Goal: Task Accomplishment & Management: Use online tool/utility

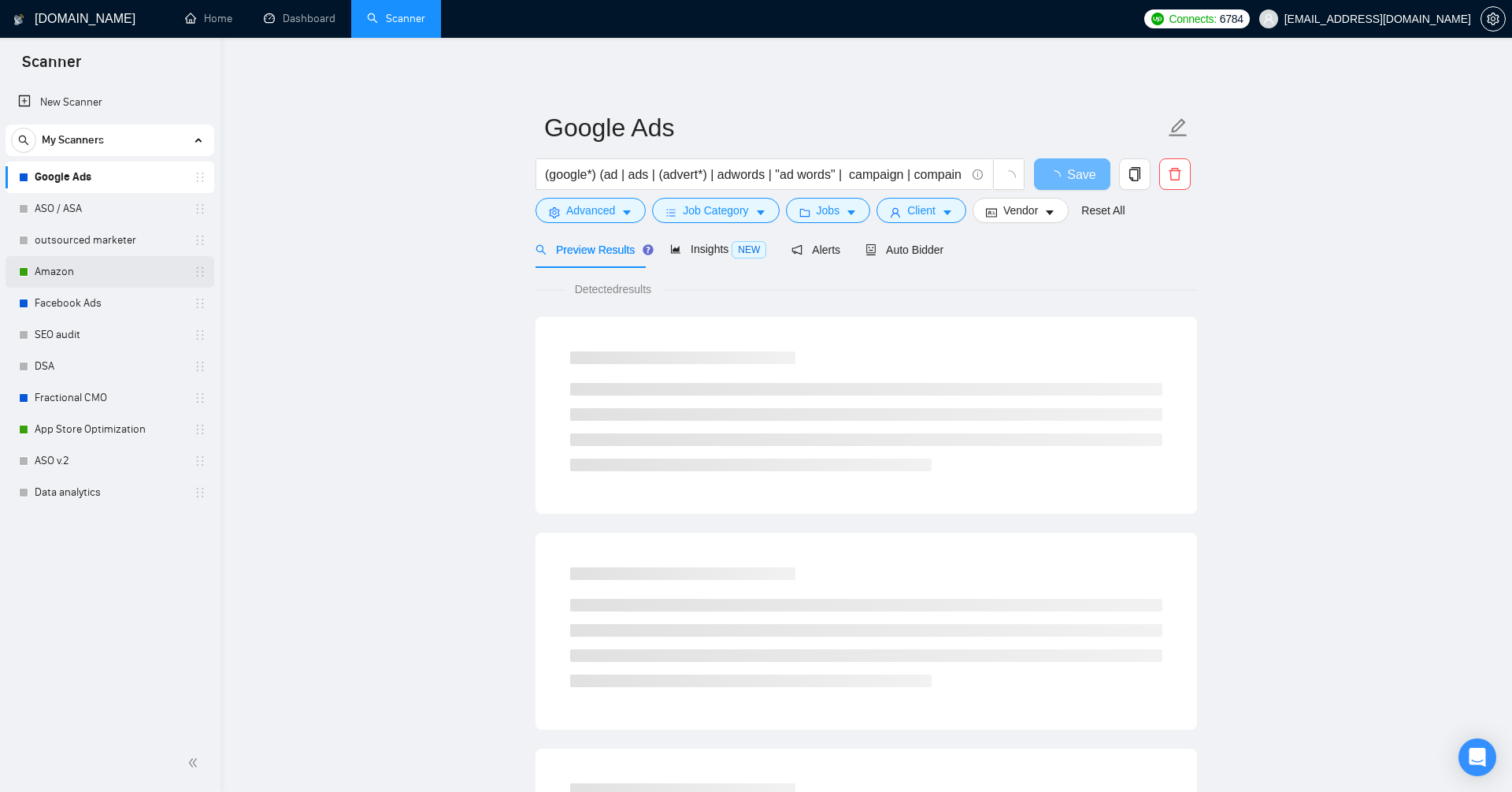
click at [87, 274] on link "Amazon" at bounding box center [109, 272] width 150 height 31
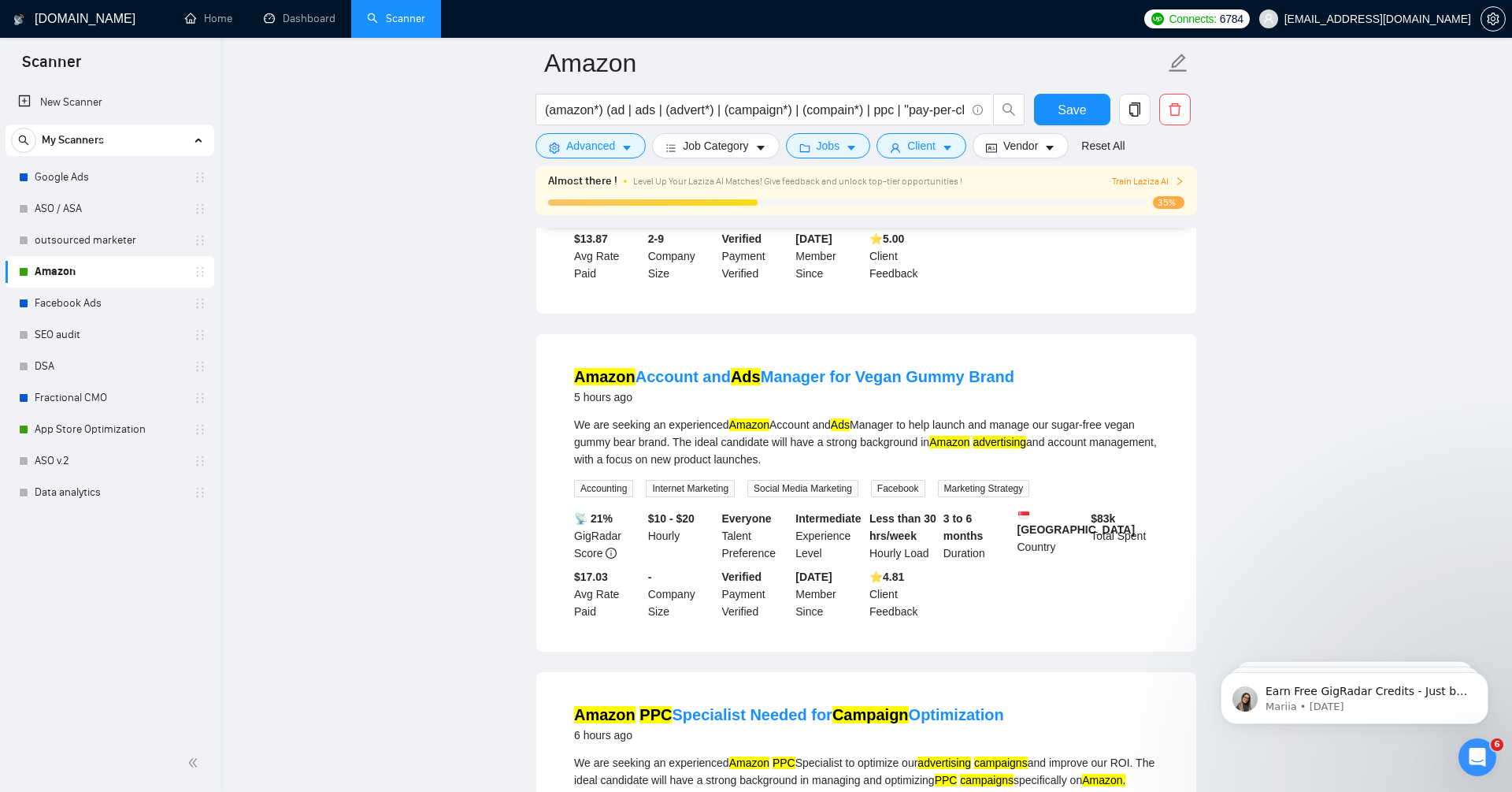
scroll to position [1440, 0]
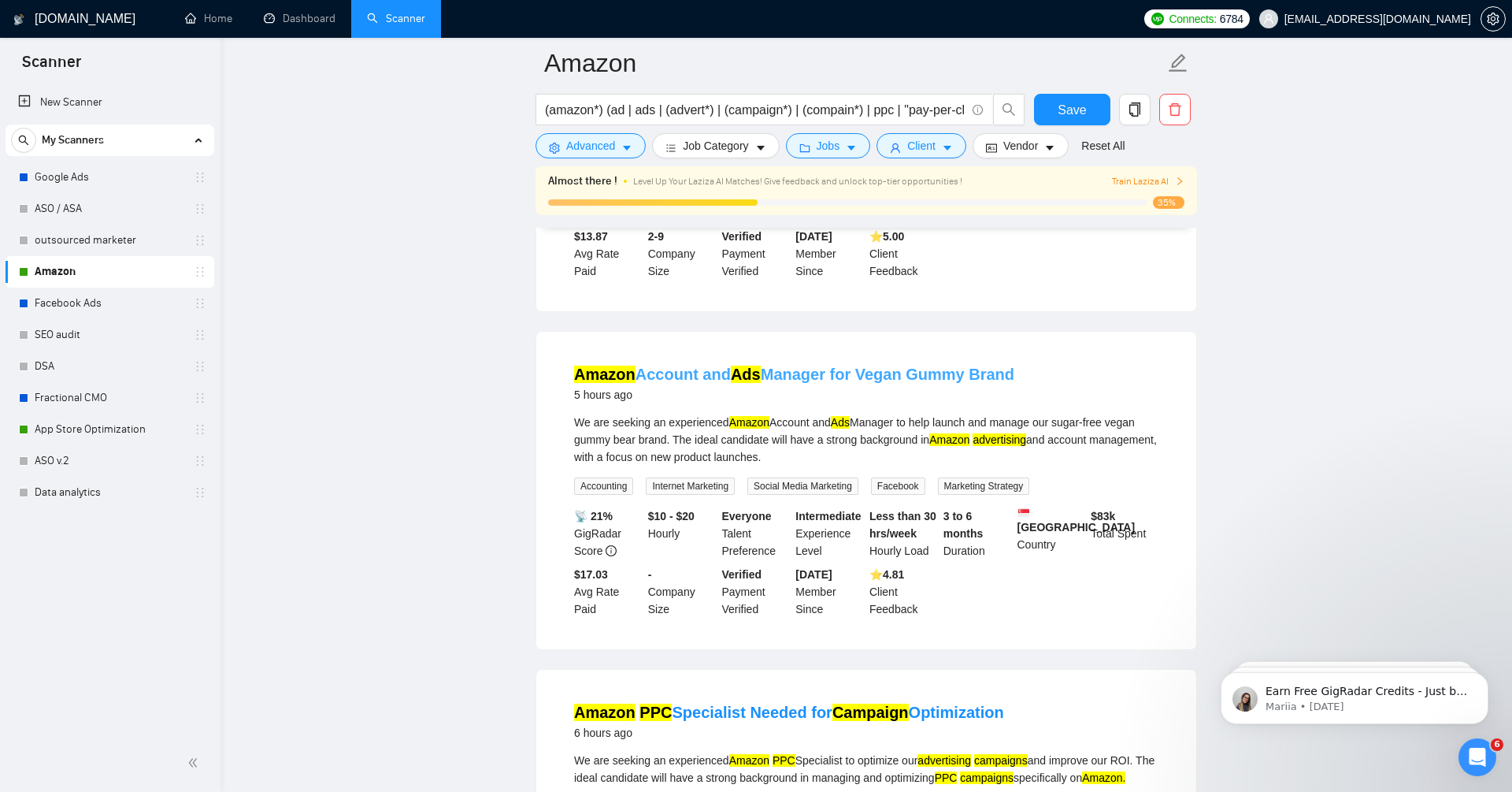
click at [874, 383] on link "Amazon Account and Ads Manager for Vegan Gummy Brand" at bounding box center [794, 374] width 440 height 17
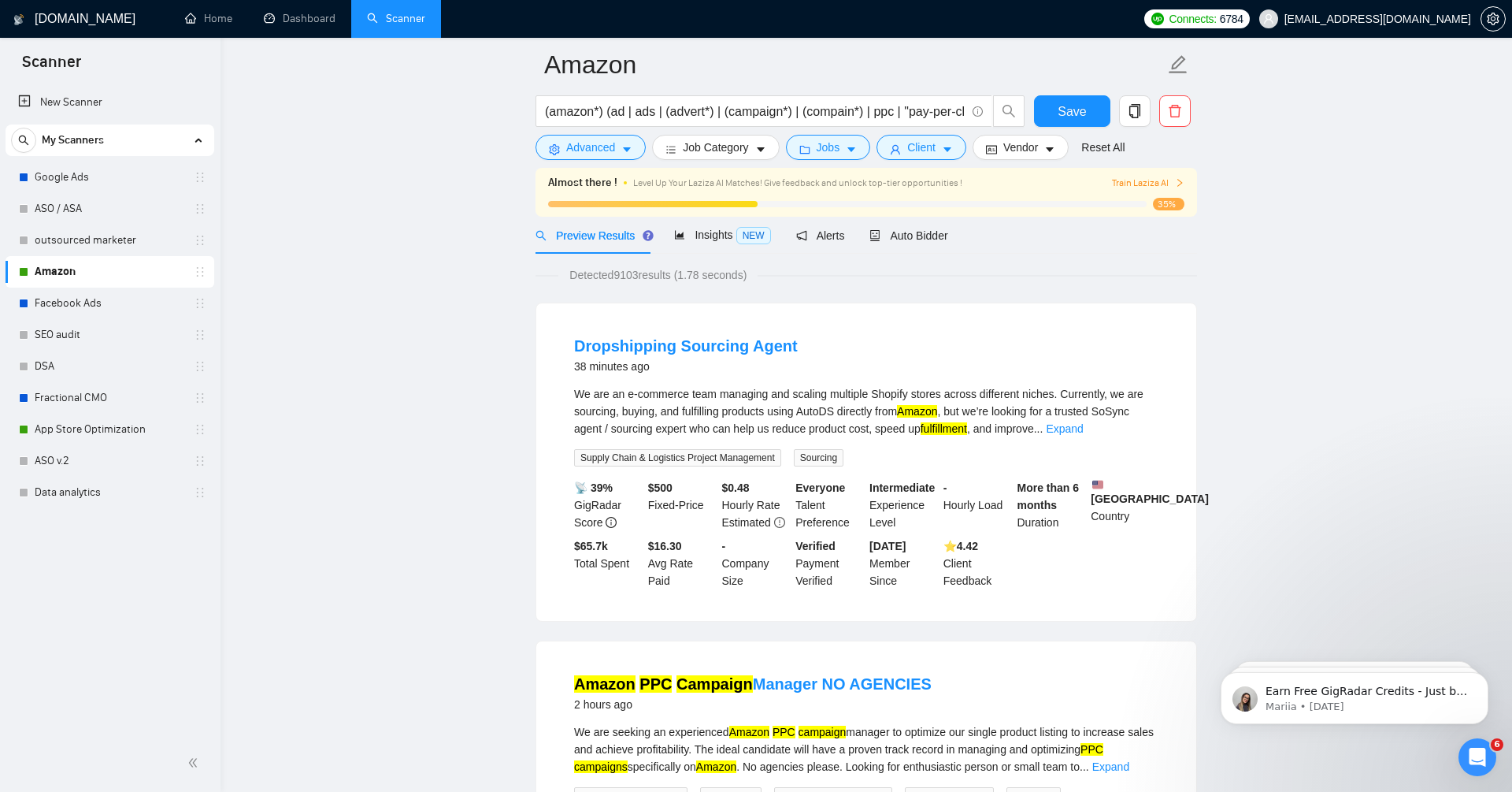
scroll to position [0, 0]
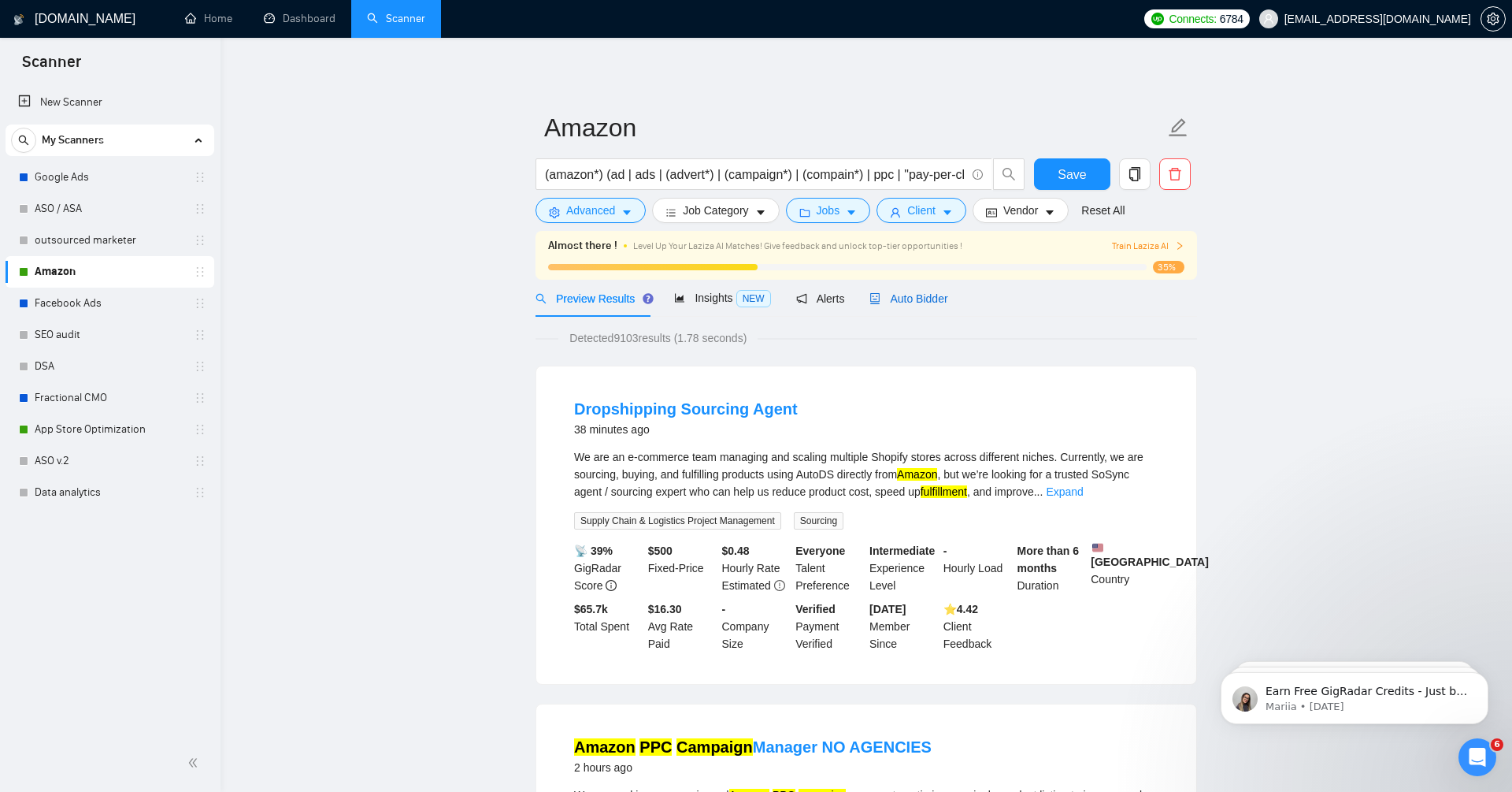
click at [932, 298] on span "Auto Bidder" at bounding box center [908, 298] width 78 height 12
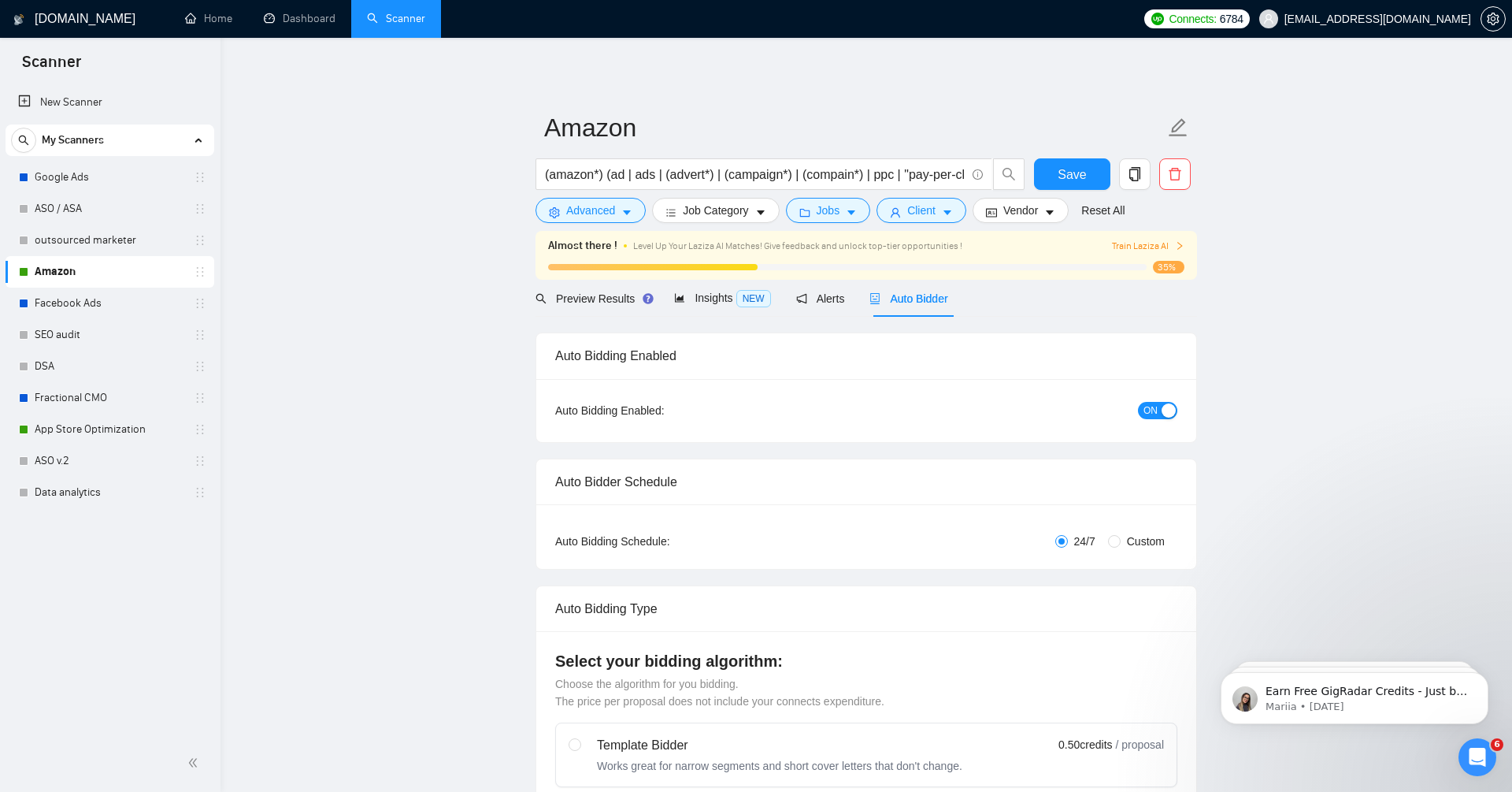
radio input "false"
radio input "true"
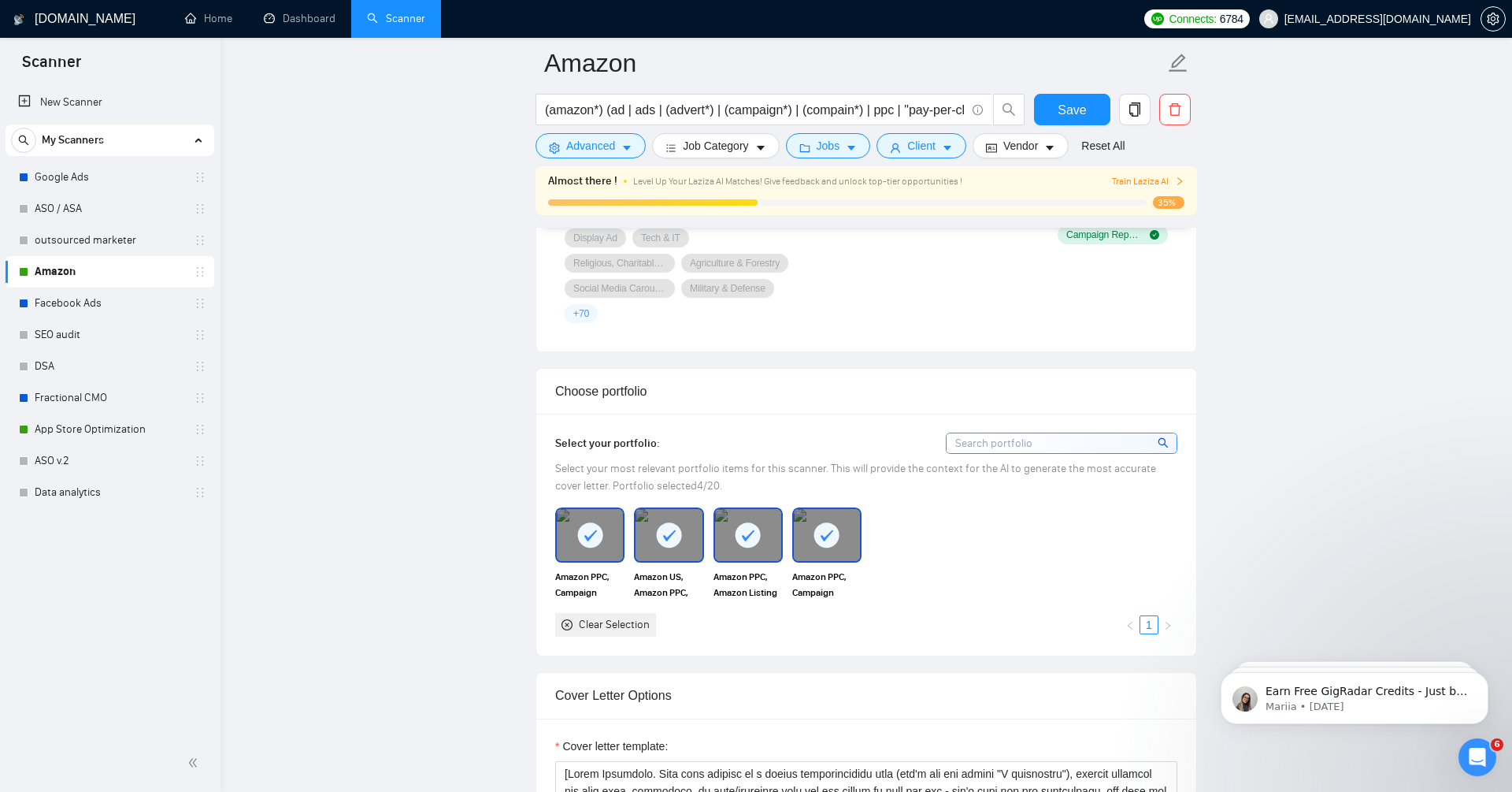
scroll to position [1503, 0]
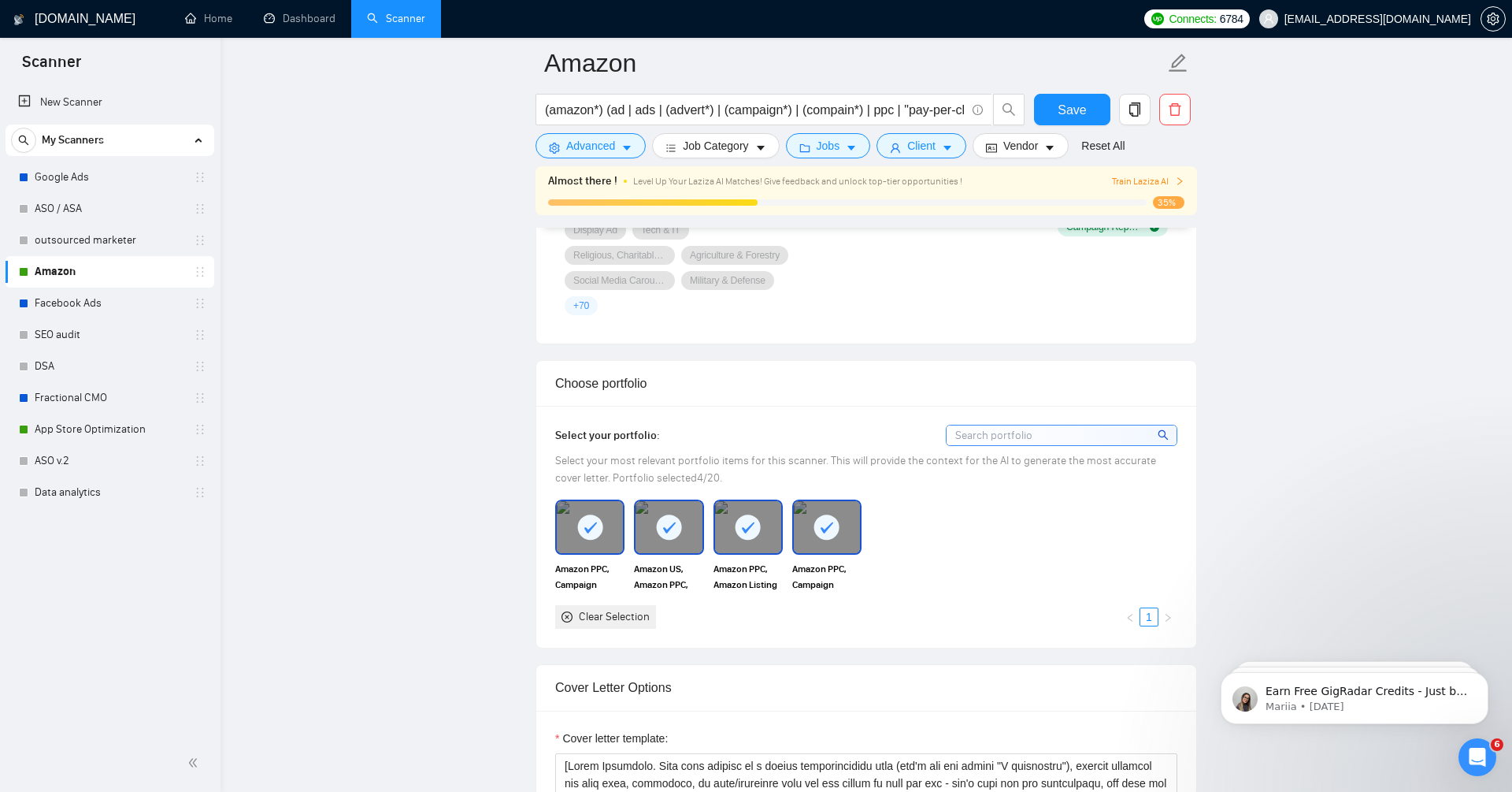
click at [1015, 428] on input at bounding box center [1062, 436] width 230 height 20
type input "a"
click at [822, 526] on rect at bounding box center [826, 527] width 25 height 25
click at [742, 522] on icon at bounding box center [748, 527] width 12 height 11
click at [658, 531] on icon at bounding box center [668, 527] width 26 height 26
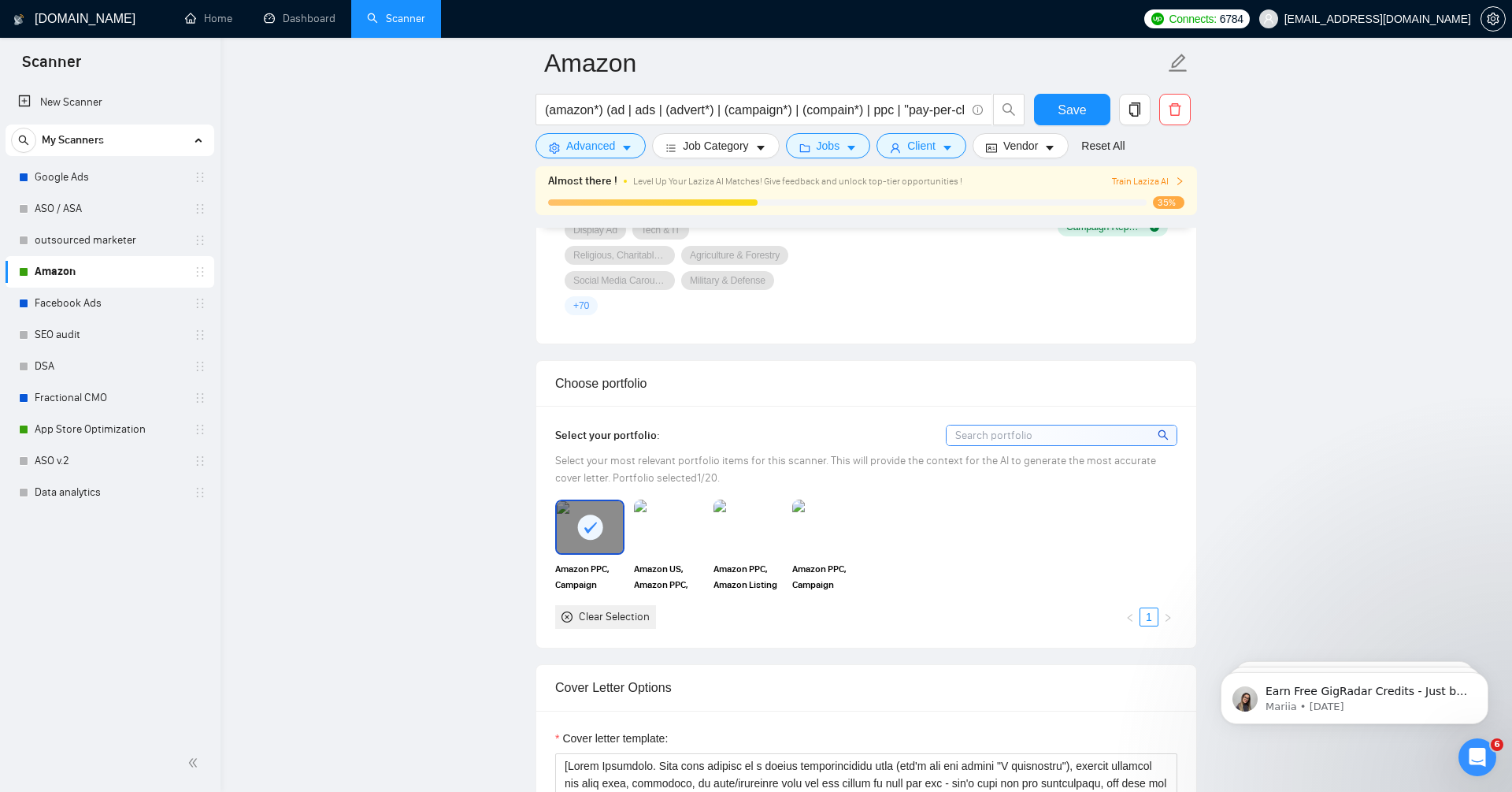
click at [607, 522] on div at bounding box center [590, 527] width 66 height 52
click at [820, 516] on img at bounding box center [827, 527] width 66 height 52
click at [746, 526] on img at bounding box center [748, 527] width 66 height 52
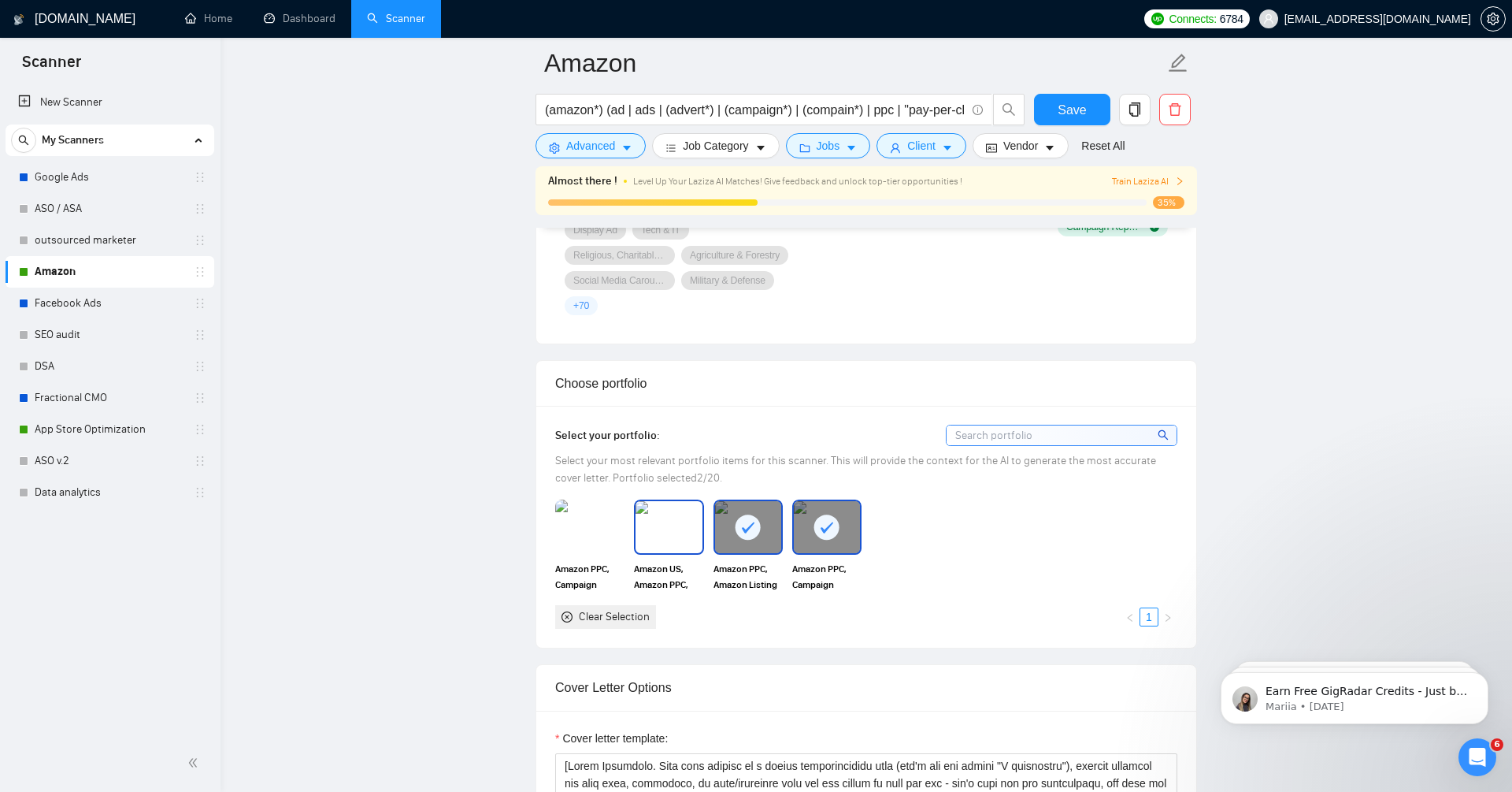
click at [668, 527] on img at bounding box center [668, 527] width 66 height 52
click at [604, 519] on img at bounding box center [590, 527] width 66 height 52
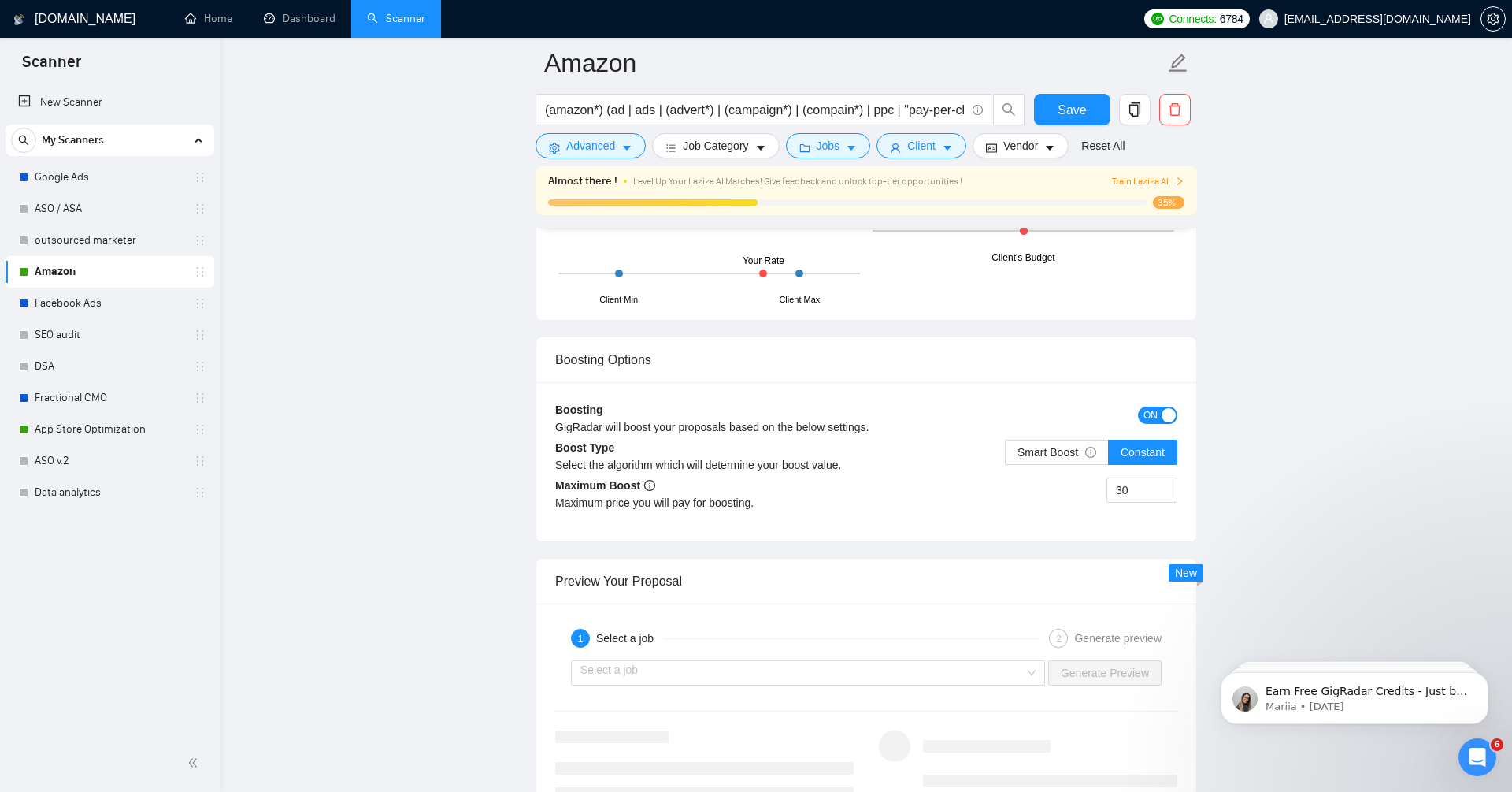
scroll to position [2941, 0]
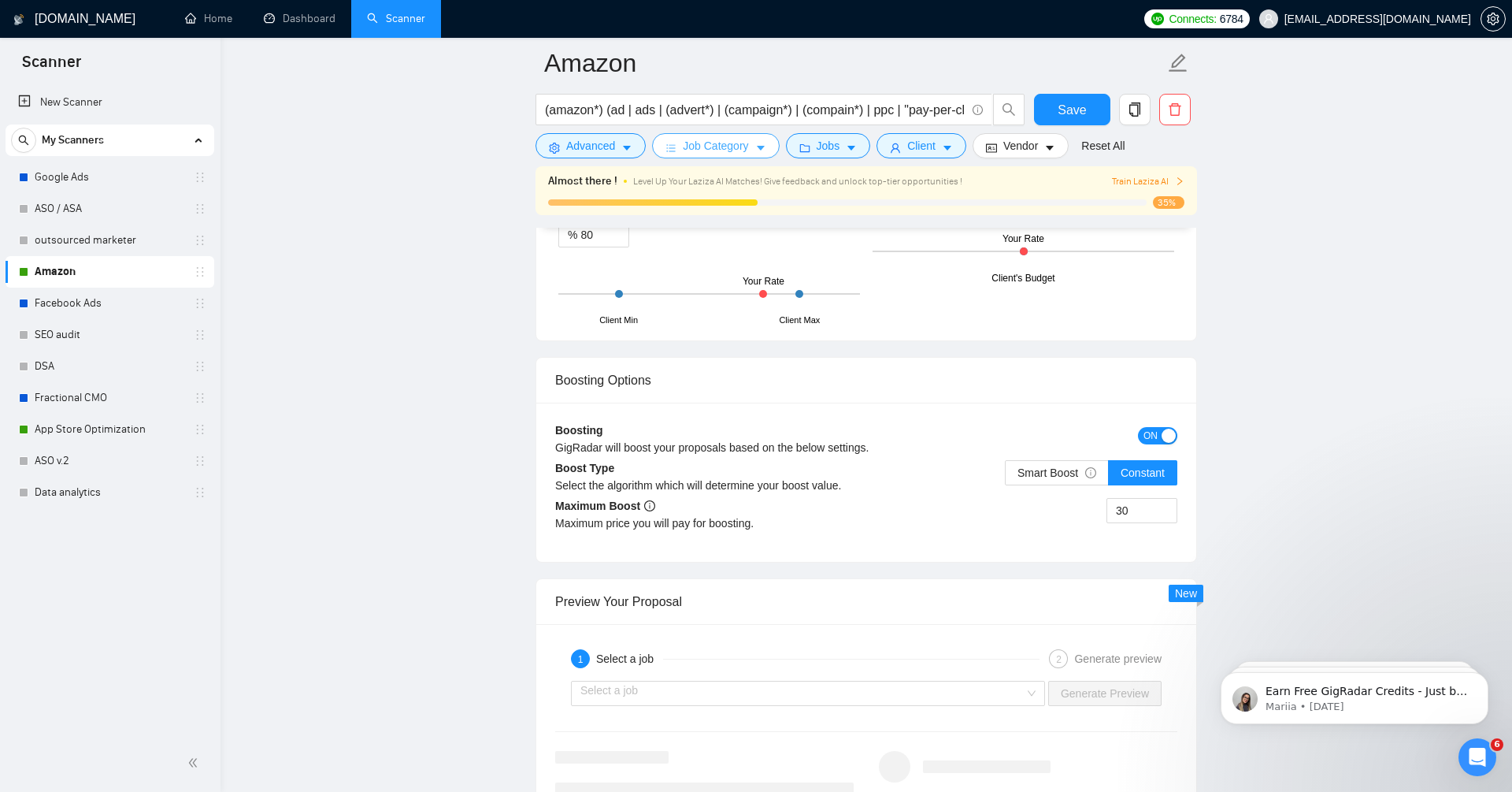
click at [738, 146] on span "Job Category" at bounding box center [715, 146] width 65 height 17
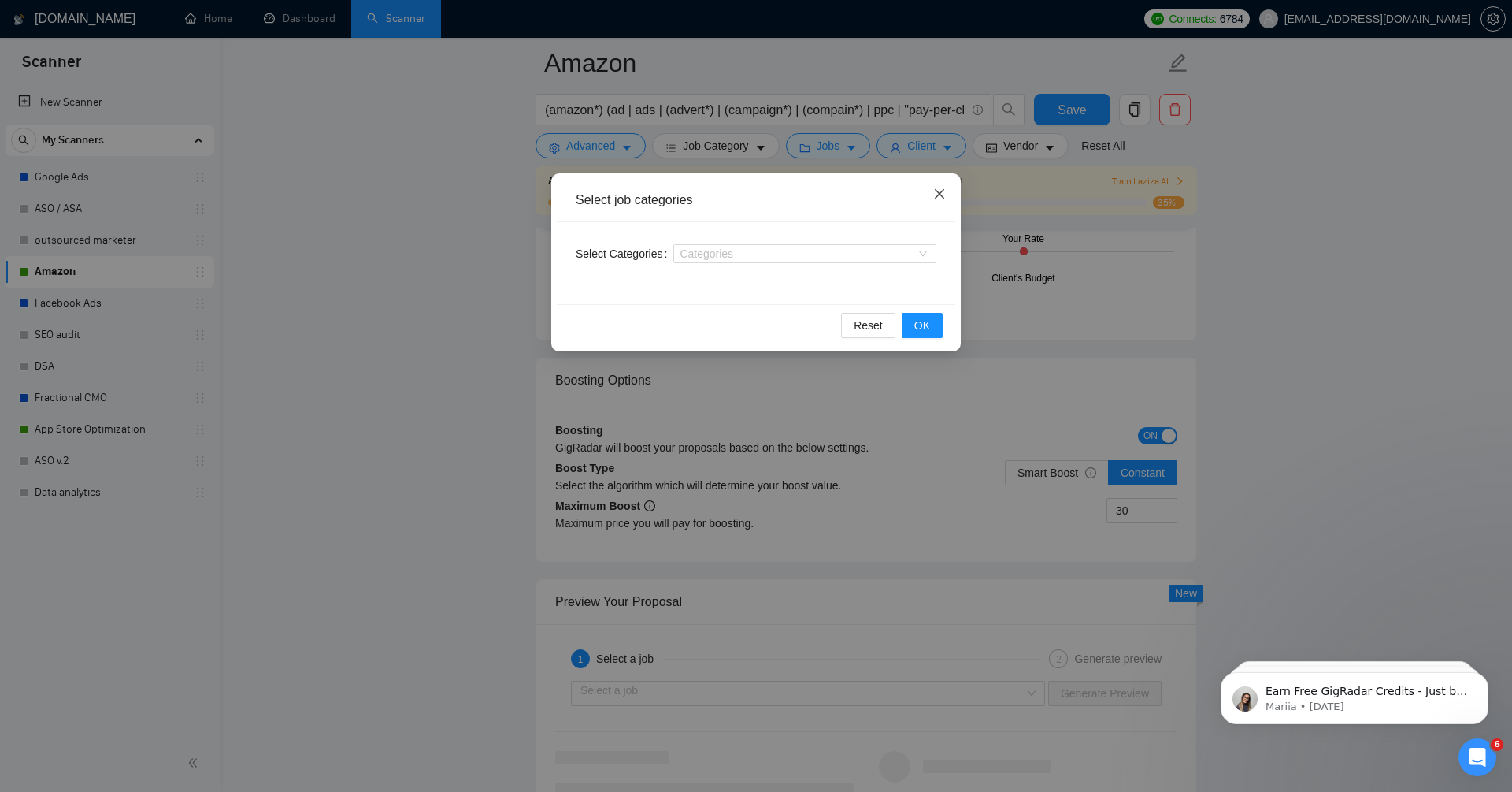
click at [939, 190] on icon "close" at bounding box center [939, 193] width 12 height 12
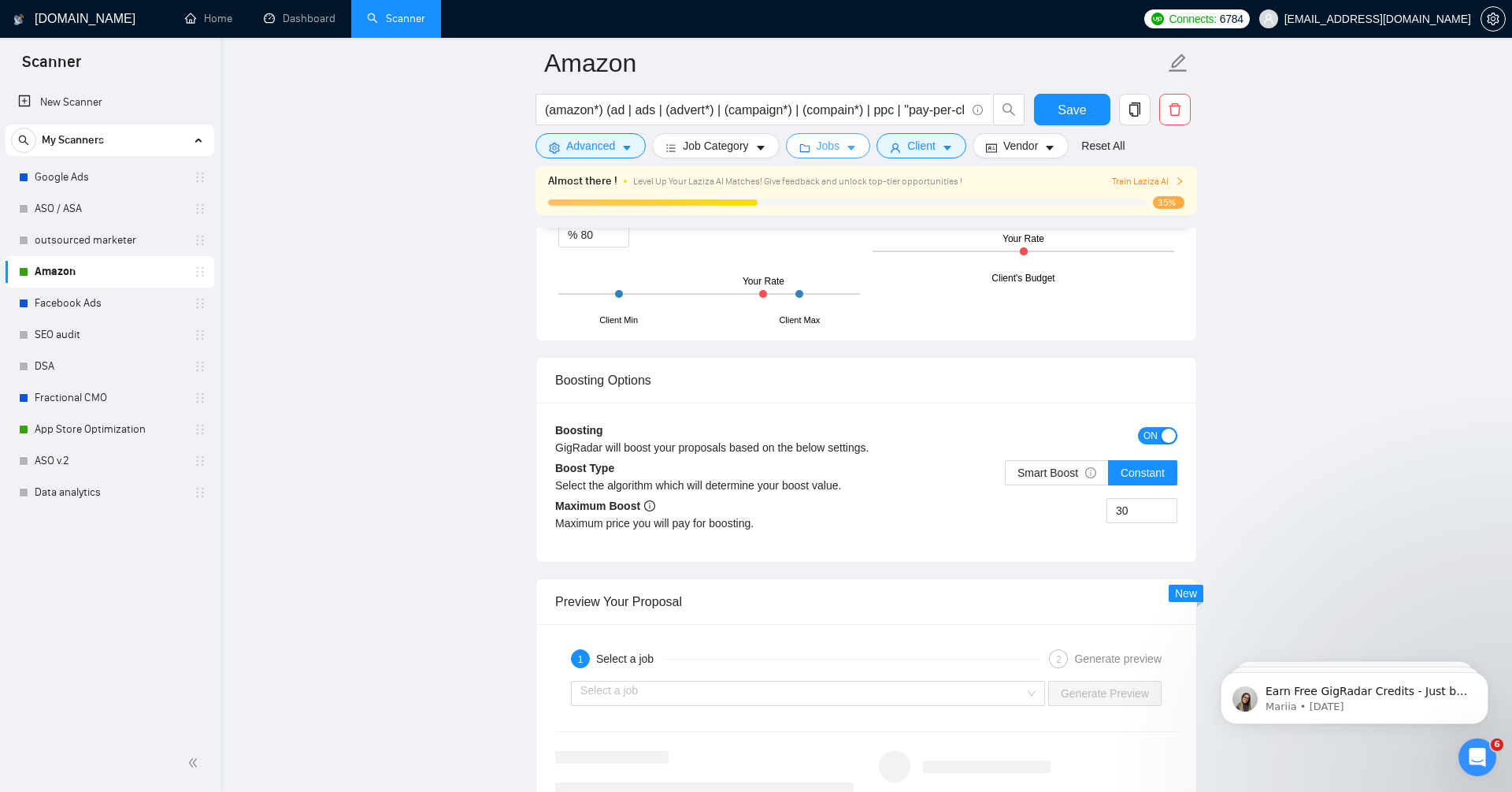
click at [840, 146] on span "Jobs" at bounding box center [828, 146] width 24 height 17
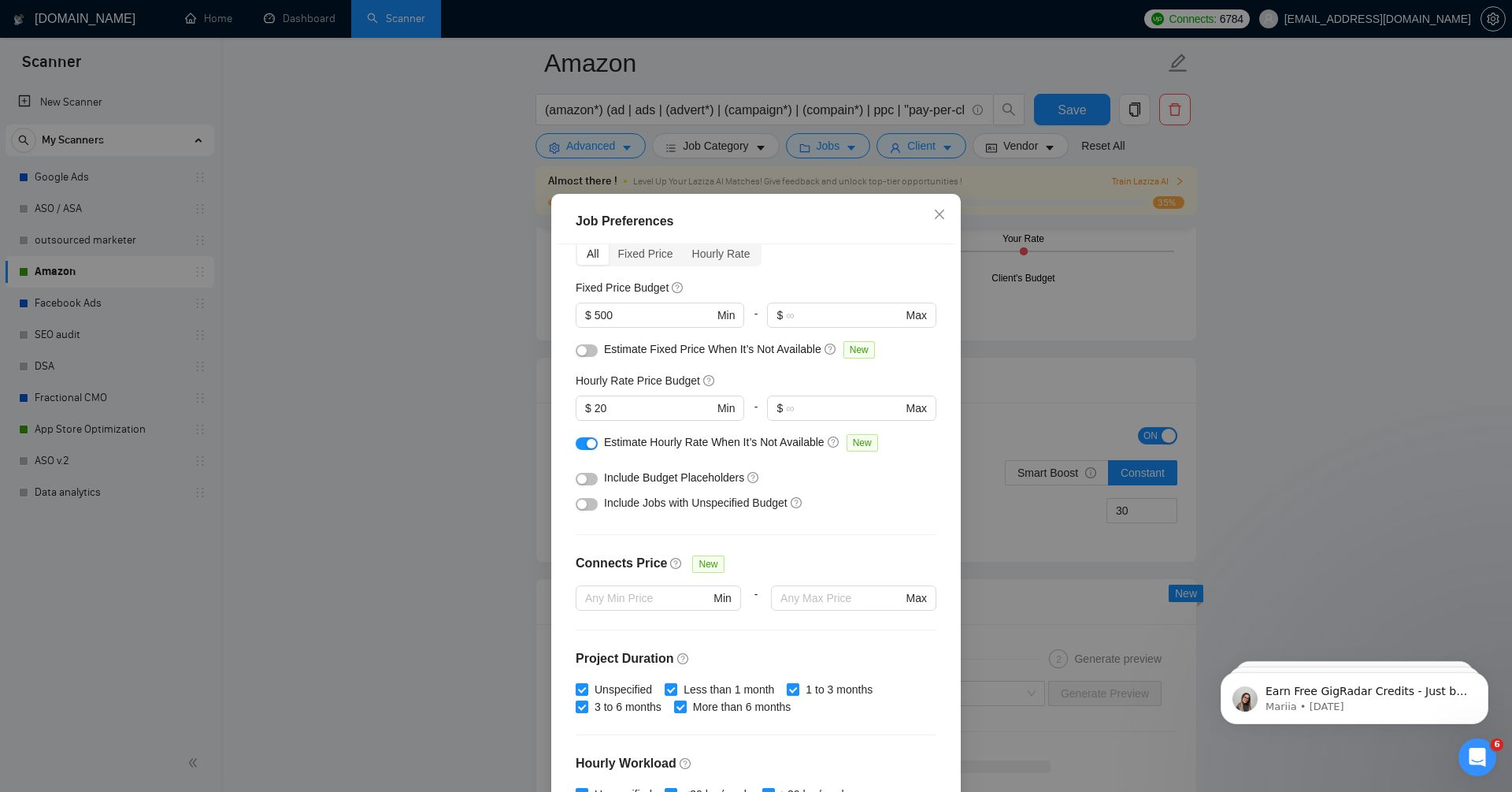
scroll to position [29, 0]
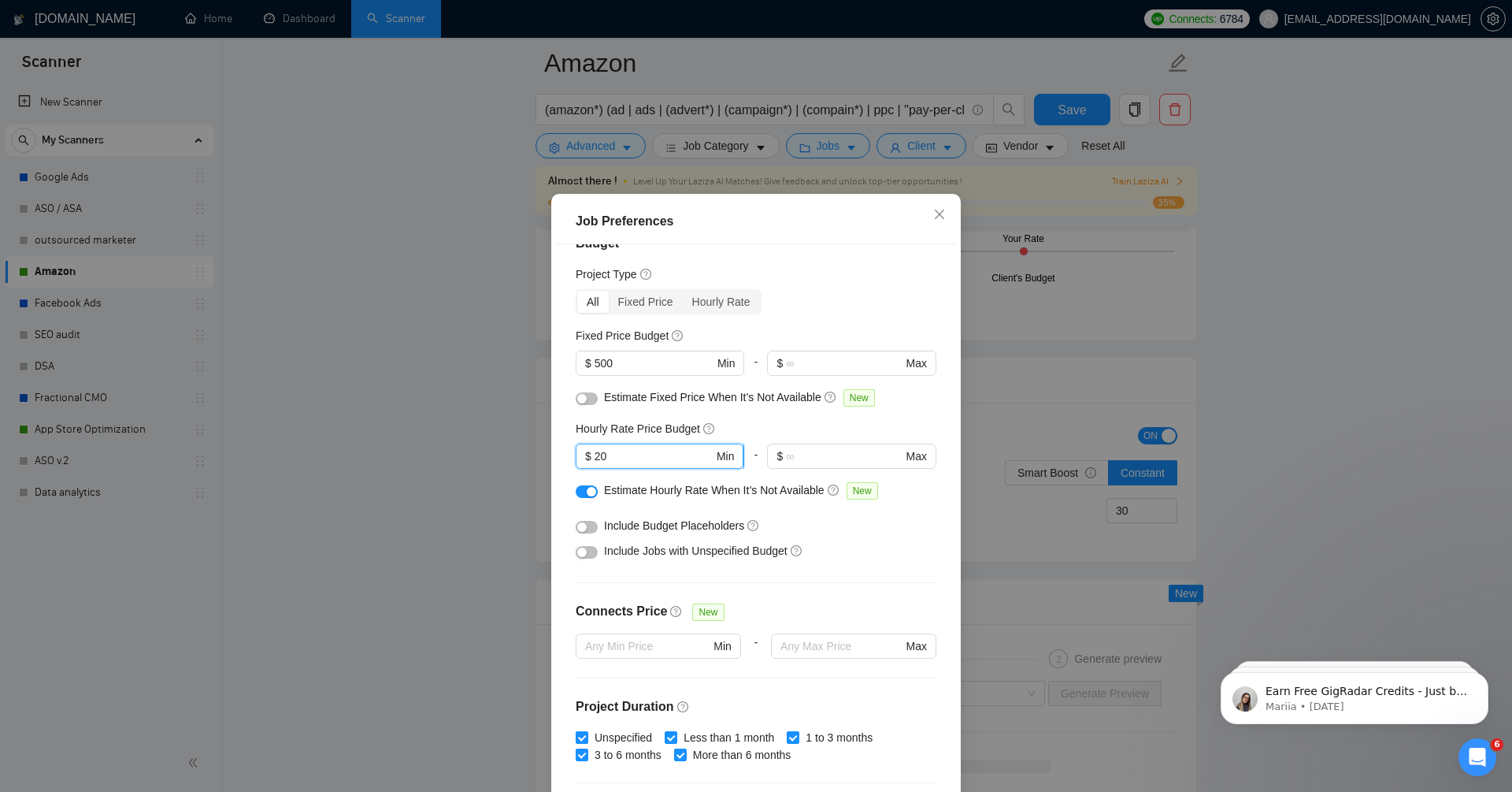
click at [620, 456] on input "20" at bounding box center [654, 456] width 119 height 17
type input "2"
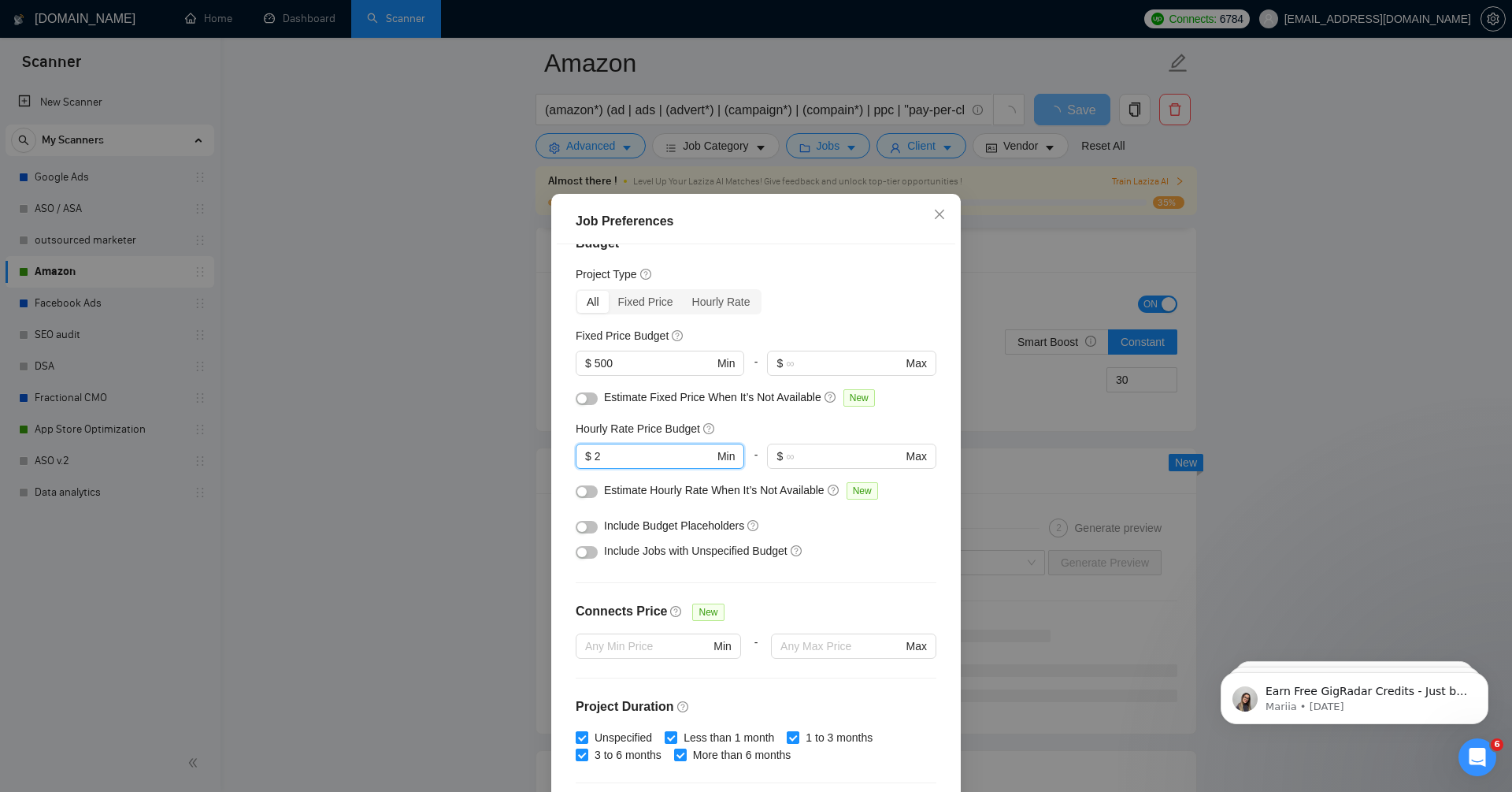
type input "20"
click at [944, 219] on icon "close" at bounding box center [939, 214] width 9 height 9
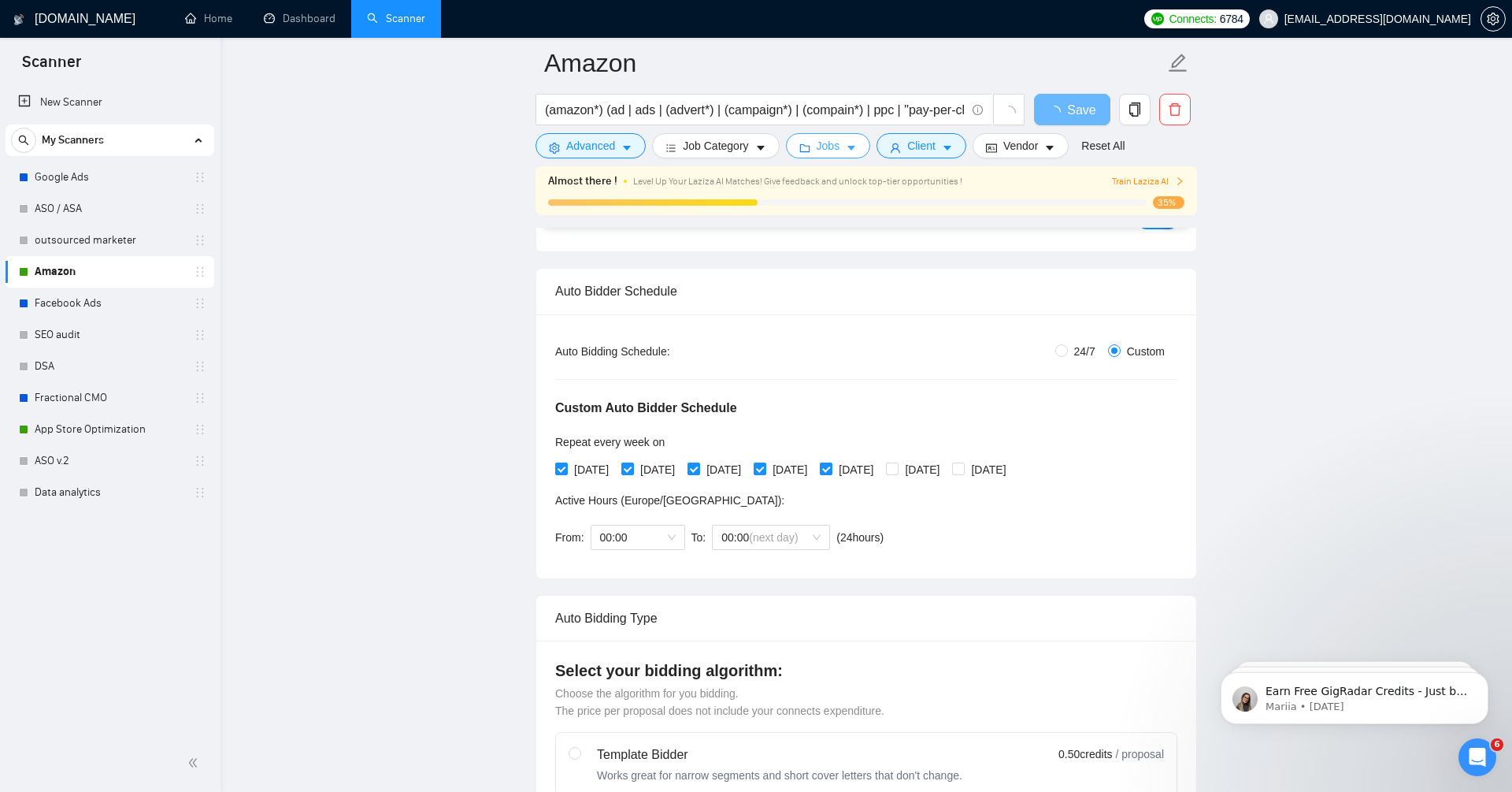
scroll to position [0, 0]
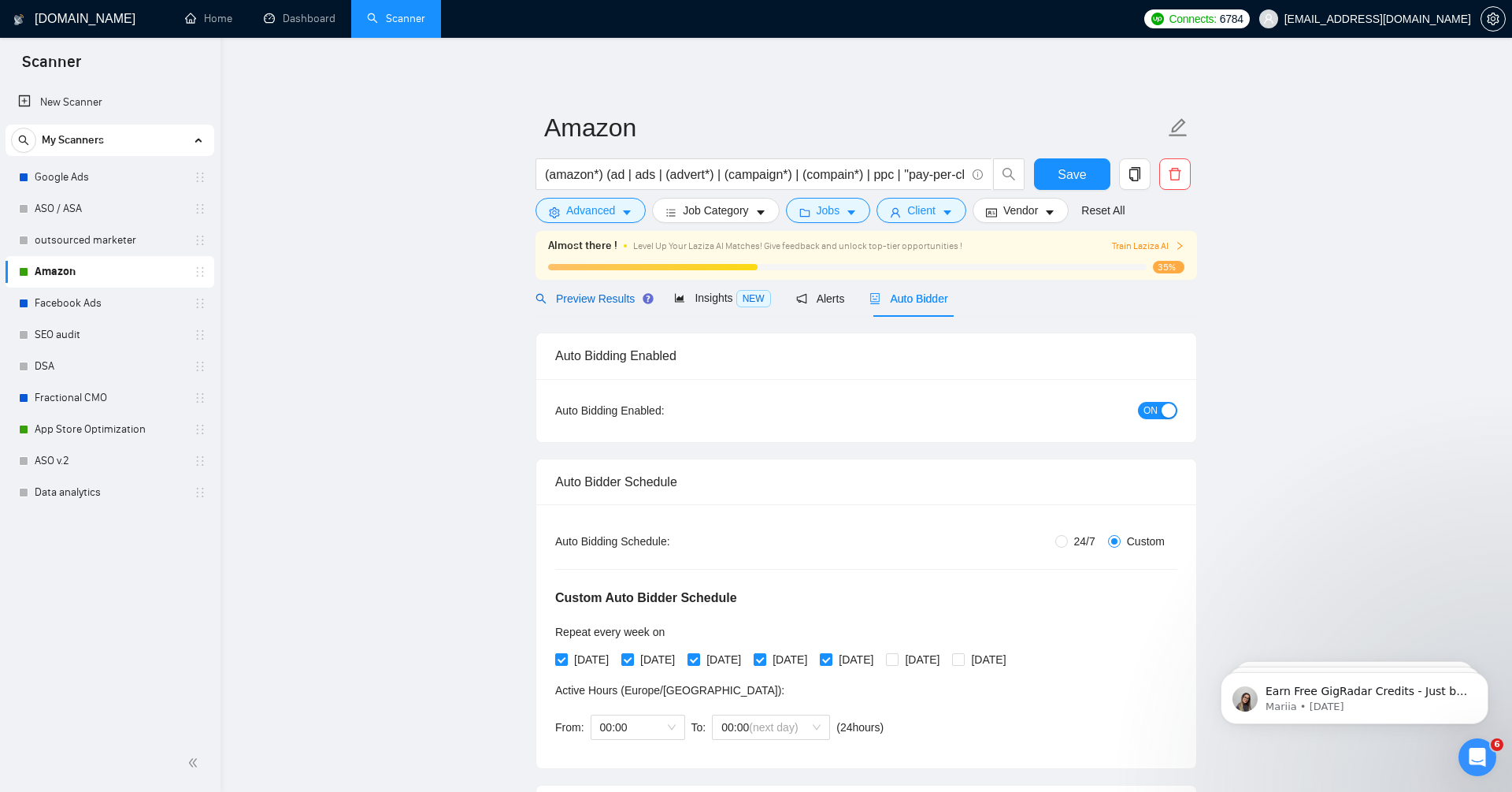
click at [607, 301] on span "Preview Results" at bounding box center [592, 298] width 113 height 12
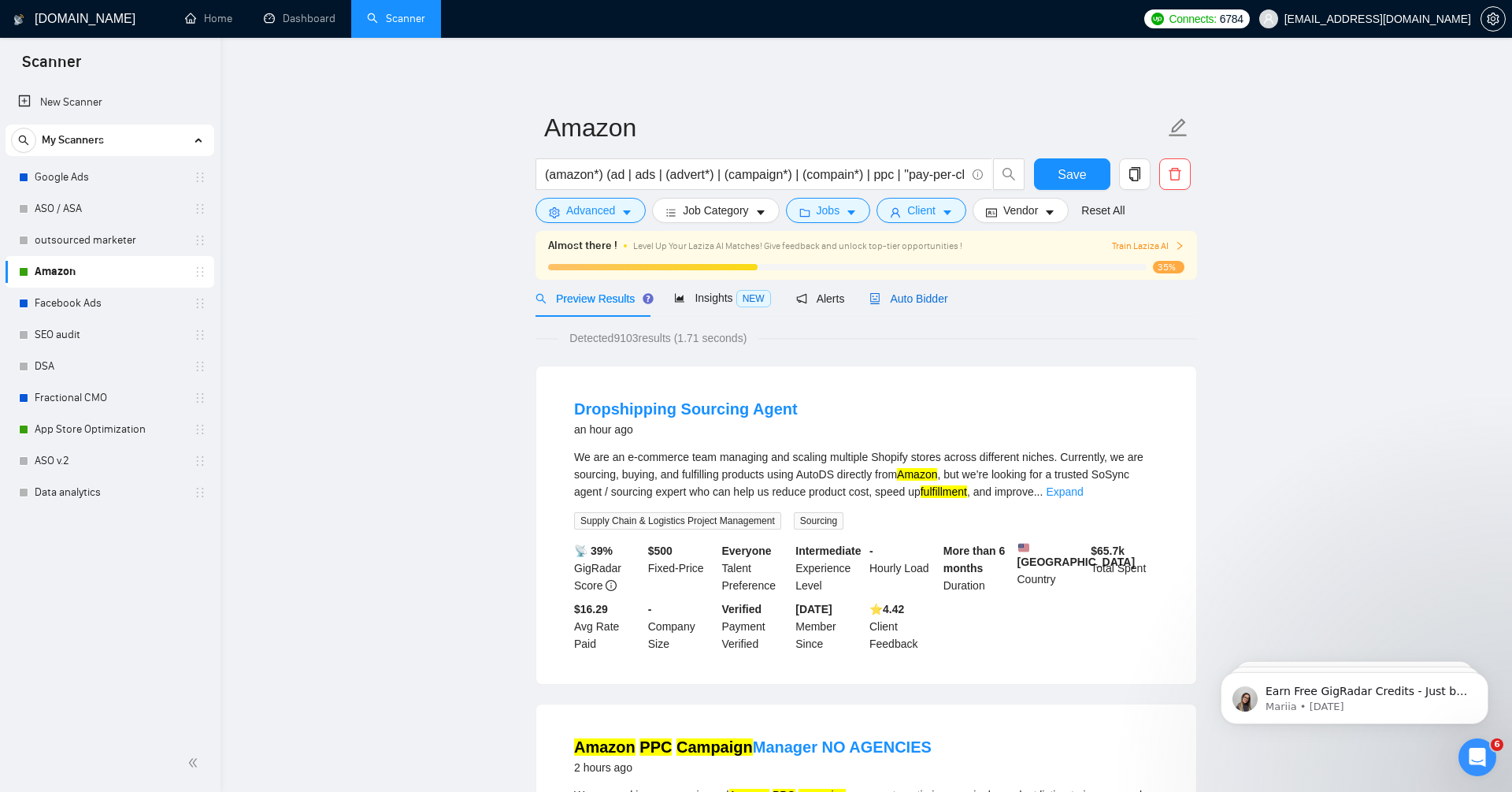
click at [914, 297] on span "Auto Bidder" at bounding box center [908, 298] width 78 height 12
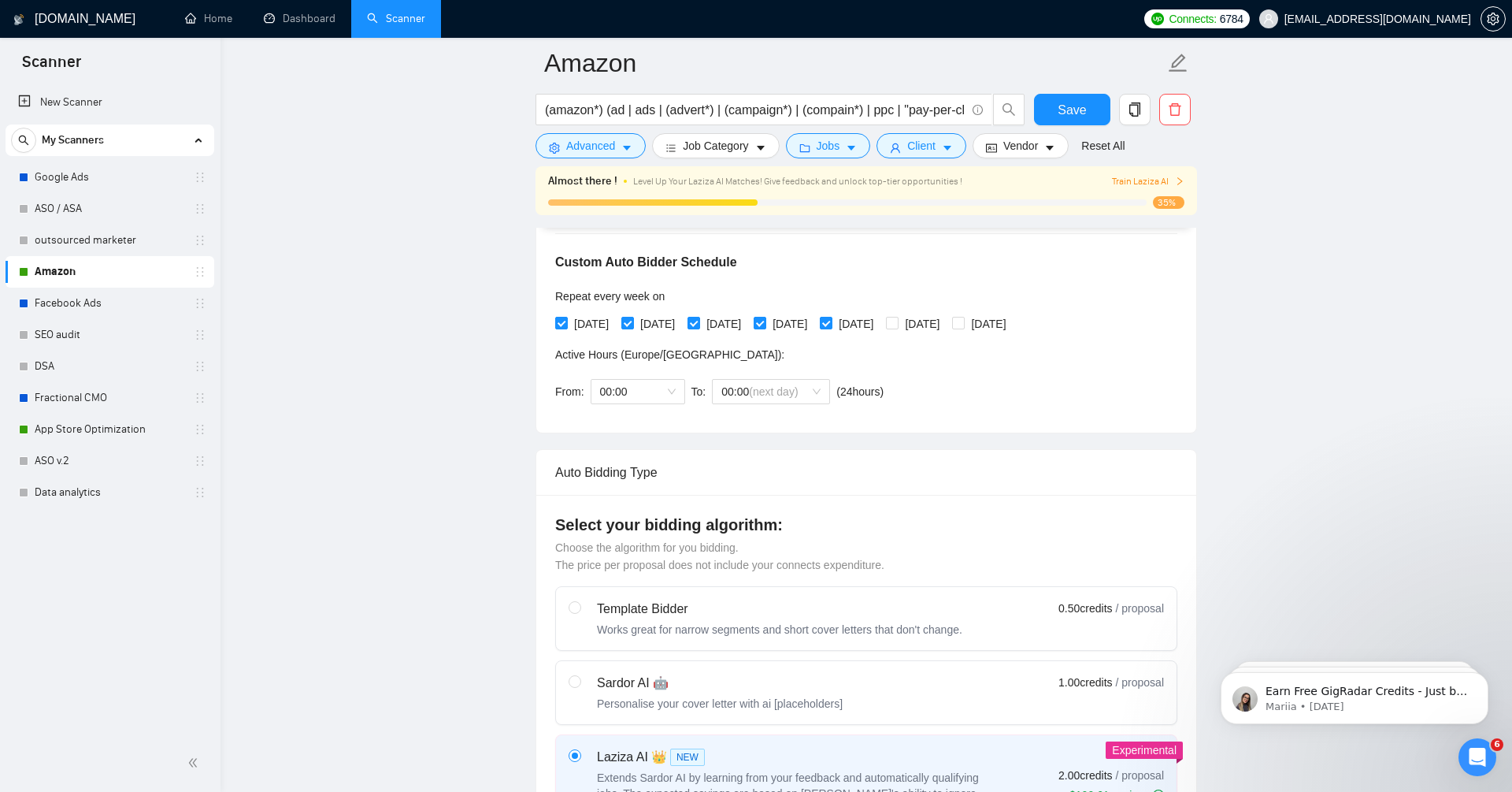
scroll to position [332, 0]
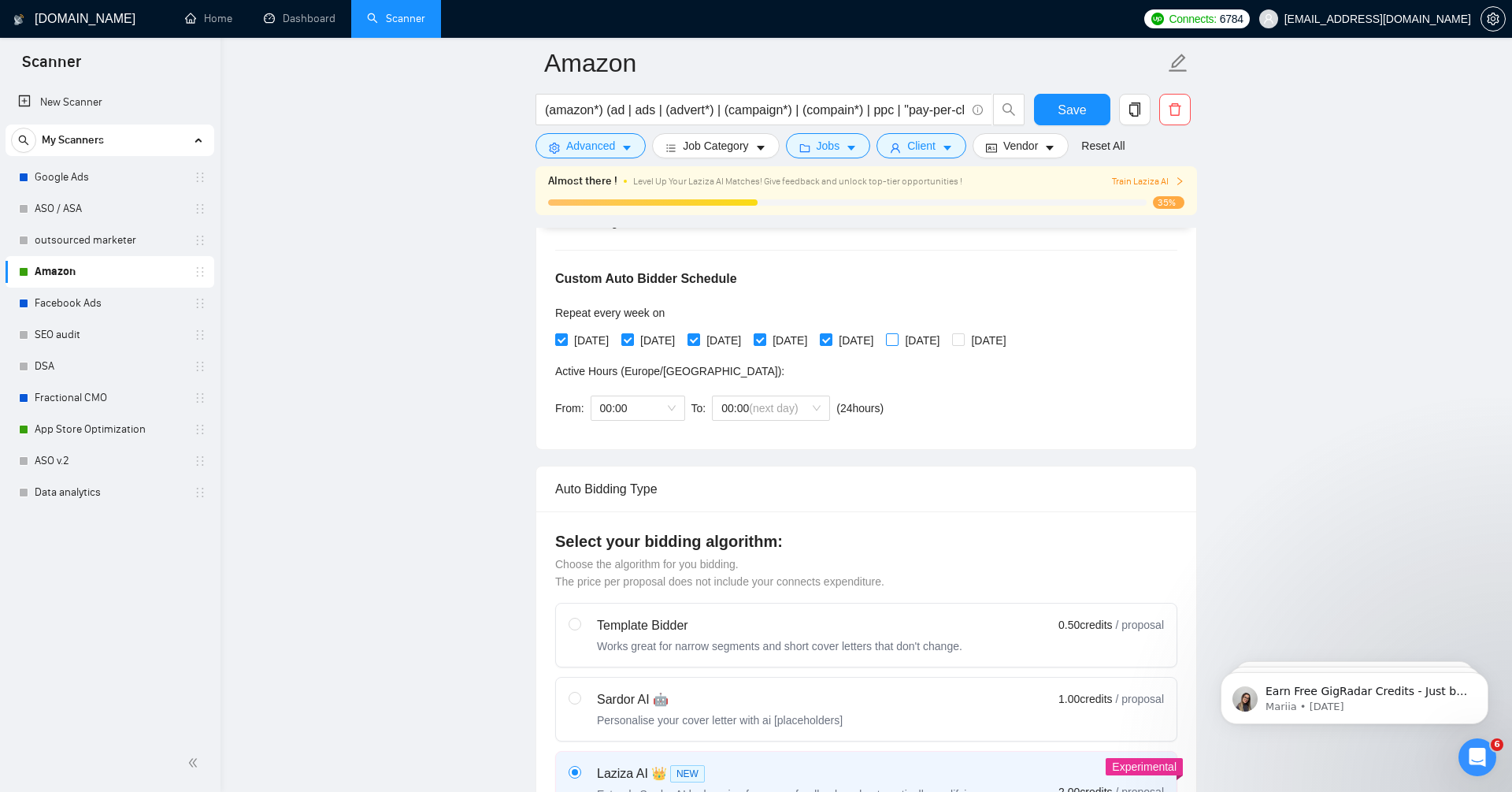
click at [897, 339] on input "[DATE]" at bounding box center [891, 338] width 11 height 11
checkbox input "true"
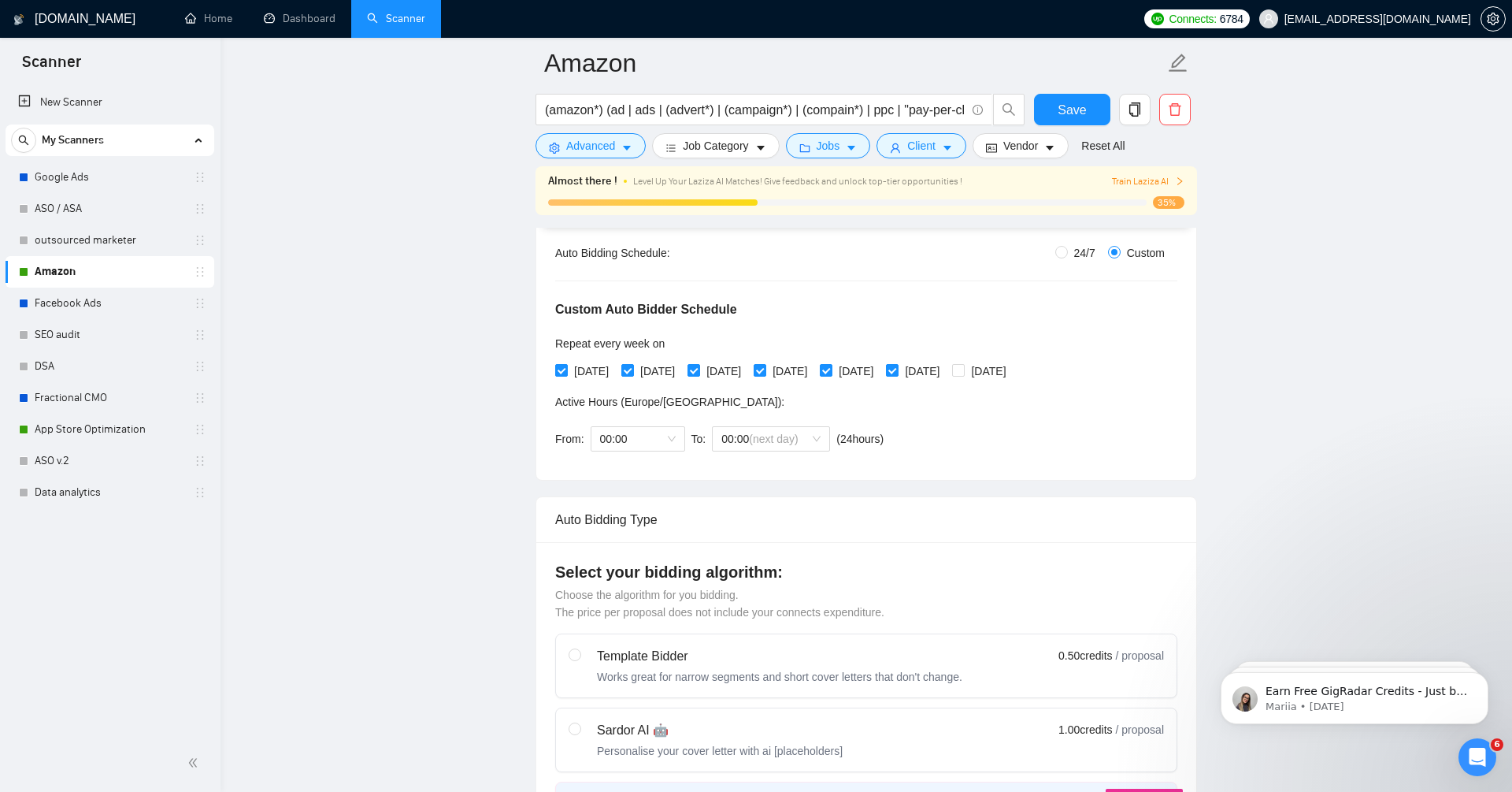
scroll to position [212, 0]
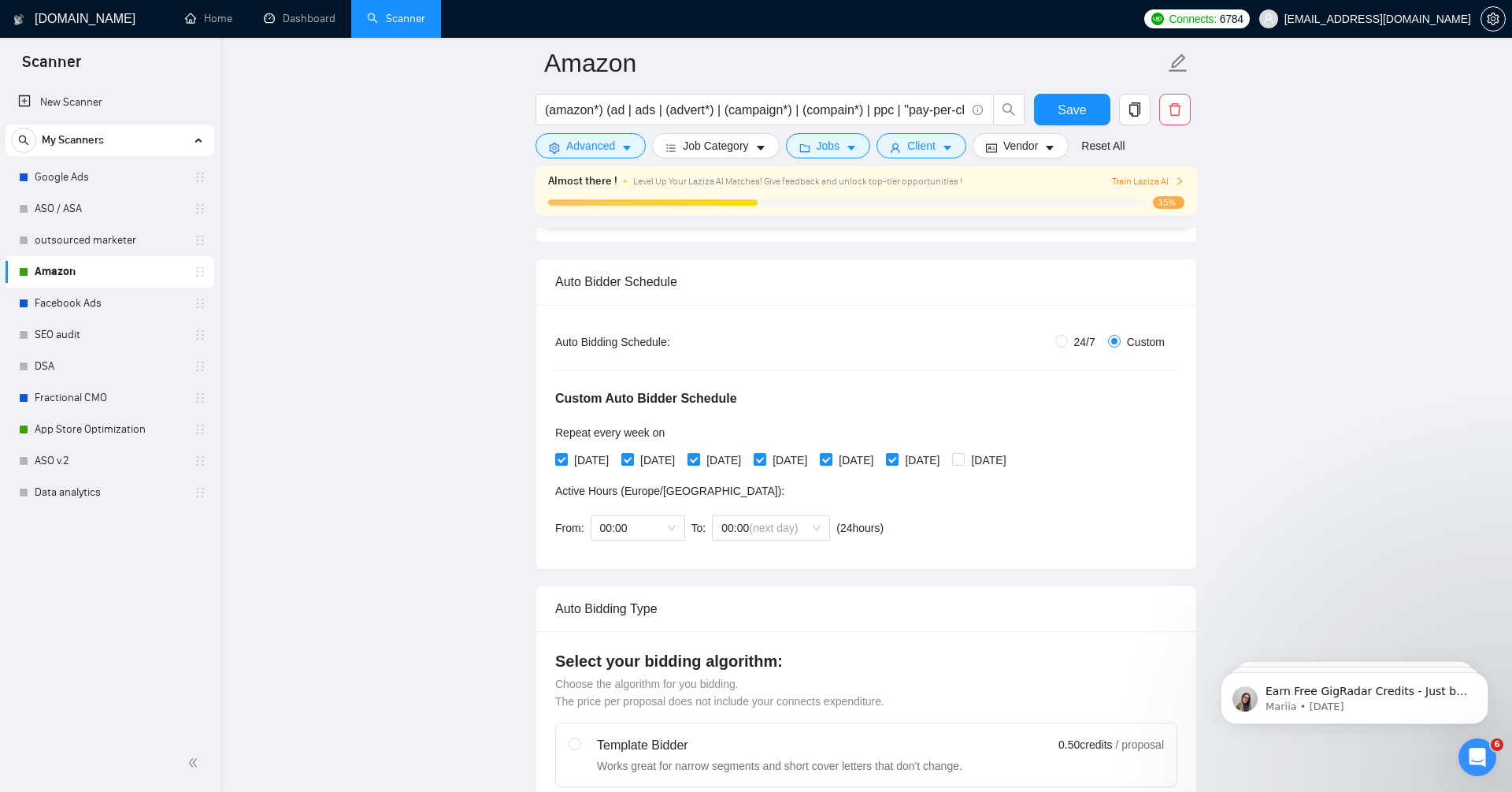
click at [1006, 460] on div "[DATE] [DATE] [DATE] [DATE] [DATE] [DATE] [DATE]" at bounding box center [784, 460] width 458 height 17
click at [964, 460] on span at bounding box center [958, 459] width 12 height 12
click at [963, 460] on input "[DATE]" at bounding box center [957, 458] width 11 height 11
checkbox input "true"
click at [1067, 336] on span "24/7" at bounding box center [1084, 341] width 34 height 17
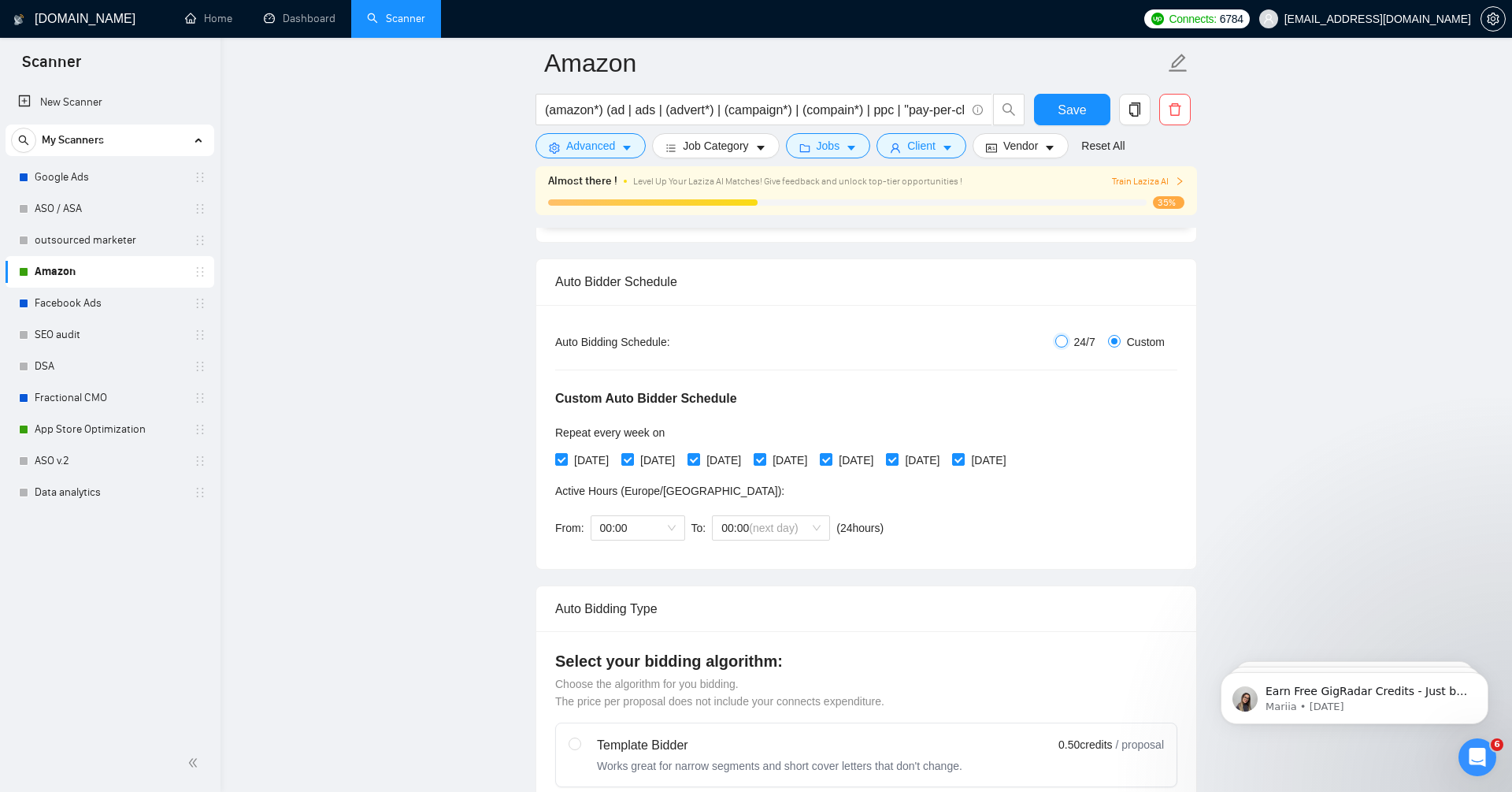
click at [1067, 336] on input "24/7" at bounding box center [1061, 341] width 12 height 12
radio input "true"
radio input "false"
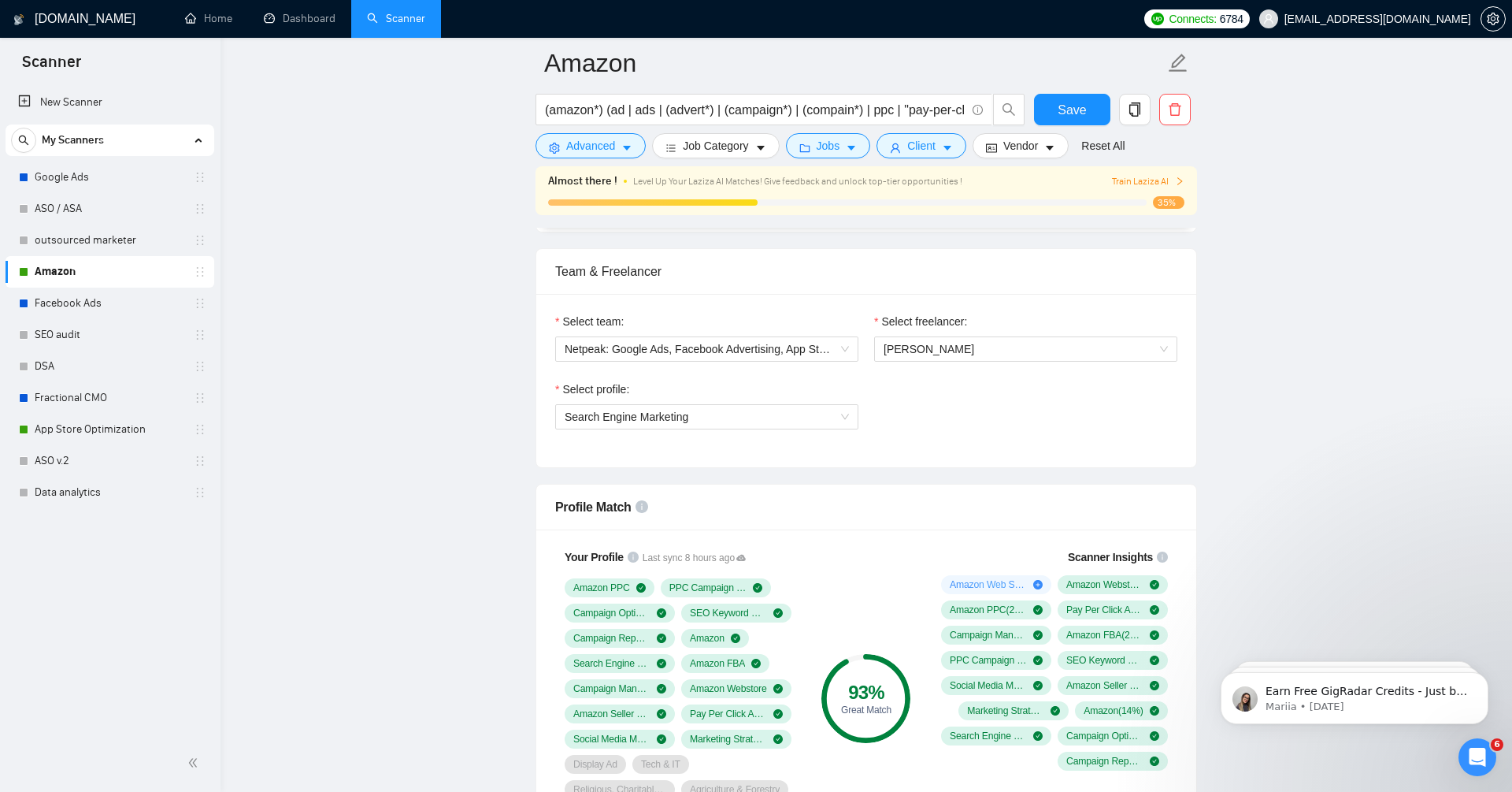
scroll to position [731, 0]
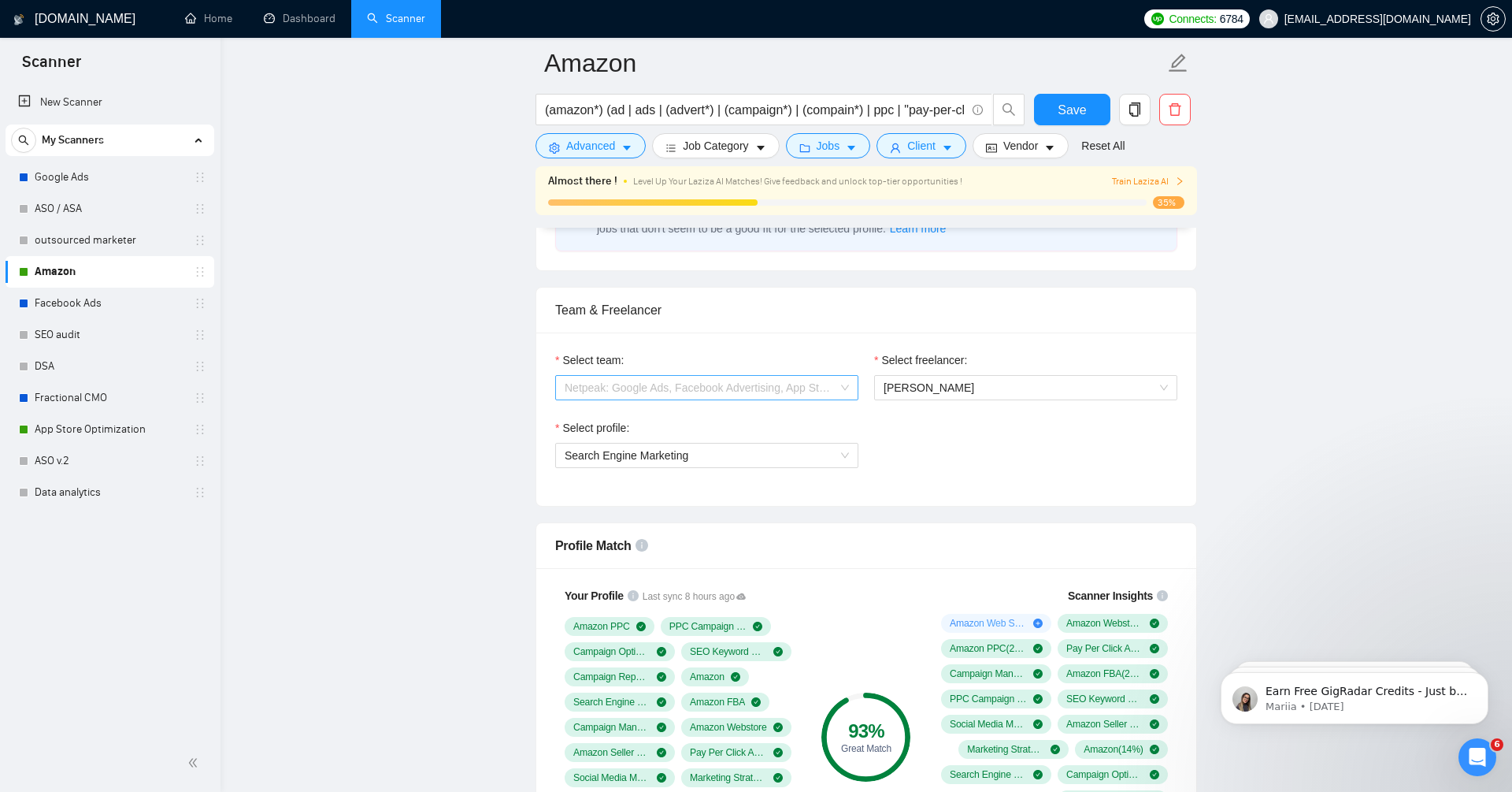
click at [830, 379] on span "Netpeak: Google Ads, Facebook Advertising, App Store Optimization, Amazon Selle…" at bounding box center [706, 388] width 284 height 24
click at [915, 449] on div "Select profile: Search Engine Marketing" at bounding box center [866, 453] width 638 height 68
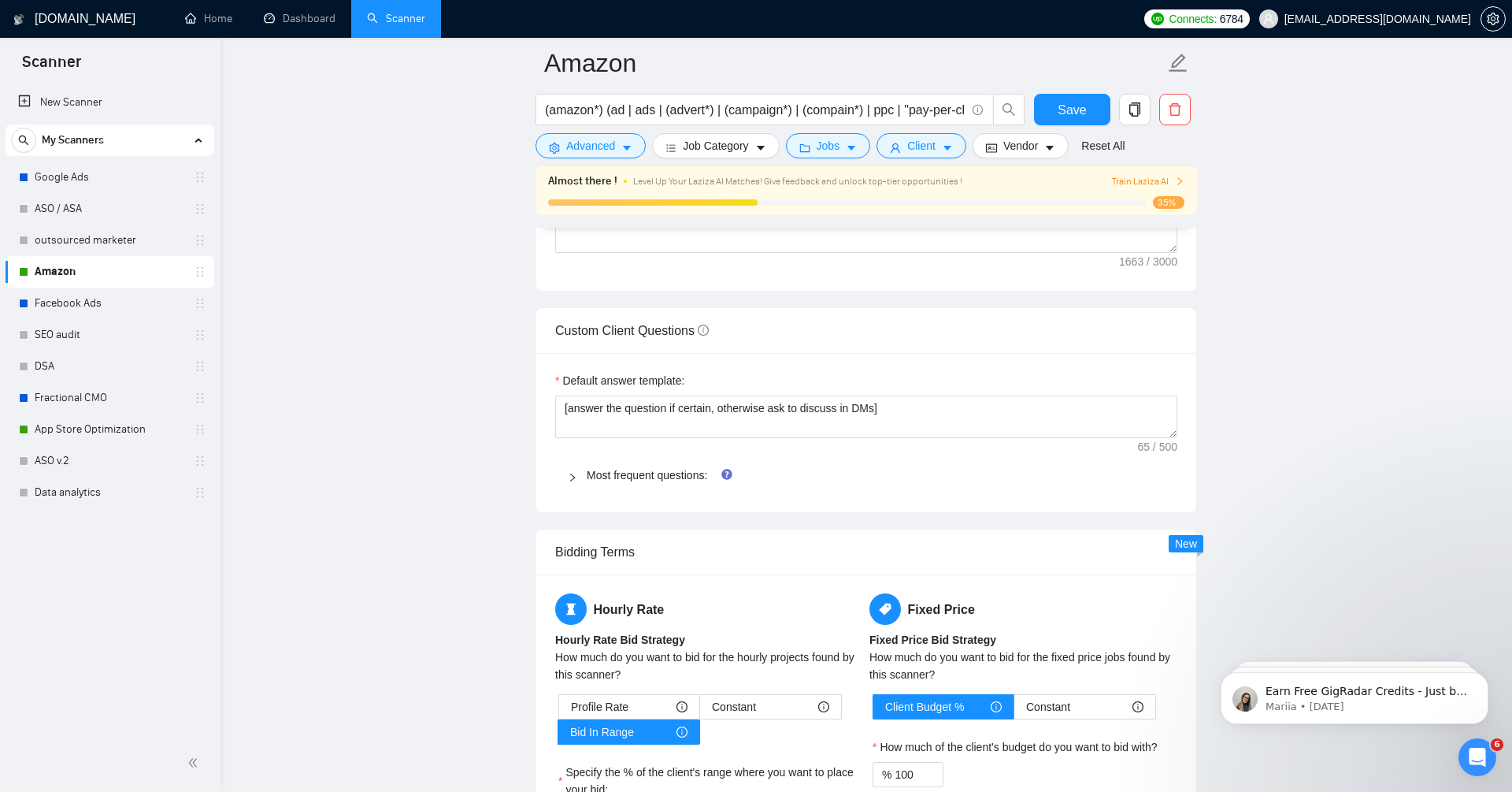
scroll to position [2137, 0]
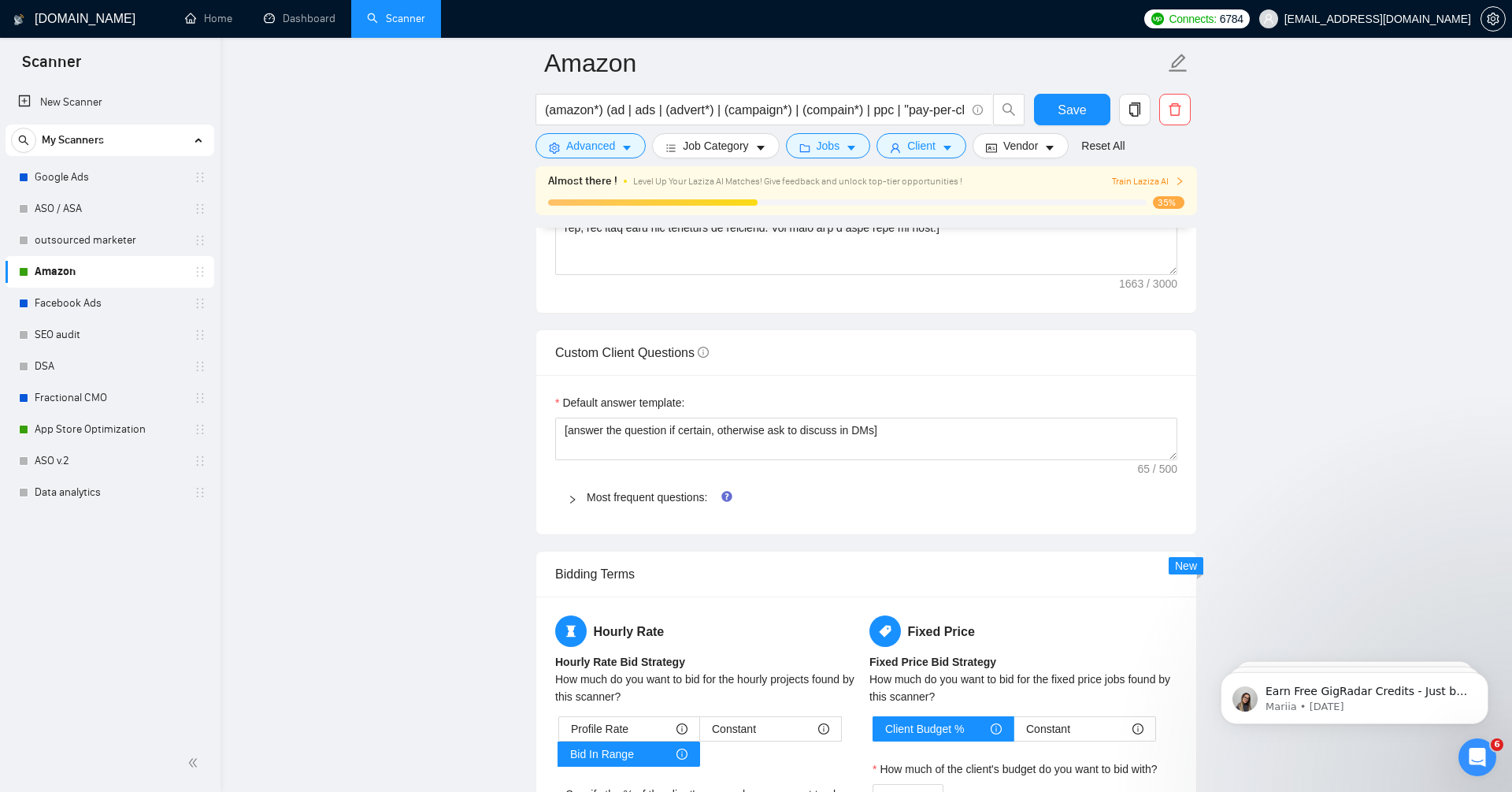
click at [647, 498] on div "Most frequent questions:" at bounding box center [866, 497] width 622 height 36
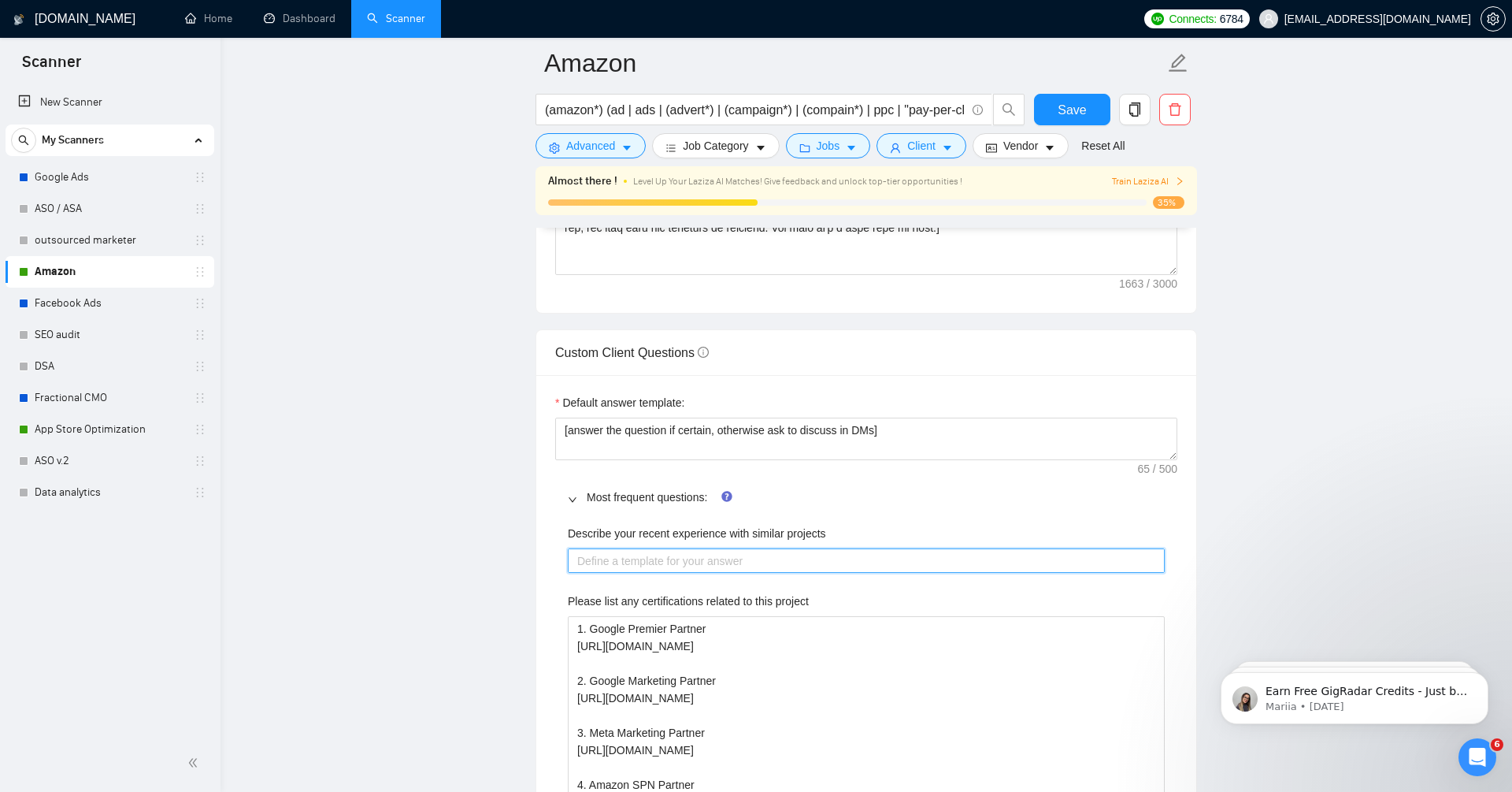
click at [685, 555] on projects "Describe your recent experience with similar projects" at bounding box center [866, 561] width 597 height 25
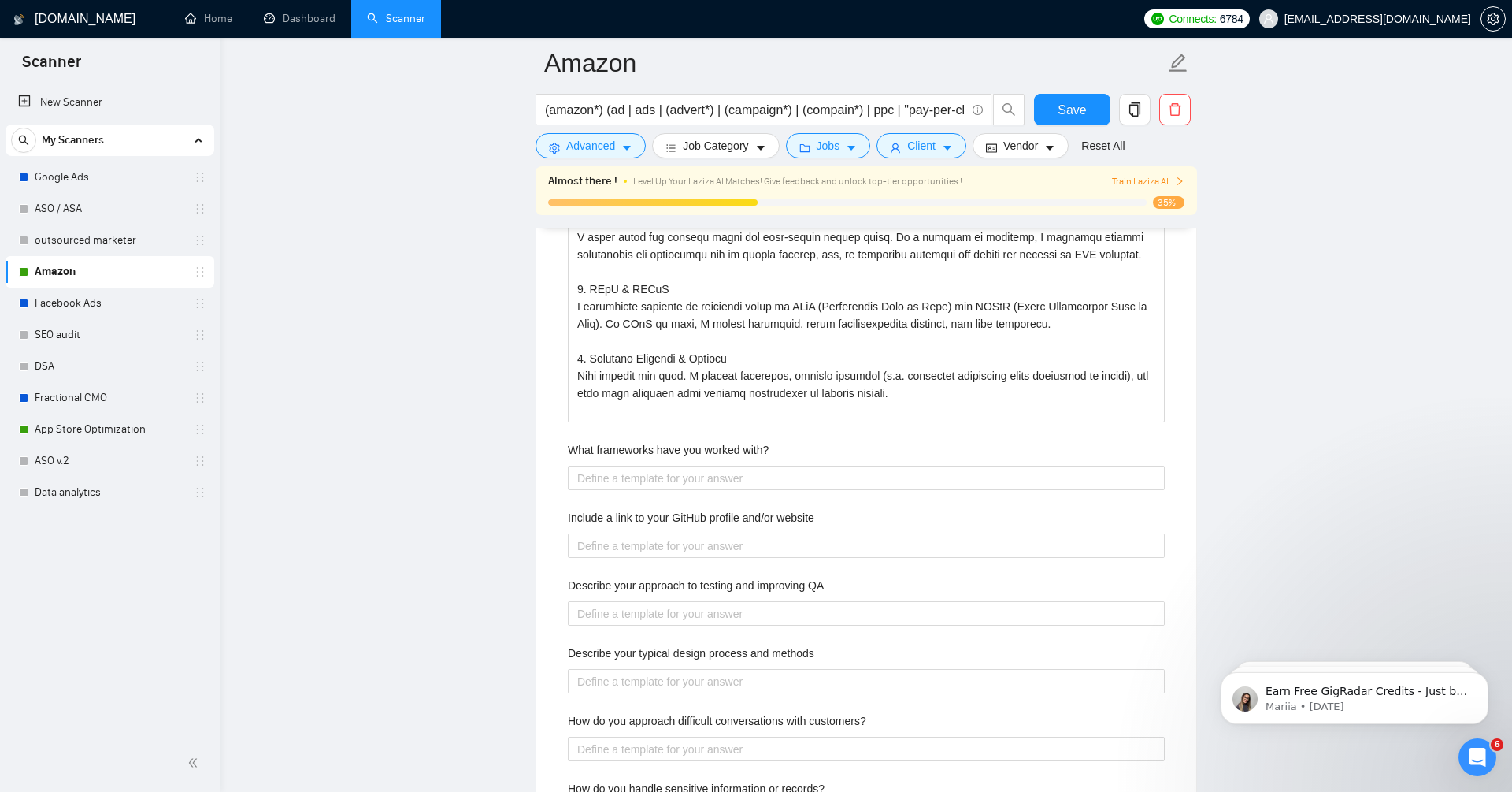
scroll to position [2989, 0]
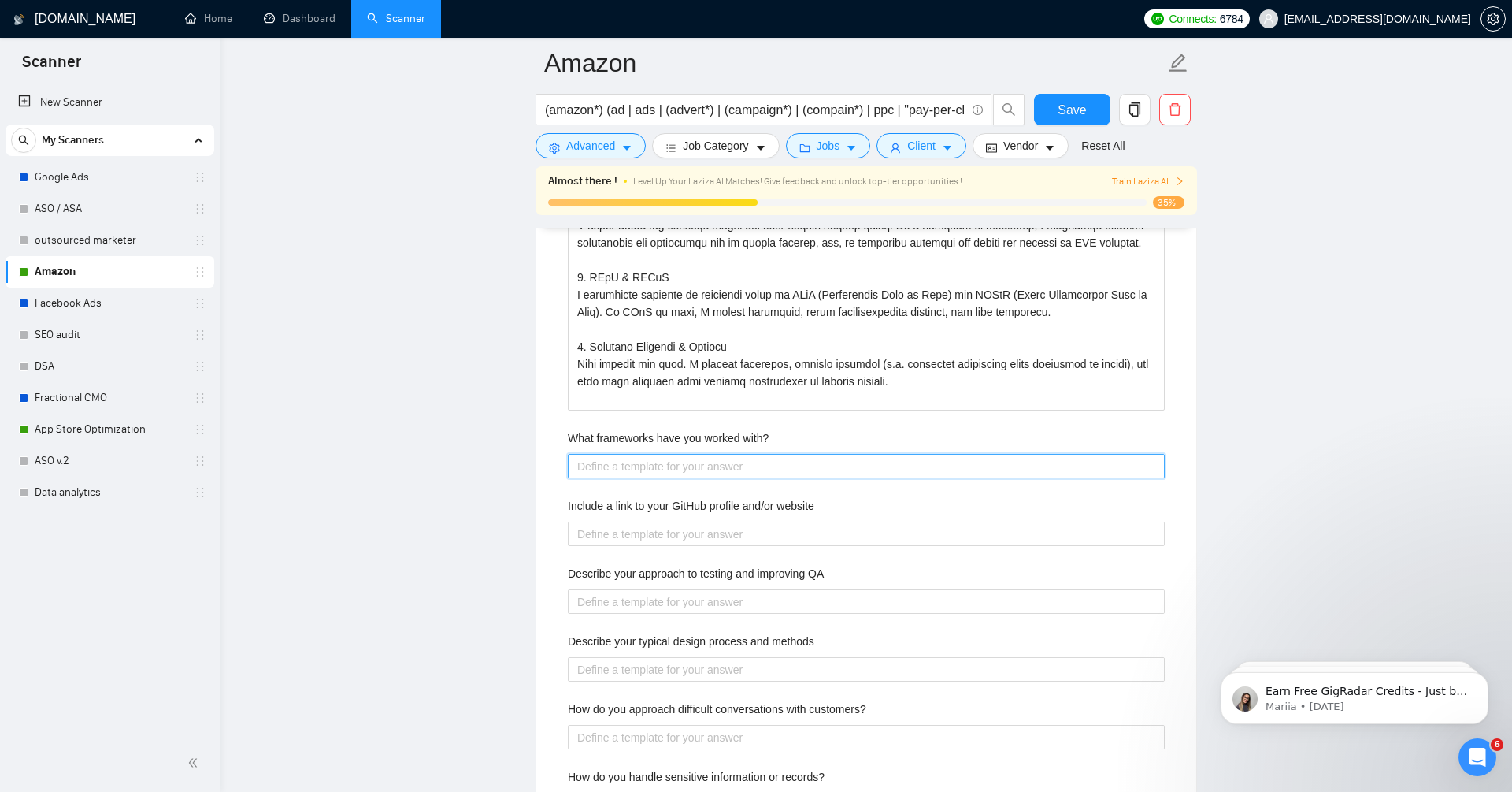
click at [713, 467] on with\? "What frameworks have you worked with?" at bounding box center [866, 466] width 597 height 25
click at [711, 462] on with\? "What frameworks have you worked with?" at bounding box center [866, 466] width 597 height 25
type with\? "I"
type with\? "I u"
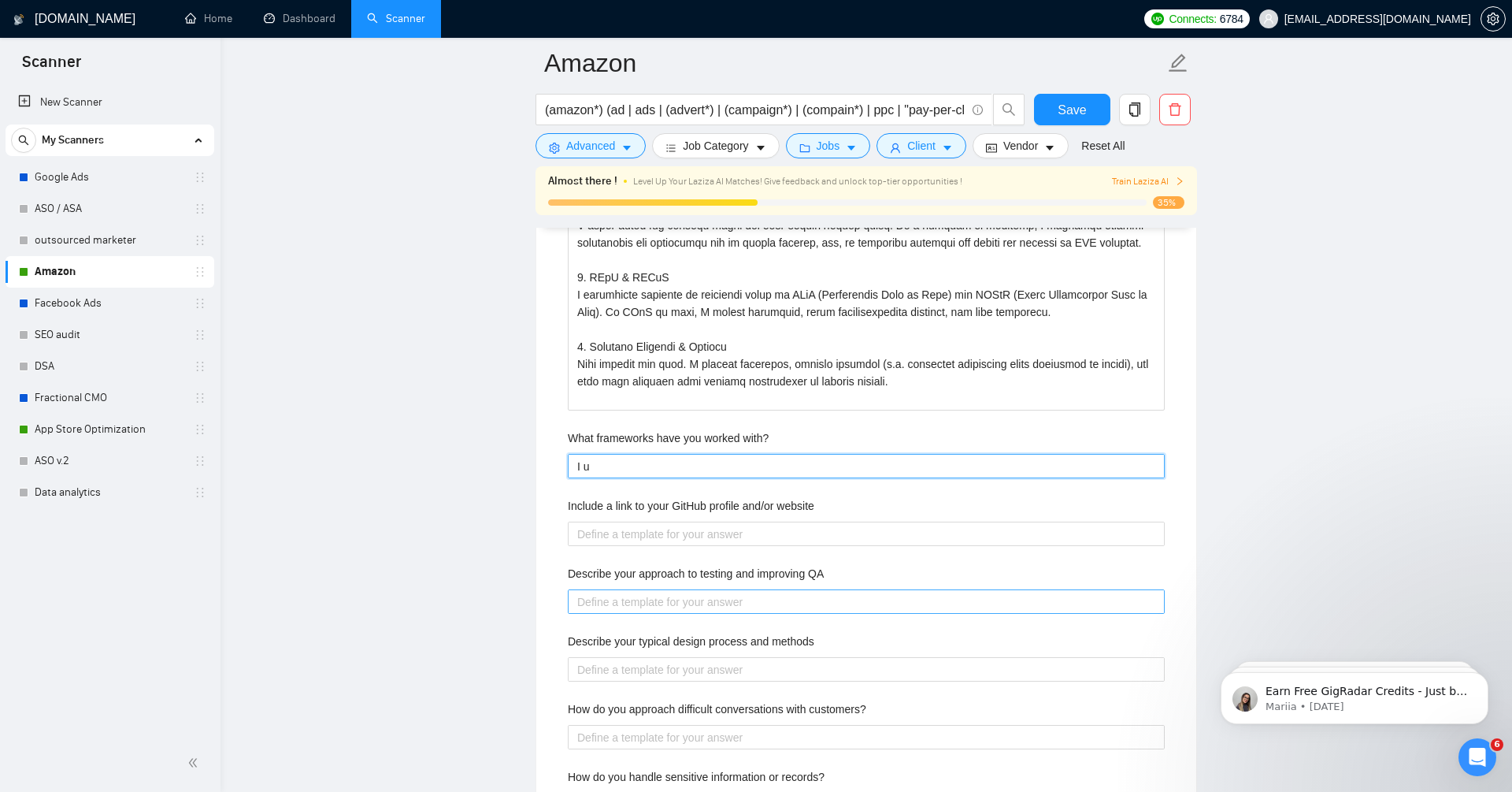
type with\? "I us"
type with\? "I use"
type with\? "I use th"
type with\? "I use the"
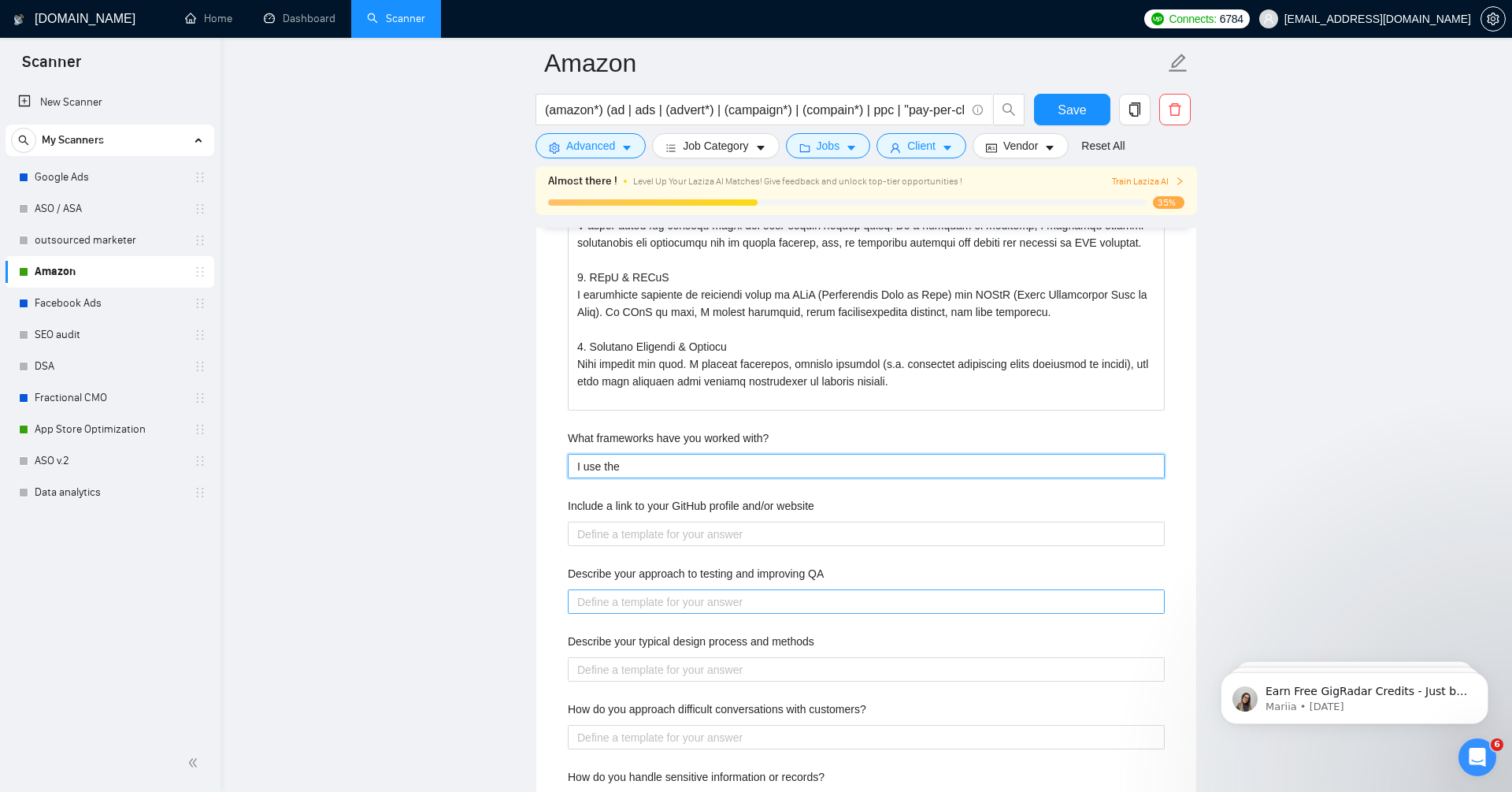
type with\? "I use the"
type with\? "I use the S"
type with\? "I use the Se"
type with\? "I use the See"
type with\? "I use the See0"
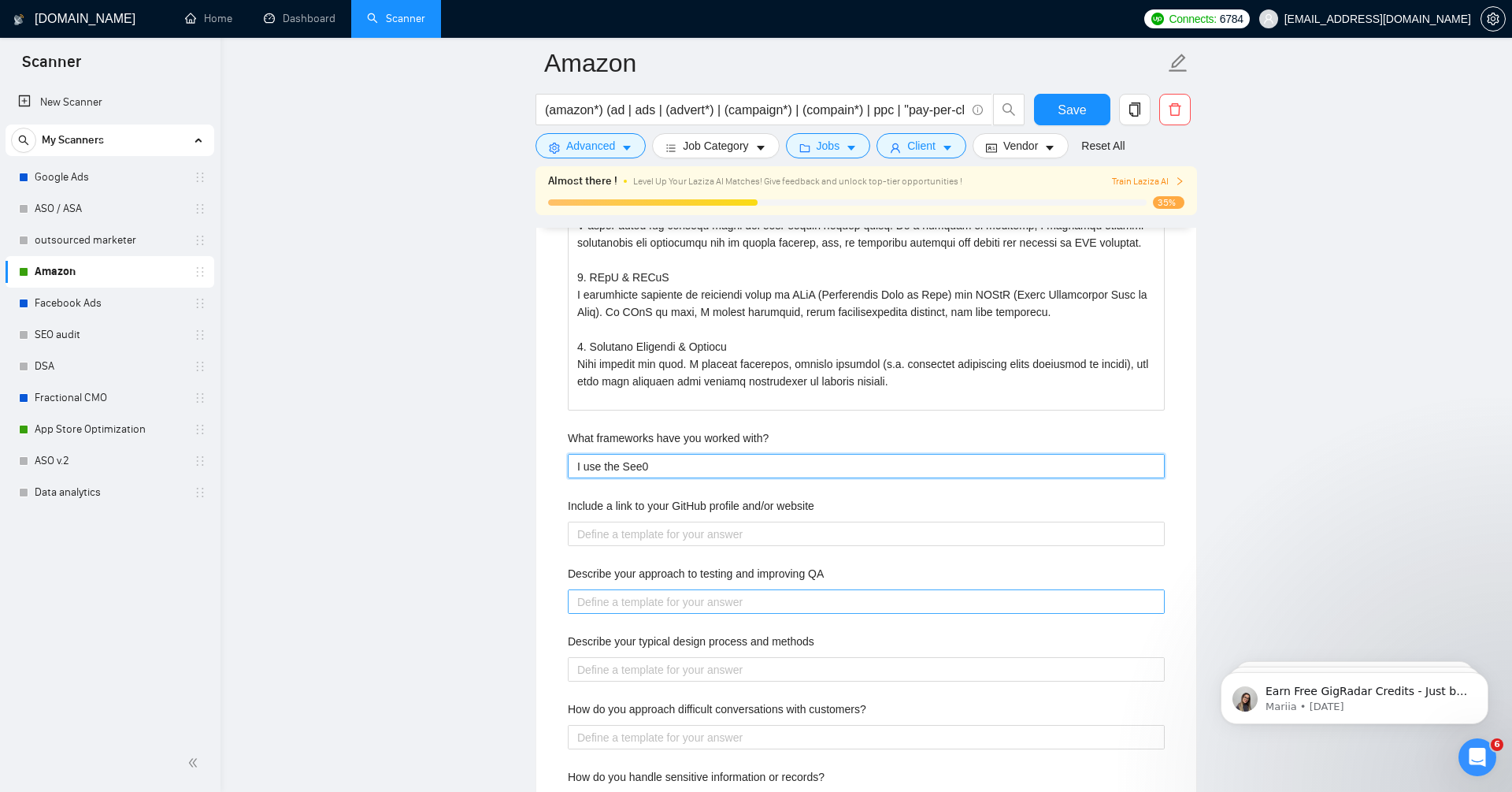
type with\? "I use the See"
type with\? "I use the See-"
type with\? "I use the See-T"
type with\? "I use the See-Th"
type with\? "I use the See-Thi"
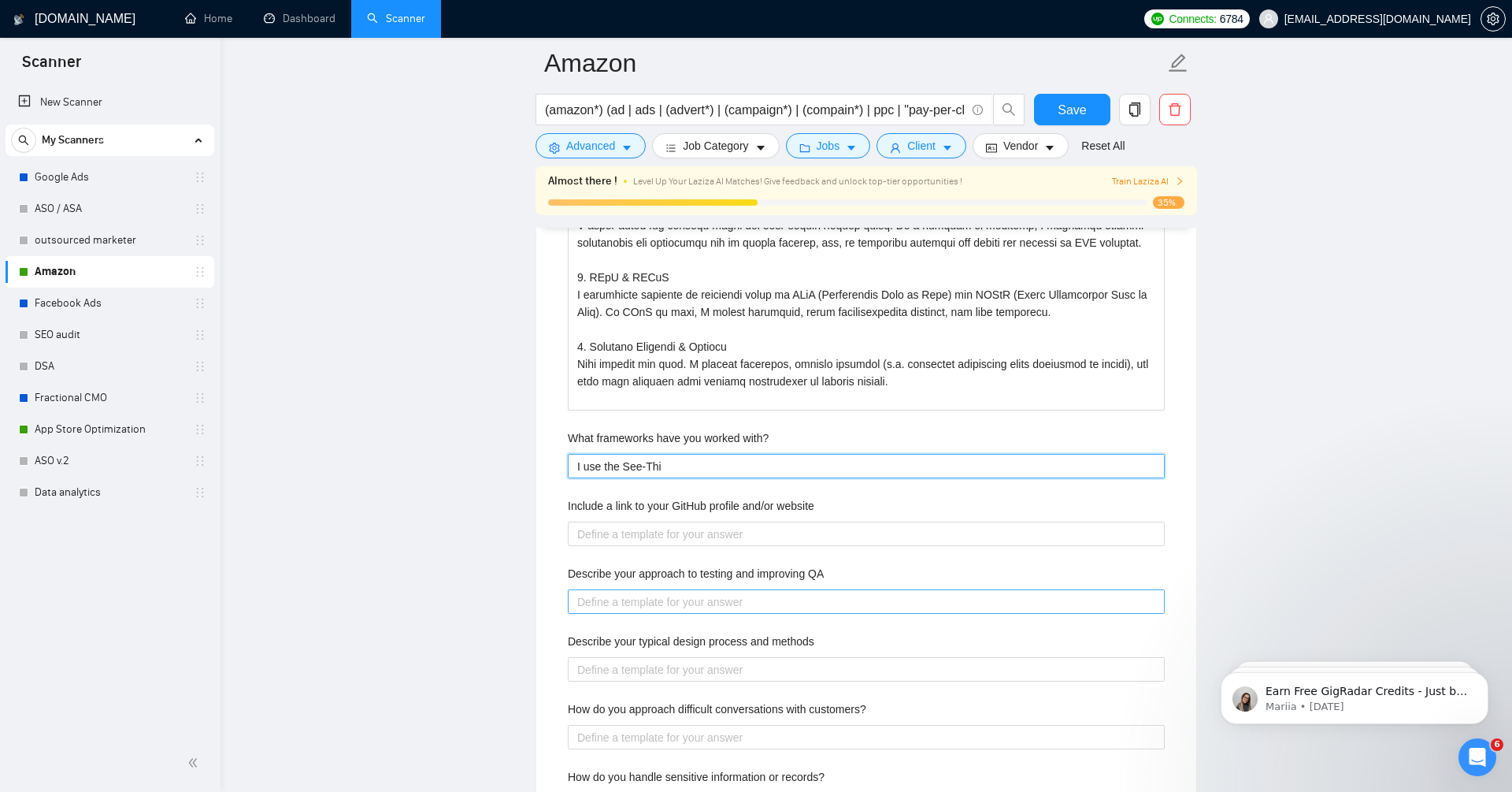
type with\? "I use the See-Thin"
type with\? "I use the See-[PERSON_NAME]"
type with\? "I use the See-Thin"
type with\? "I use the See-Think"
type with\? "I use the See-Think-"
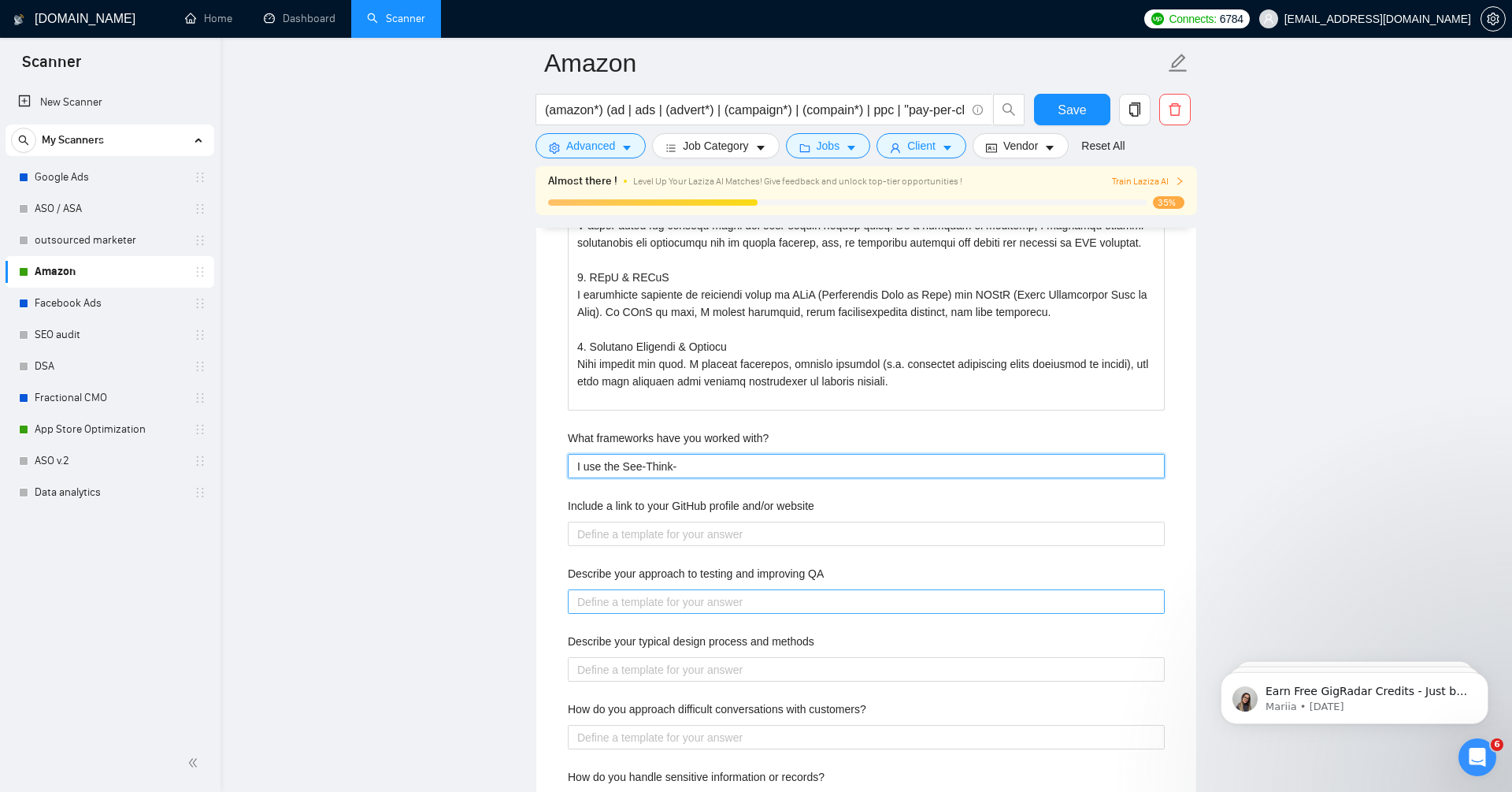
type with\? "I use the See-Think-D"
type with\? "I use the See-Think-Do"
type with\? "I use the See-Think-Do-"
type with\? "I use the See-Think-Do-C"
type with\? "I use the See-Think-Do-Ca"
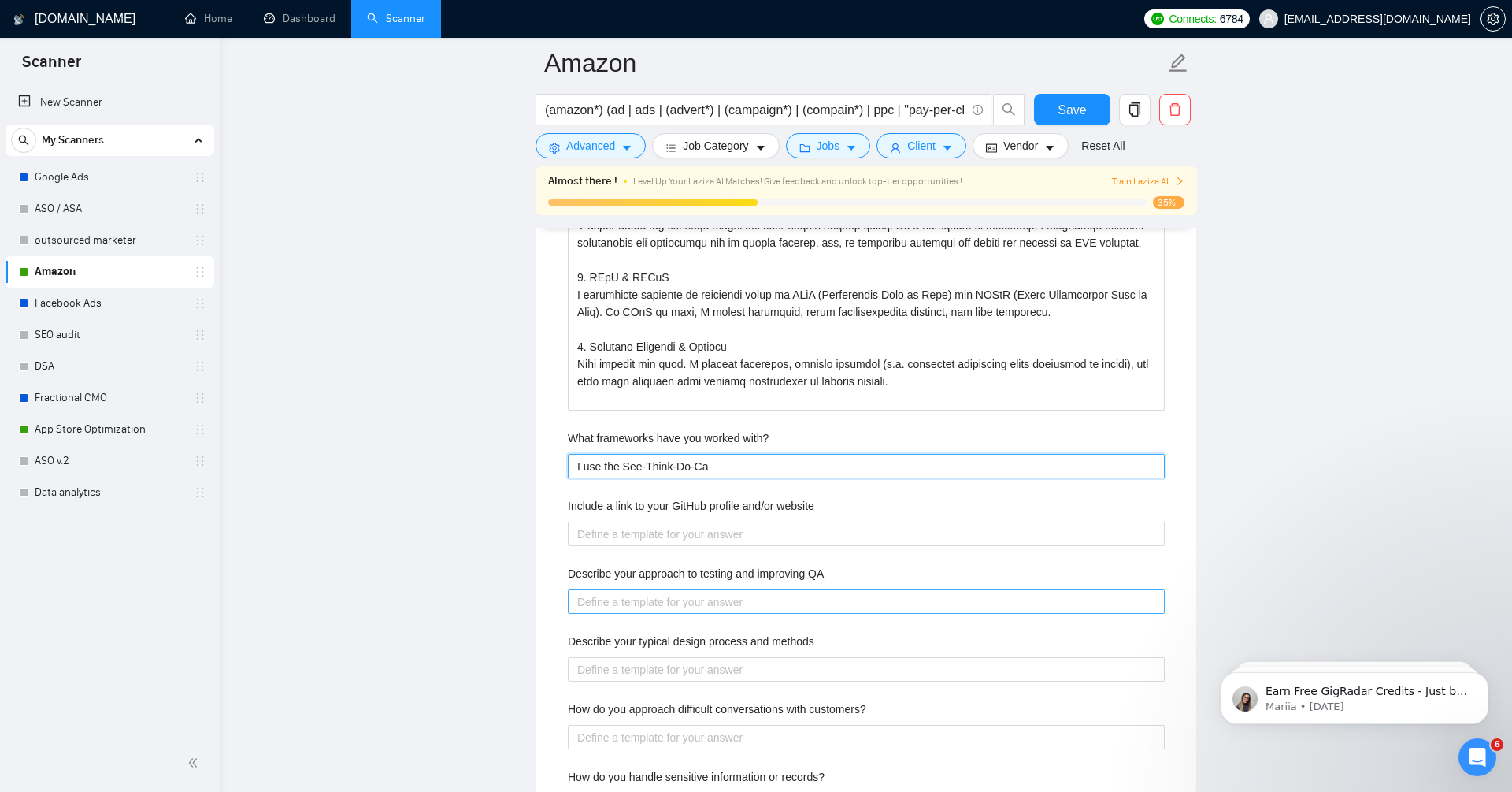
type with\? "I use the See-Think-Do-Car"
type with\? "I use the See-Think-Do-Care"
type with\? "I use the See-Think-Do-Care f"
type with\? "I use the See-Think-Do-Care fr"
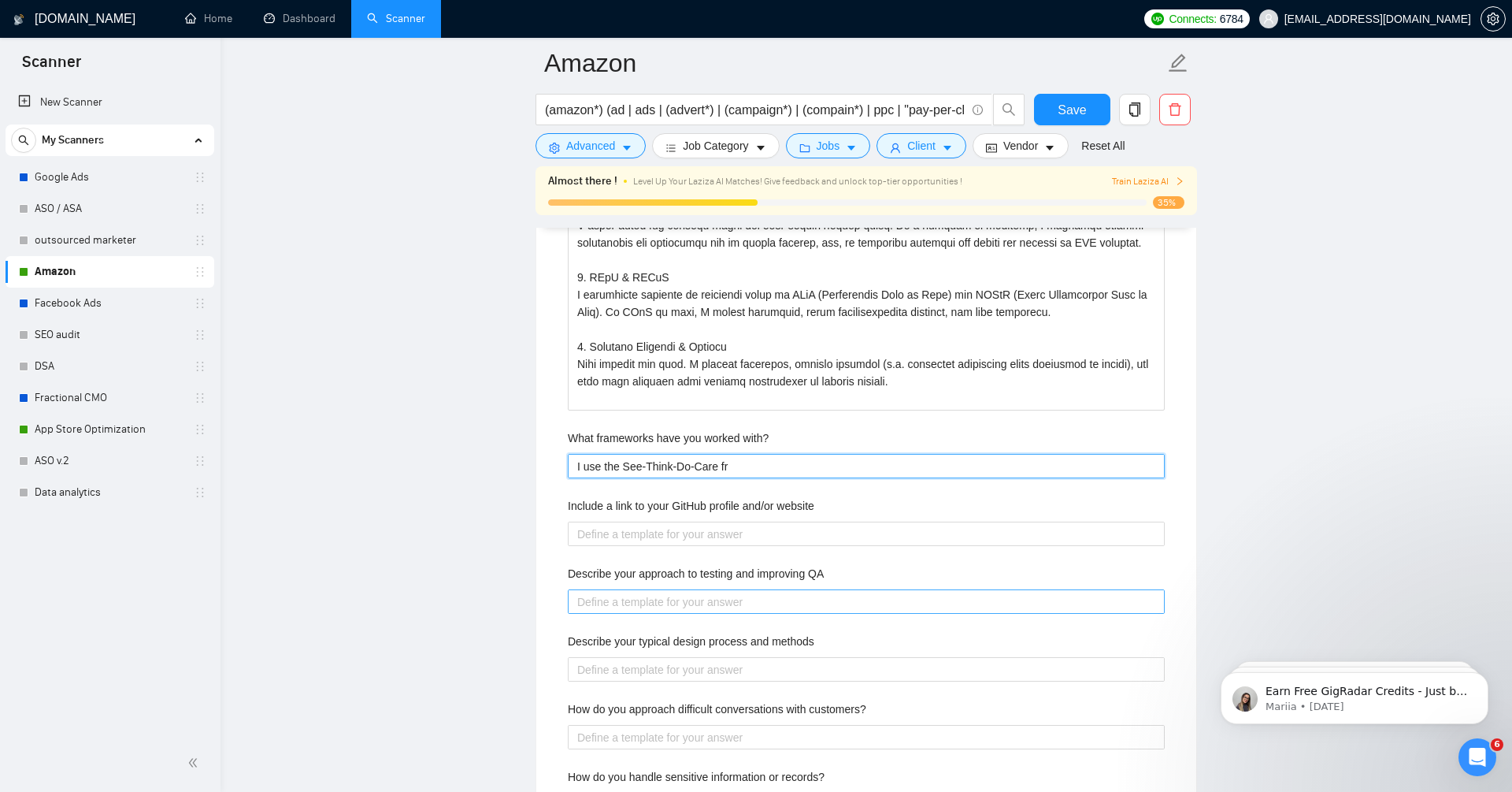
type with\? "I use the See-Think-Do-Care fra"
type with\? "I use the See-Think-Do-Care fram"
type with\? "I use the See-Think-Do-Care frame"
type with\? "I use the See-Think-Do-Care framew"
type with\? "I use the See-Think-Do-Care framewo"
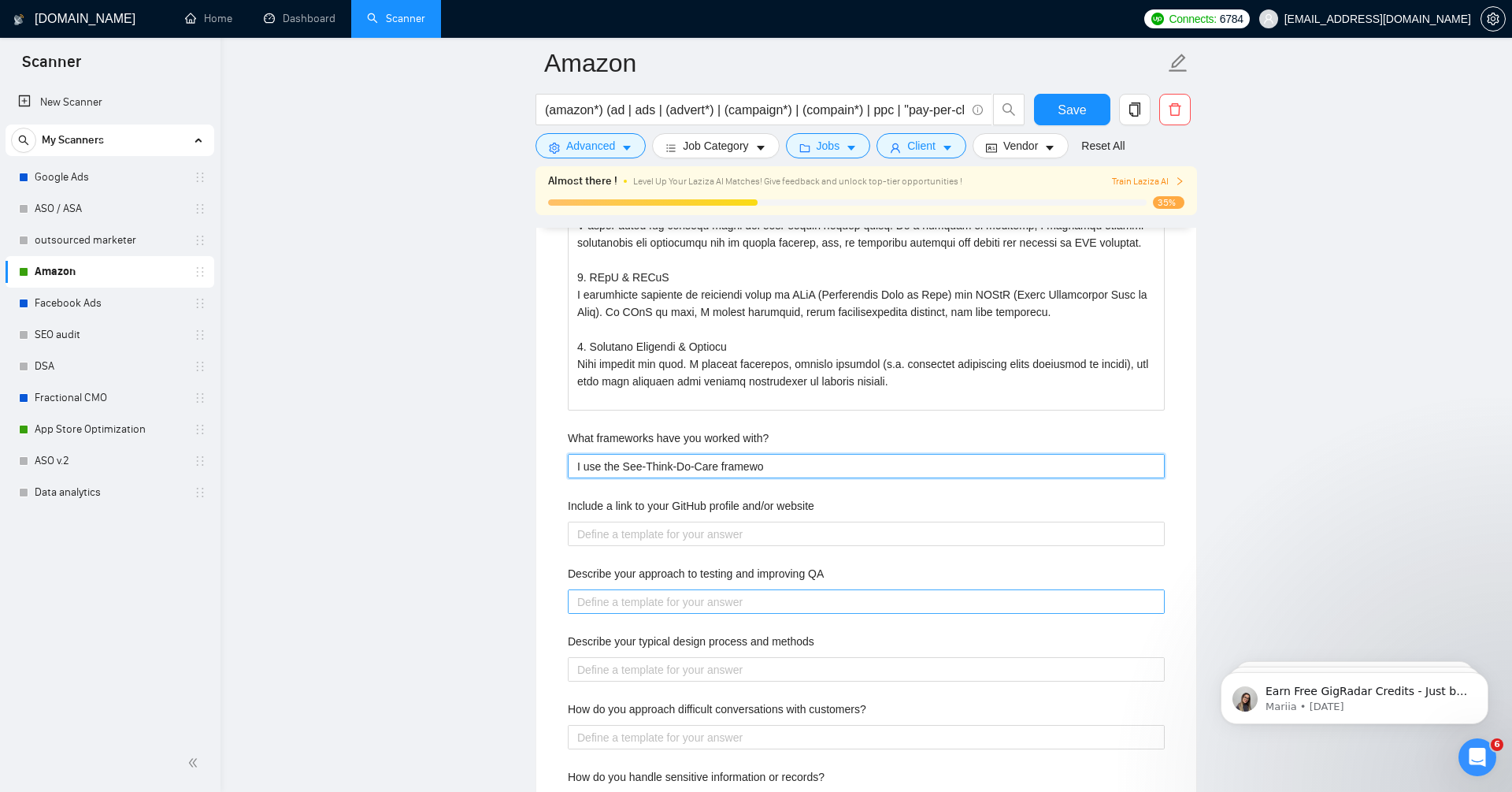
type with\? "I use the See-Think-Do-Care framewor"
type with\? "I use the See-Think-Do-Care framework"
type with\? "I use the See-Think-Do-Care framework b"
type with\? "I use the See-Think-Do-Care framework by"
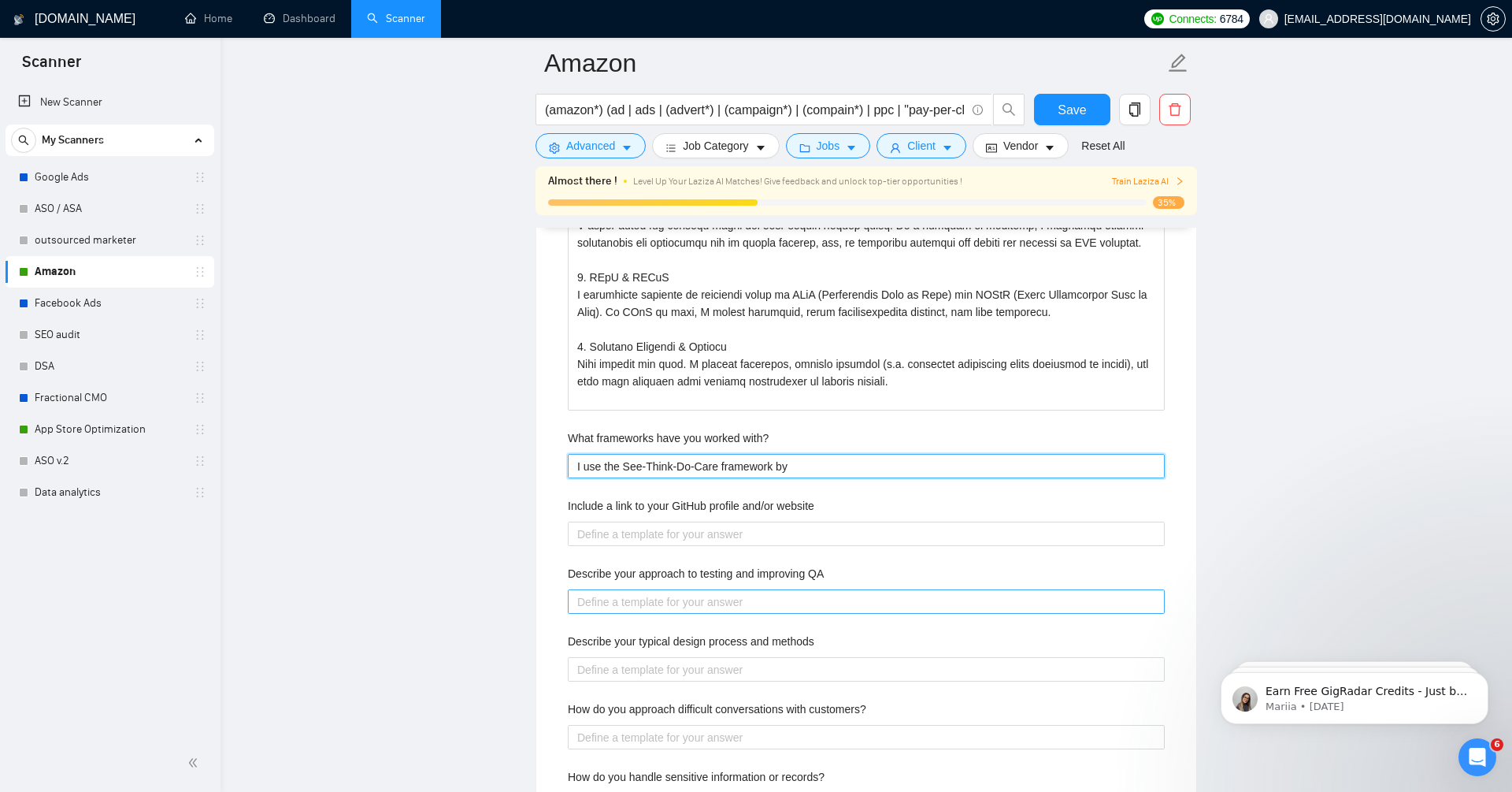
type with\? "I use the See-Think-Do-Care framework by"
type with\? "I use the See-Think-Do-Care framework by G"
type with\? "I use the See-Think-Do-Care framework by Go"
type with\? "I use the See-Think-Do-Care framework by Goo"
type with\? "I use the See-Think-Do-Care framework by Goog"
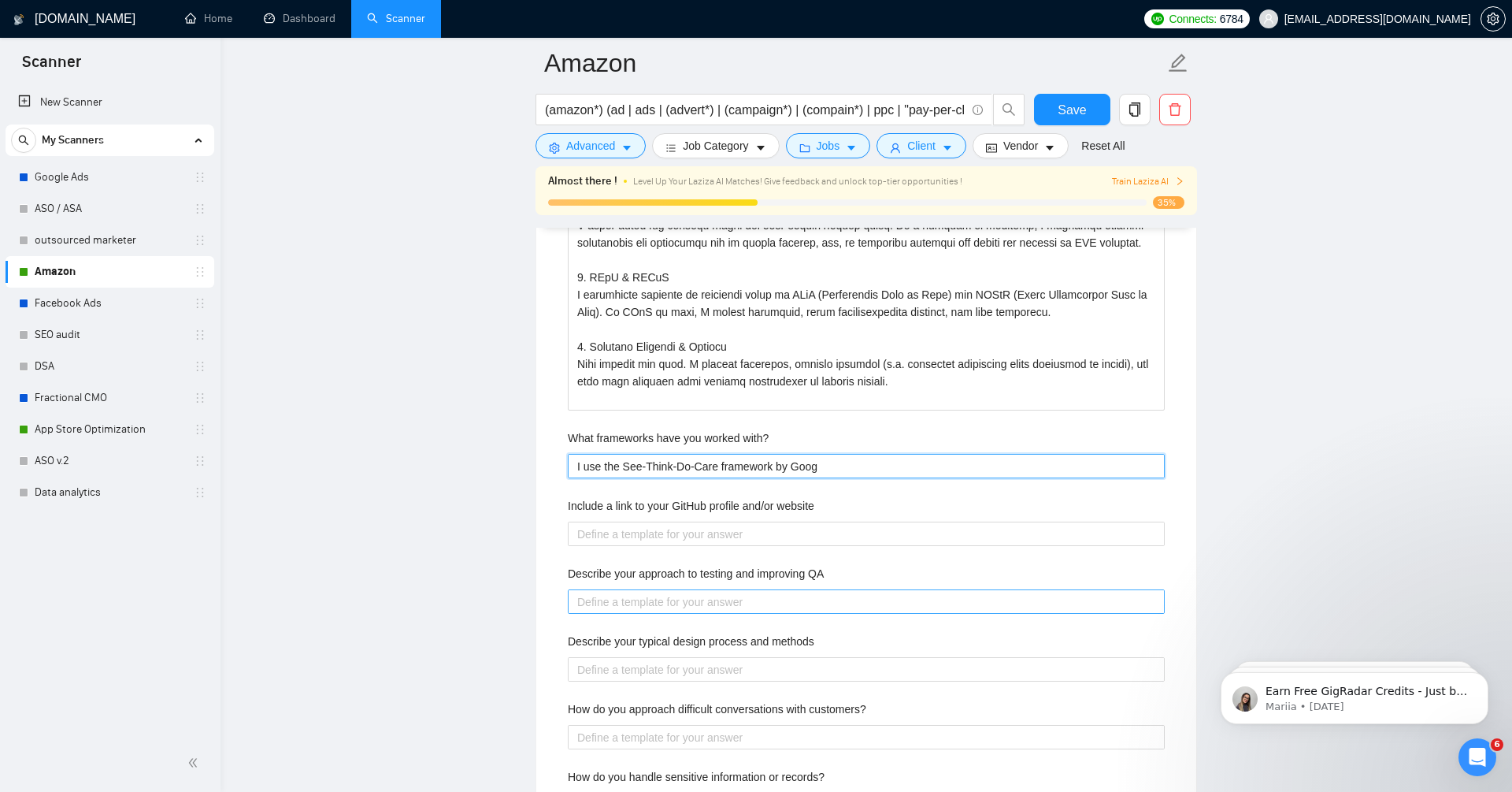
type with\? "I use the See-Think-Do-Care framework by Googl"
type with\? "I use the See-Think-Do-Care framework by Google"
type with\? "I use the See-Think-Do-Care framework by Google t"
type with\? "I use the See-Think-Do-Care framework by Google to"
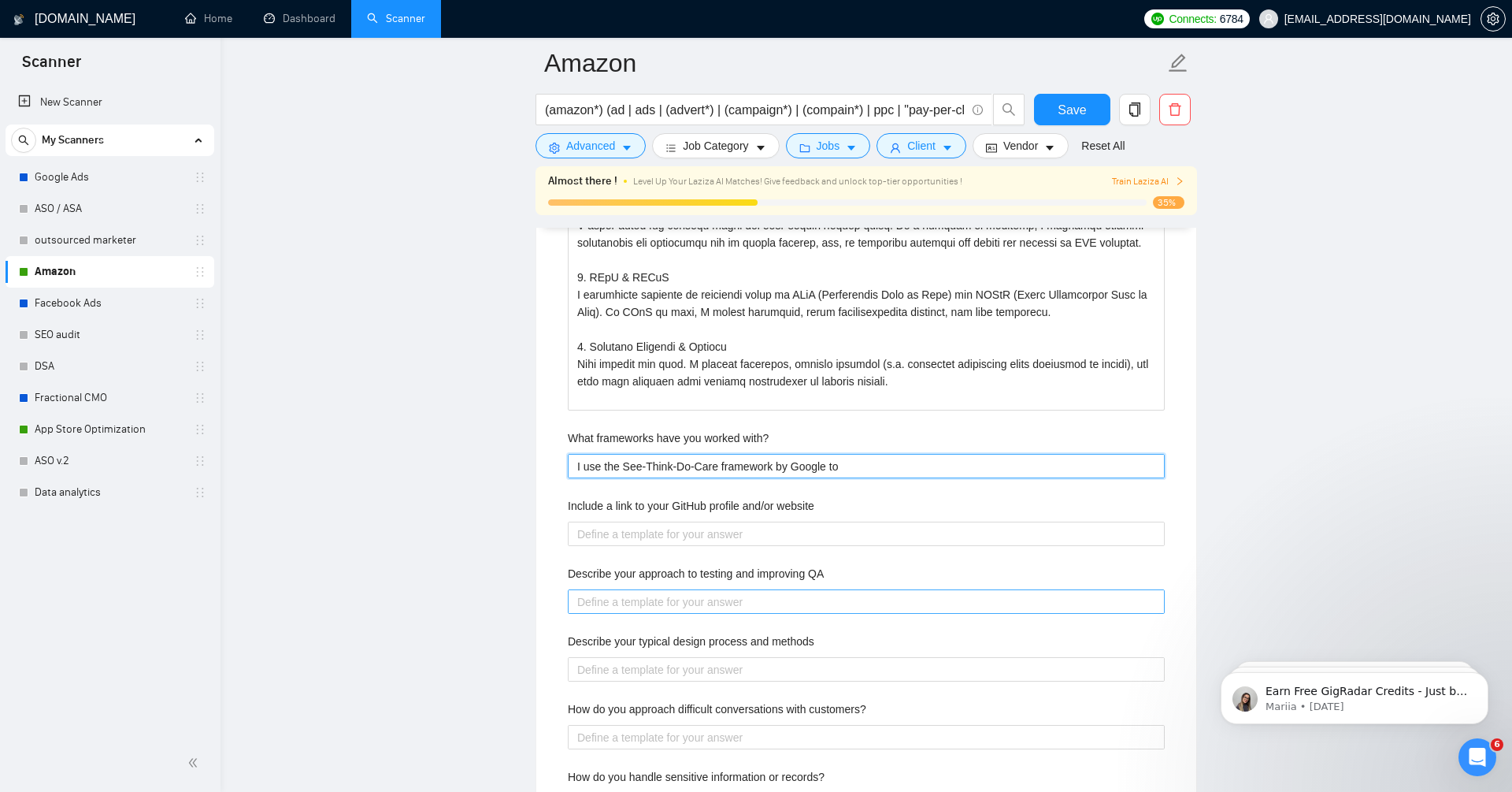
type with\? "I use the See-Think-Do-Care framework by Google to"
type with\? "I use the See-Think-Do-Care framework by Google to b"
type with\? "I use the See-Think-Do-Care framework by Google to bu"
type with\? "I use the See-Think-Do-Care framework by Google to [PERSON_NAME]"
type with\? "I use the See-Think-Do-Care framework by Google to buil"
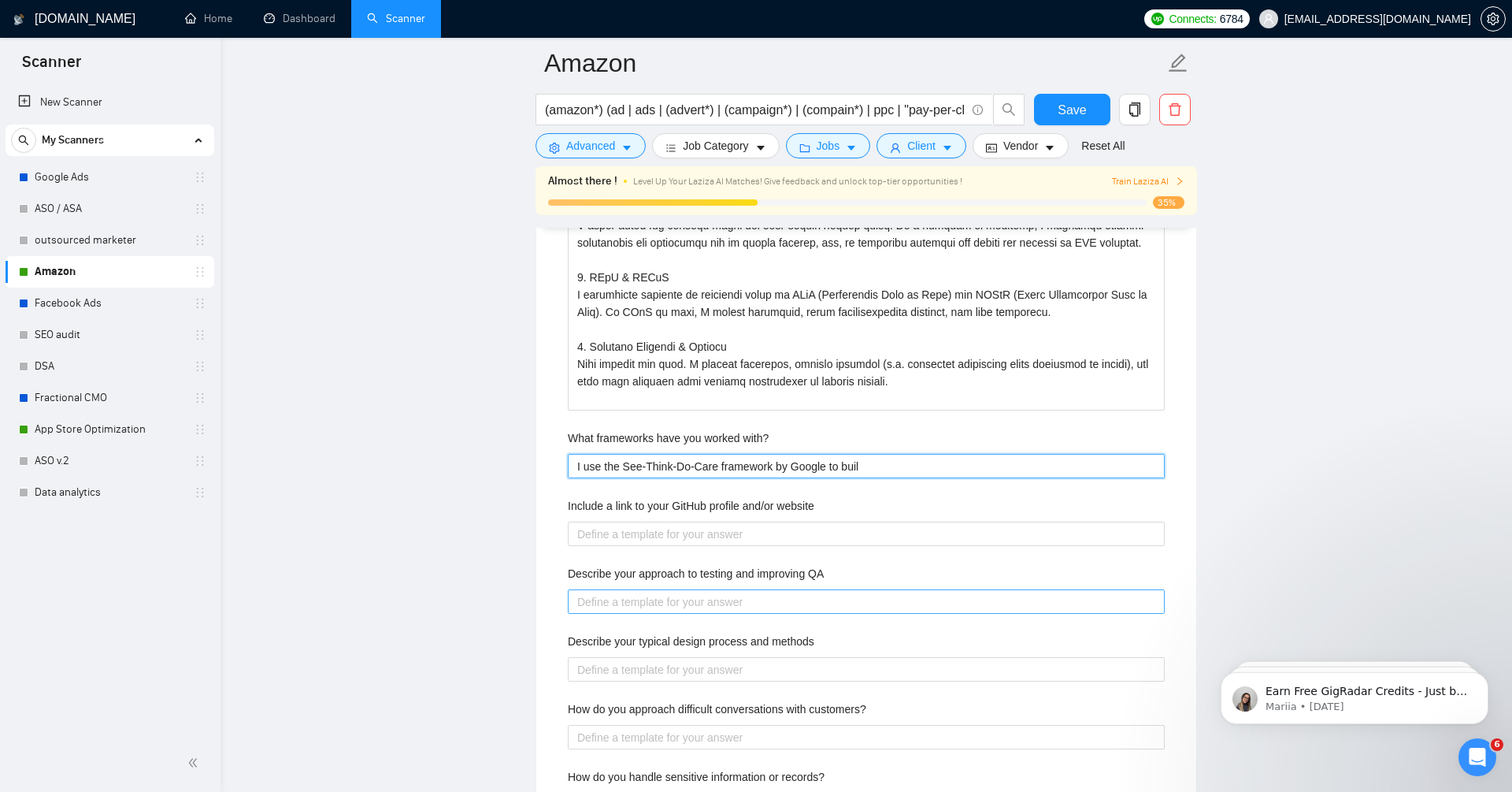
type with\? "I use the See-Think-Do-Care framework by Google to build"
type with\? "I use the See-Think-Do-Care framework by Google to build m"
type with\? "I use the See-Think-Do-Care framework by Google to build ma"
type with\? "I use the See-Think-Do-Care framework by Google to build mar"
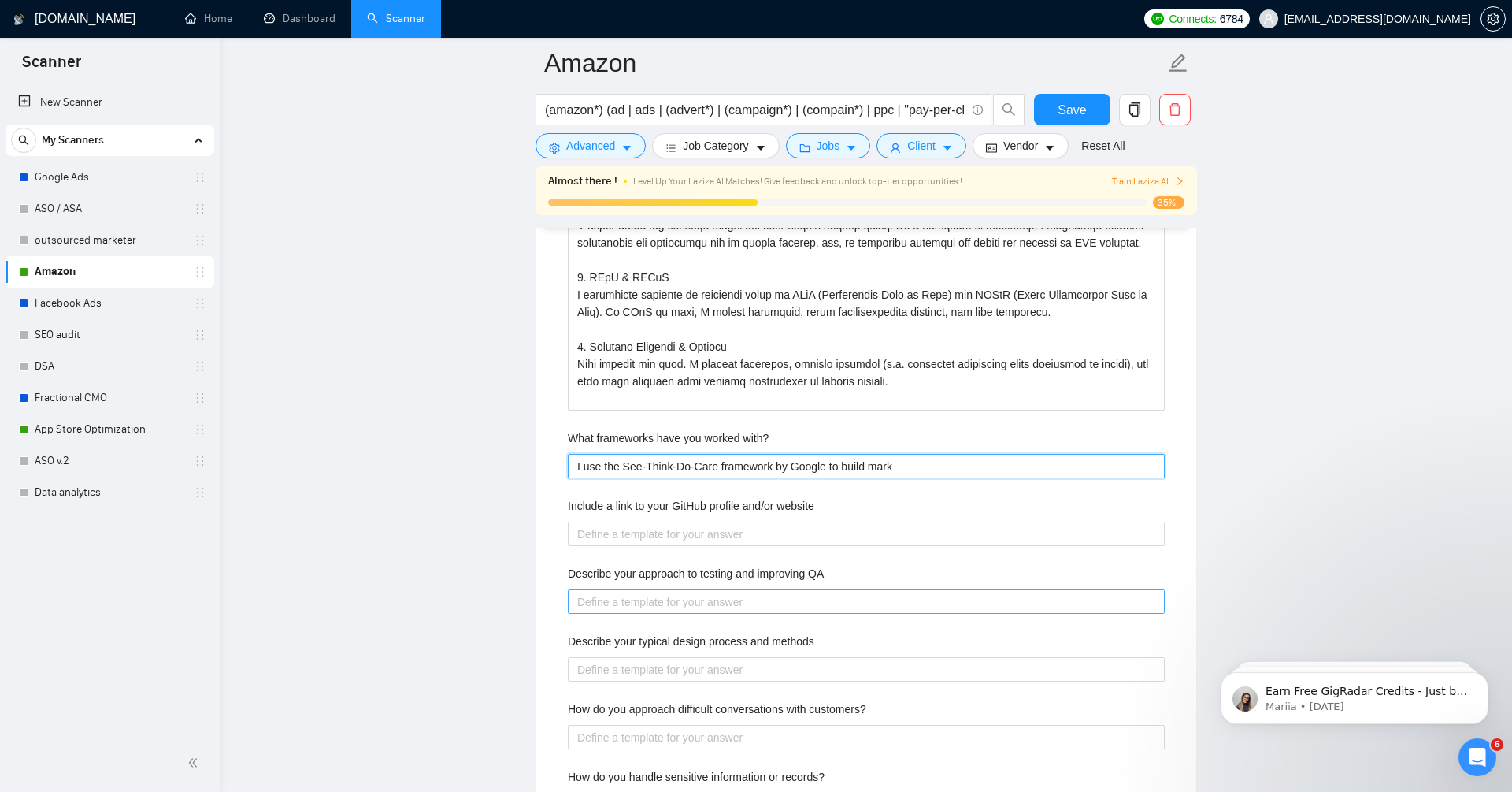
type with\? "I use the See-Think-Do-Care framework by Google to build marke"
type with\? "I use the See-Think-Do-Care framework by Google to build market"
type with\? "I use the See-Think-Do-Care framework by Google to build marketi"
type with\? "I use the See-Think-Do-Care framework by Google to build marketin"
type with\? "I use the See-Think-Do-Care framework by Google to build marketing"
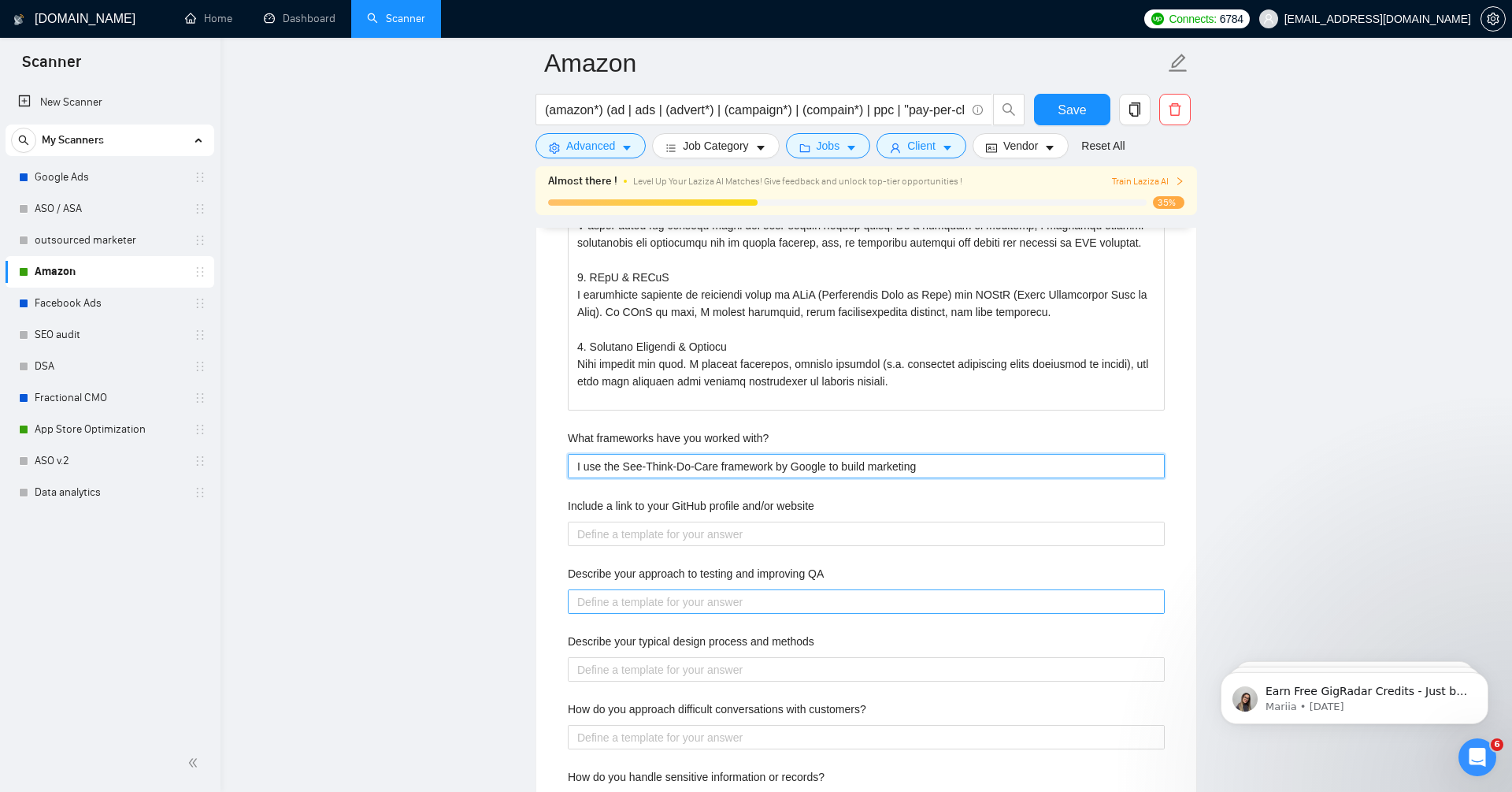
type with\? "I use the See-Think-Do-Care framework by Google to build marketing"
type with\? "I use the See-Think-Do-Care framework by Google to build marketing s"
type with\? "I use the See-Think-Do-Care framework by Google to build marketing st"
type with\? "I use the See-Think-Do-Care framework by Google to build marketing str"
type with\? "I use the See-Think-Do-Care framework by Google to build marketing stra"
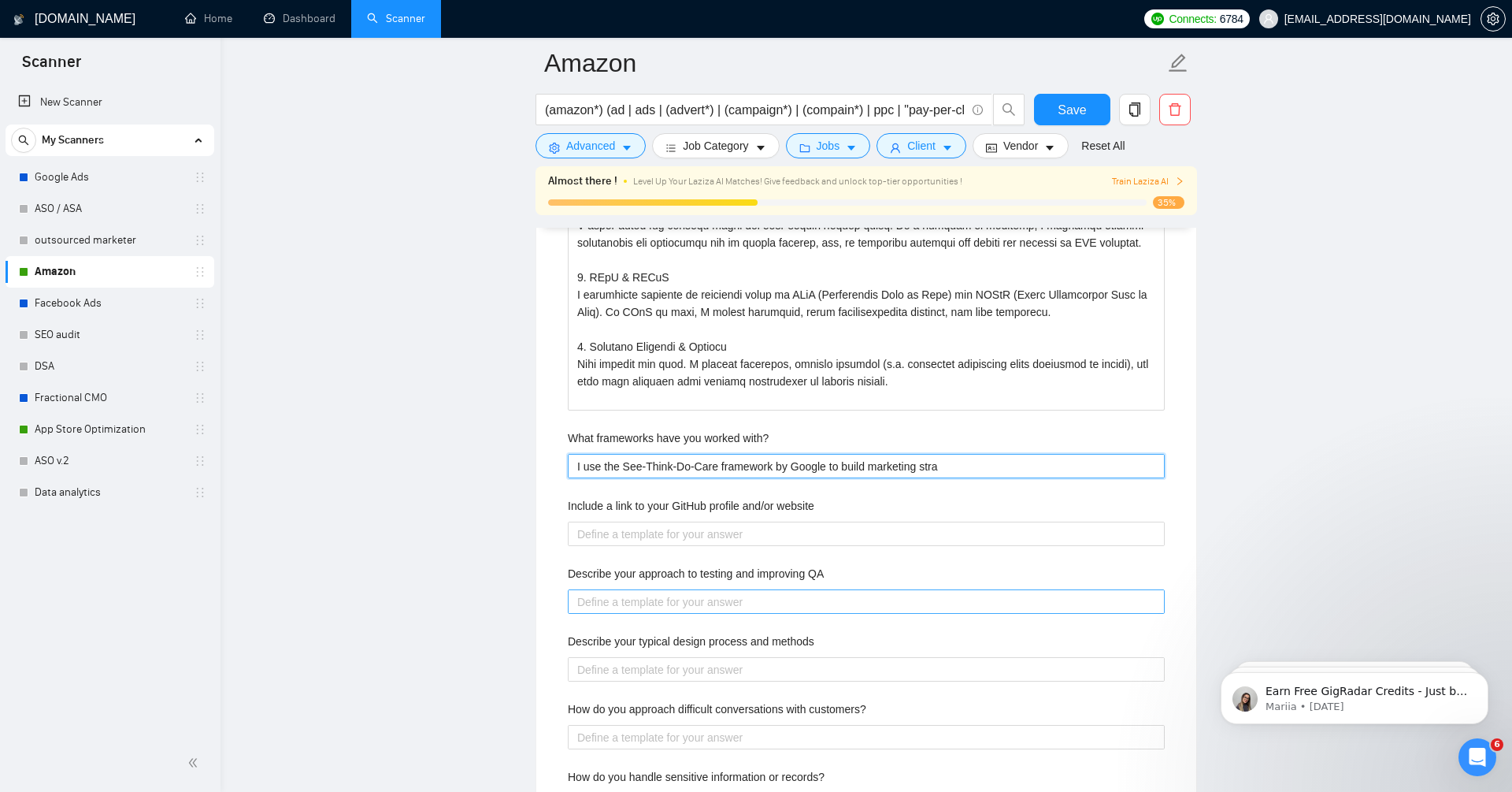
type with\? "I use the See-Think-Do-Care framework by Google to build marketing strat"
type with\? "I use the See-Think-Do-Care framework by Google to build marketing strate"
type with\? "I use the See-Think-Do-Care framework by Google to build marketing strateg"
type with\? "I use the See-Think-Do-Care framework by Google to build marketing strategi"
type with\? "I use the See-Think-Do-Care framework by Google to build marketing strategie"
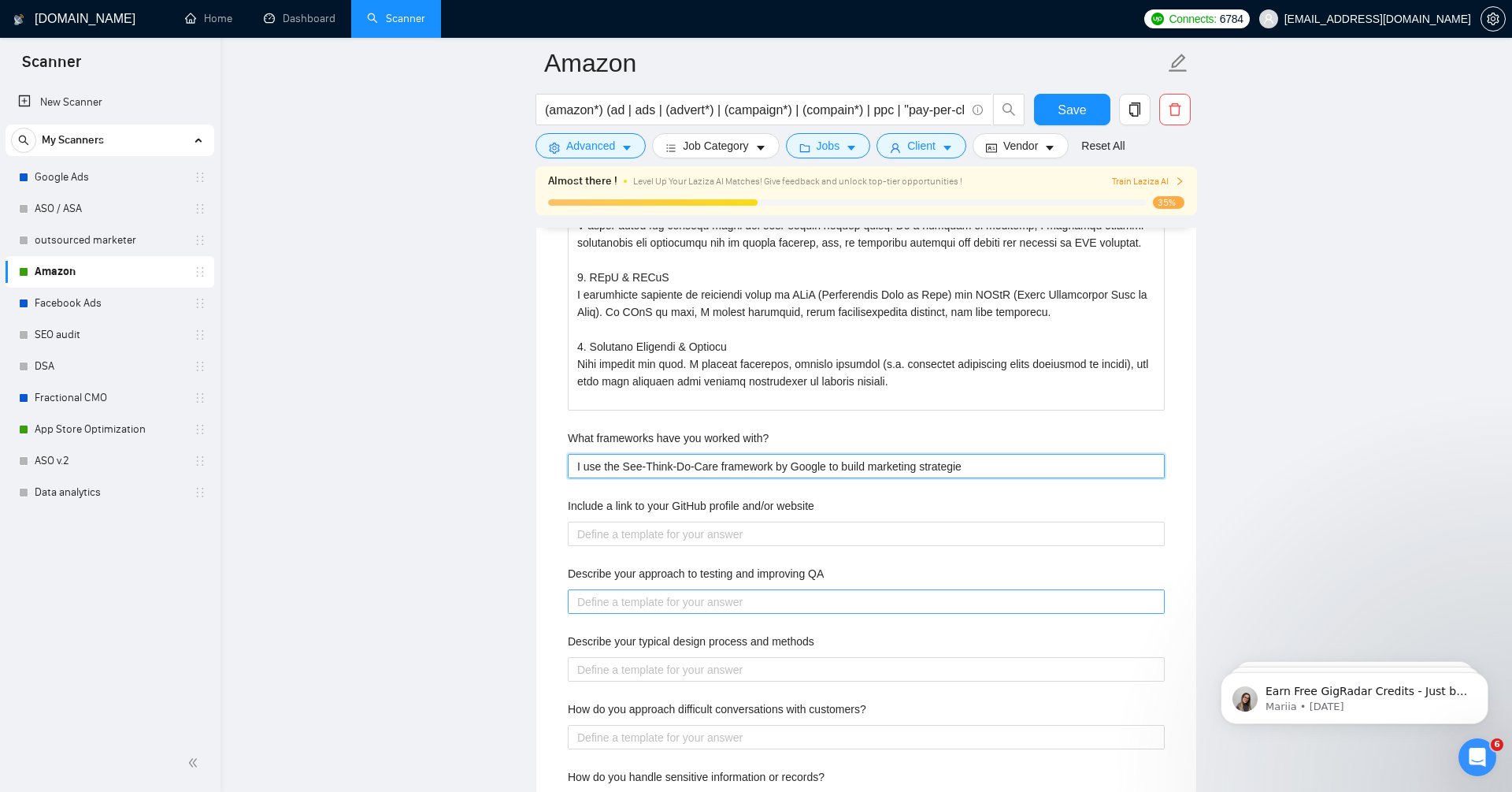
type with\? "I use the See-Think-Do-Care framework by Google to build marketing strategies"
type with\? "I use the See-Think-Do-Care framework by Google to build marketing strategies."
click at [896, 454] on with\? "I use the See-Think-Do-Care framework by Google to build marketing strategies." at bounding box center [866, 466] width 597 height 25
type with\? "I use the See-Think-Do-Care framework by Google to build strategies."
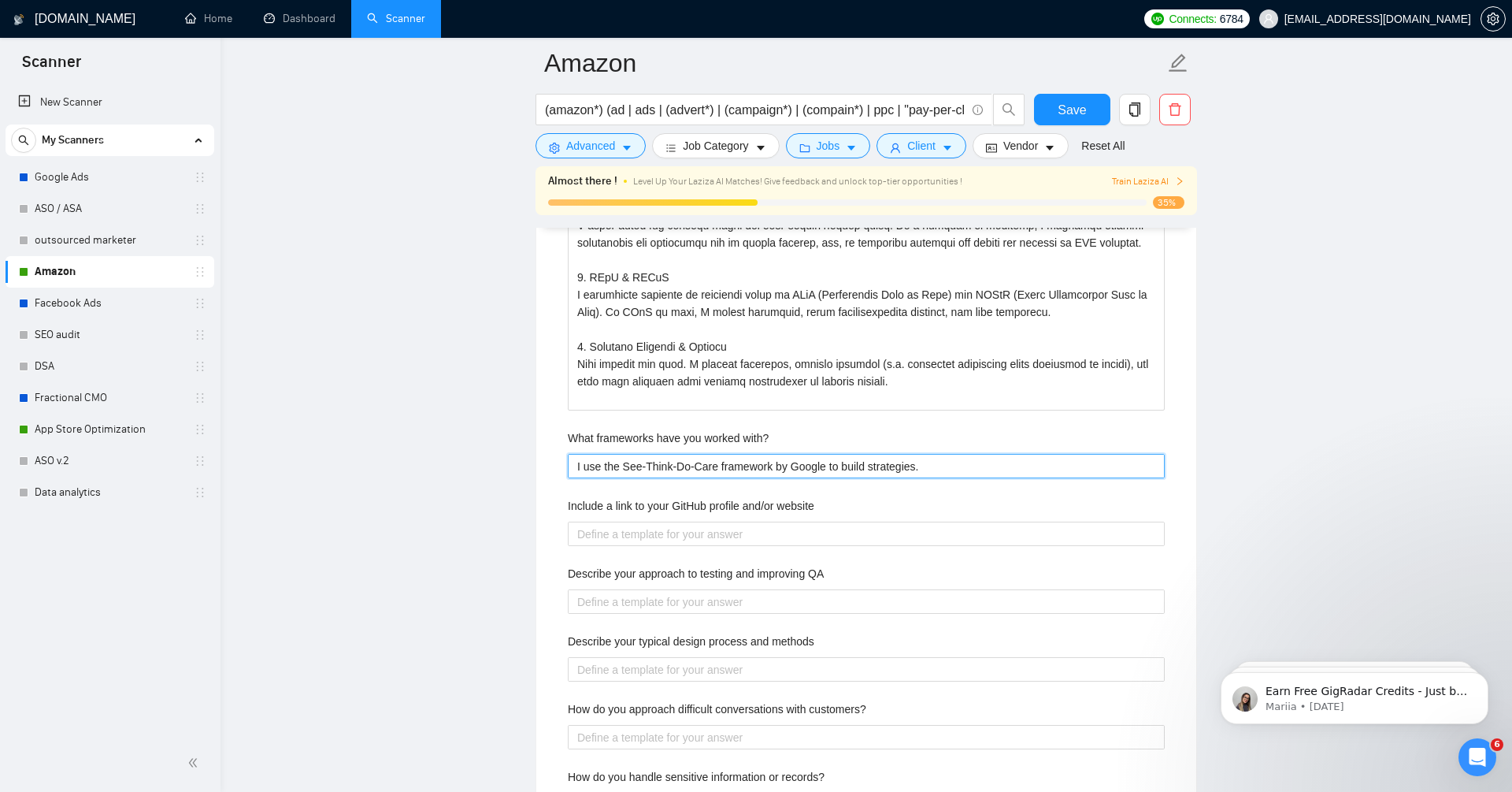
type with\? "I use the See-Think-Do-Care framework by Google to buil strategies."
type with\? "I use the See-Think-Do-Care framework by Google to [PERSON_NAME] strategies."
type with\? "I use the See-Think-Do-Care framework by Google to bu strategies."
type with\? "I use the See-Think-Do-Care framework by Google to b strategies."
type with\? "I use the See-Think-Do-Care framework by Google to strategies."
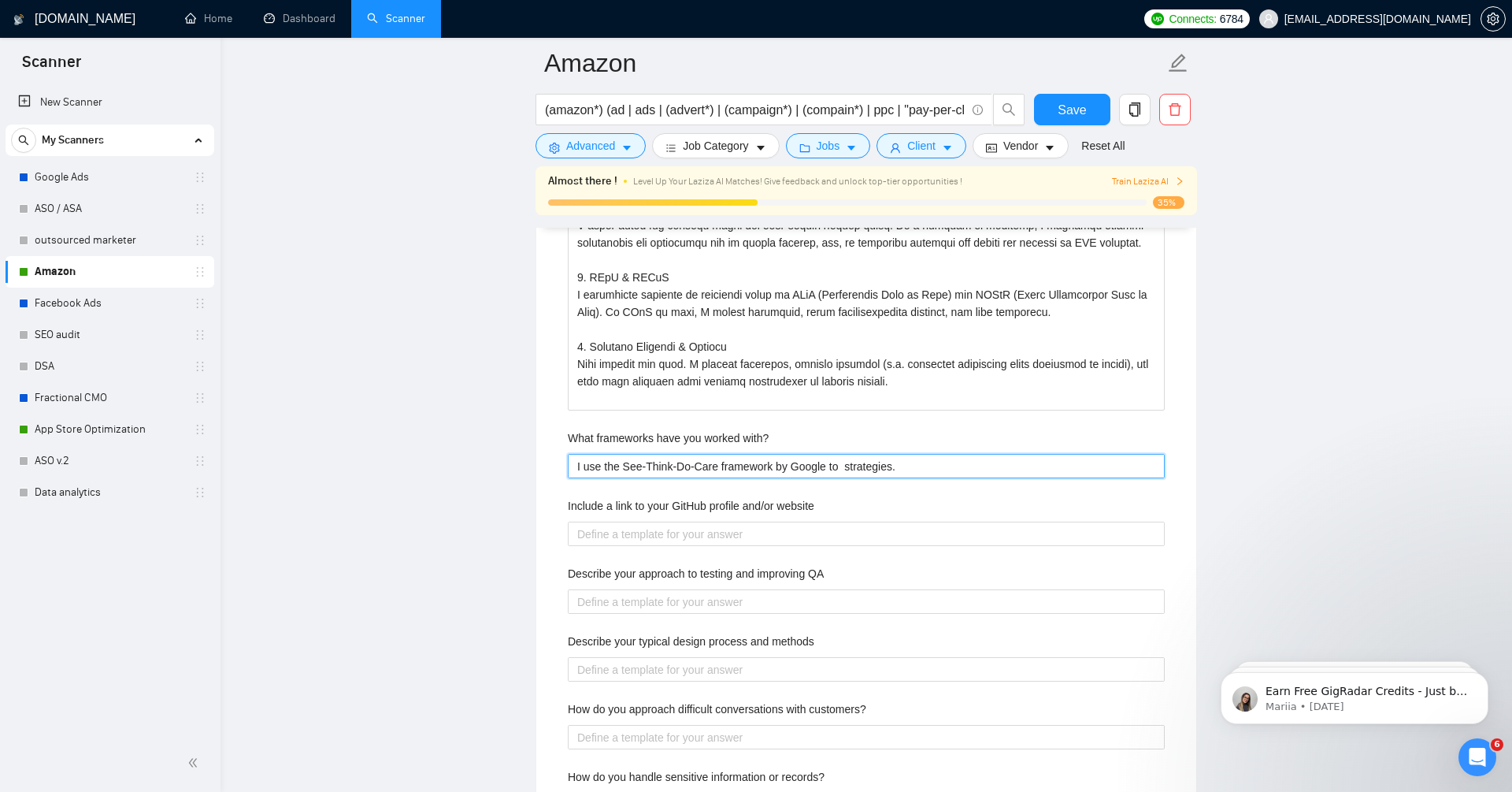
type with\? "I use the See-Think-Do-Care framework by Google to d strategies."
type with\? "I use the See-Think-Do-Care framework by Google to de strategies."
type with\? "I use the See-Think-Do-Care framework by Google to dev strategies."
type with\? "I use the See-Think-Do-Care framework by Google to de strategies."
type with\? "I use the See-Think-Do-Care framework by Google to d strategies."
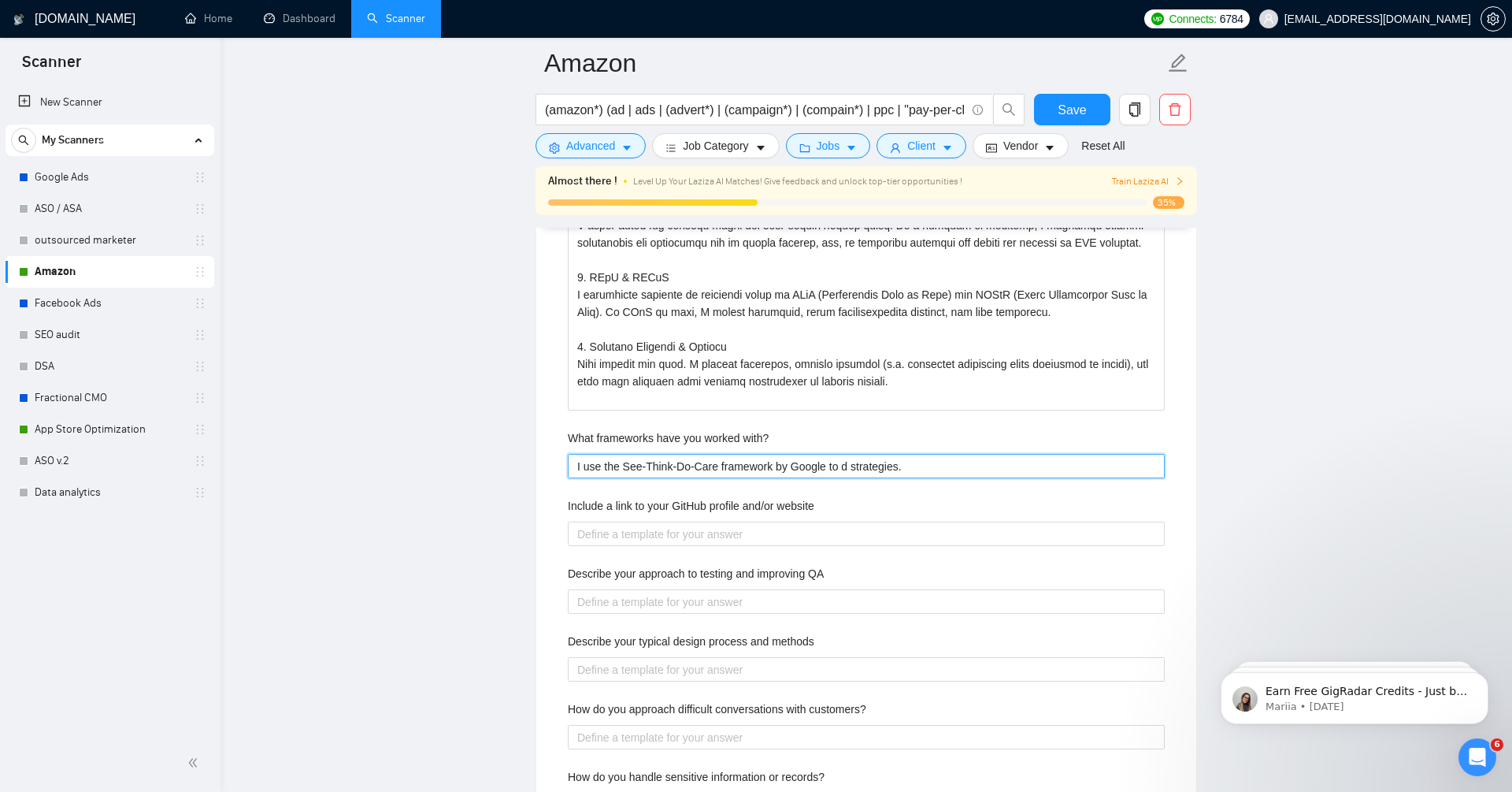
type with\? "I use the See-Think-Do-Care framework by Google to strategies."
type with\? "I use the See-Think-Do-Care framework by Google to e strategies."
click at [984, 462] on with\? "I use the See-Think-Do-Care framework by Google to develop a strategies." at bounding box center [866, 466] width 597 height 25
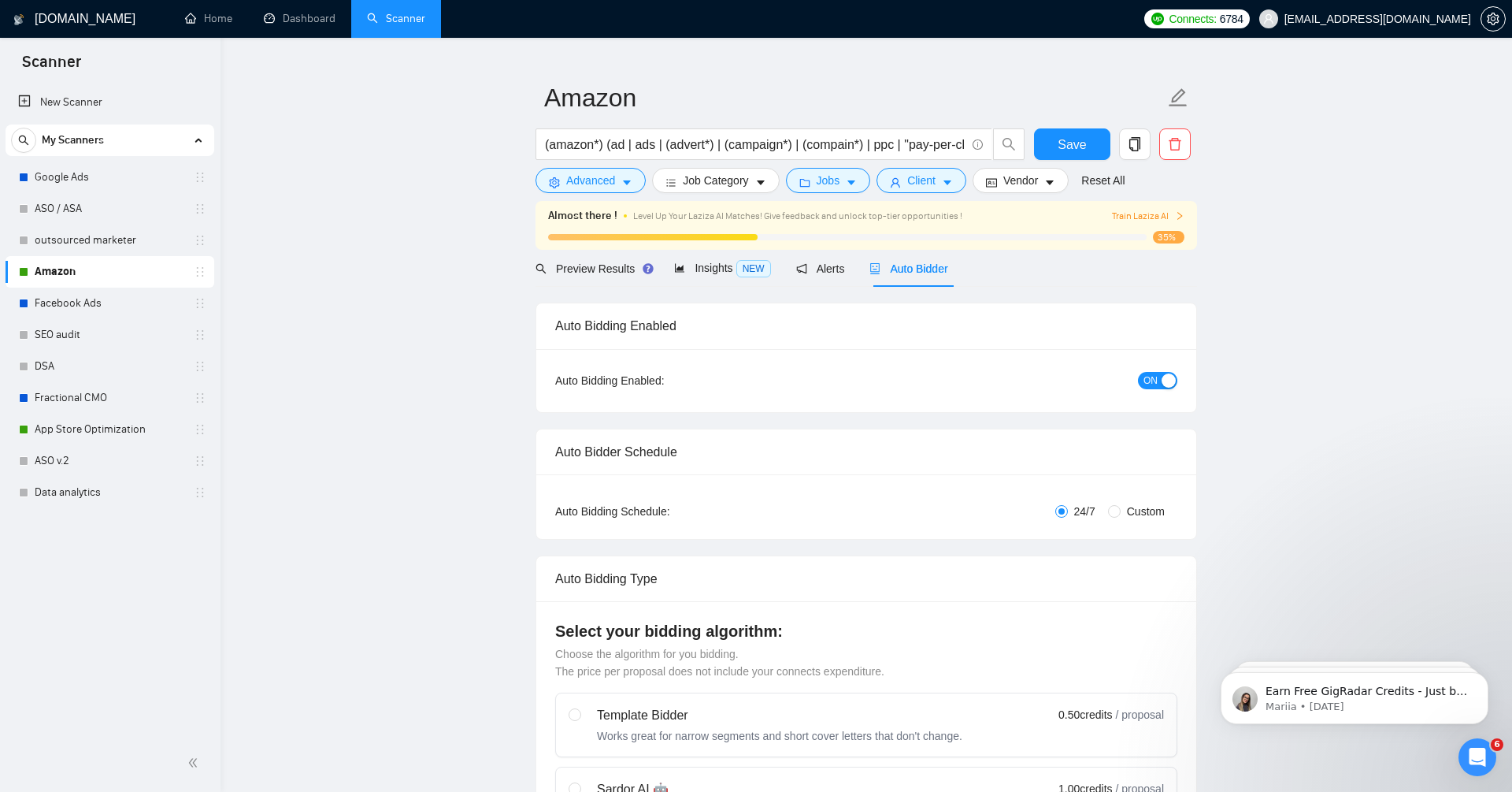
scroll to position [0, 0]
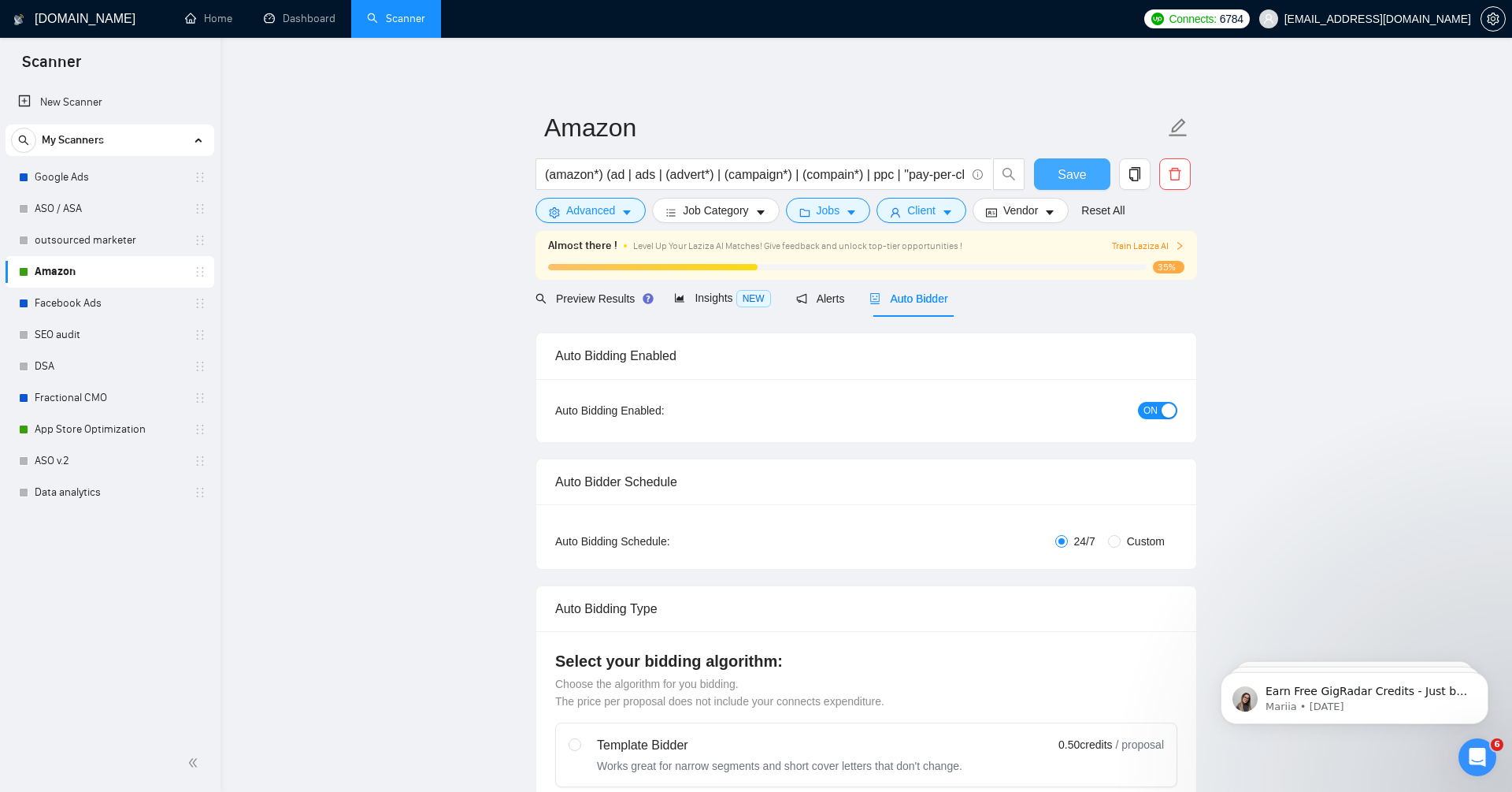
click at [1076, 181] on span "Save" at bounding box center [1072, 174] width 28 height 20
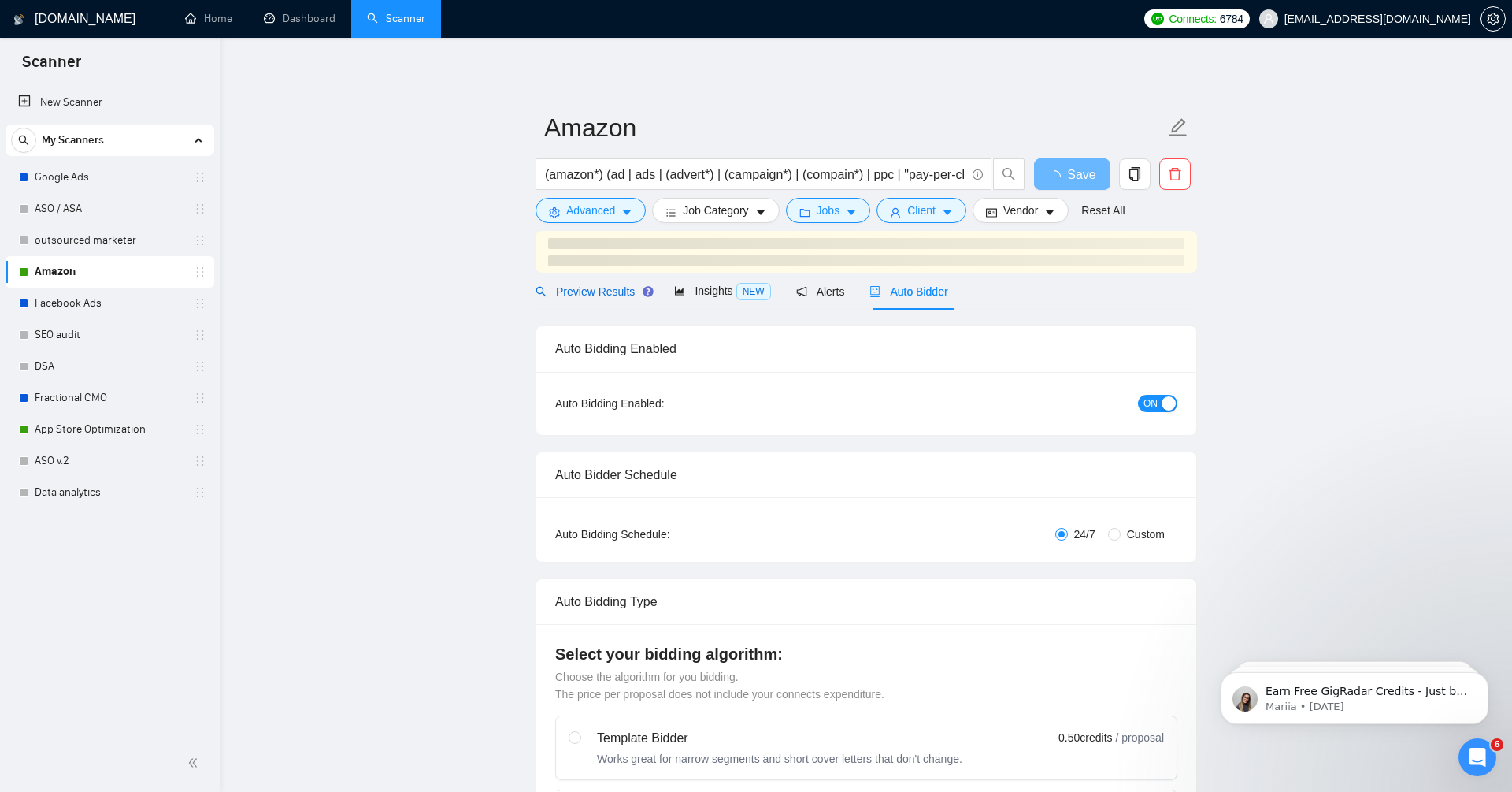
click at [598, 286] on span "Preview Results" at bounding box center [592, 291] width 113 height 12
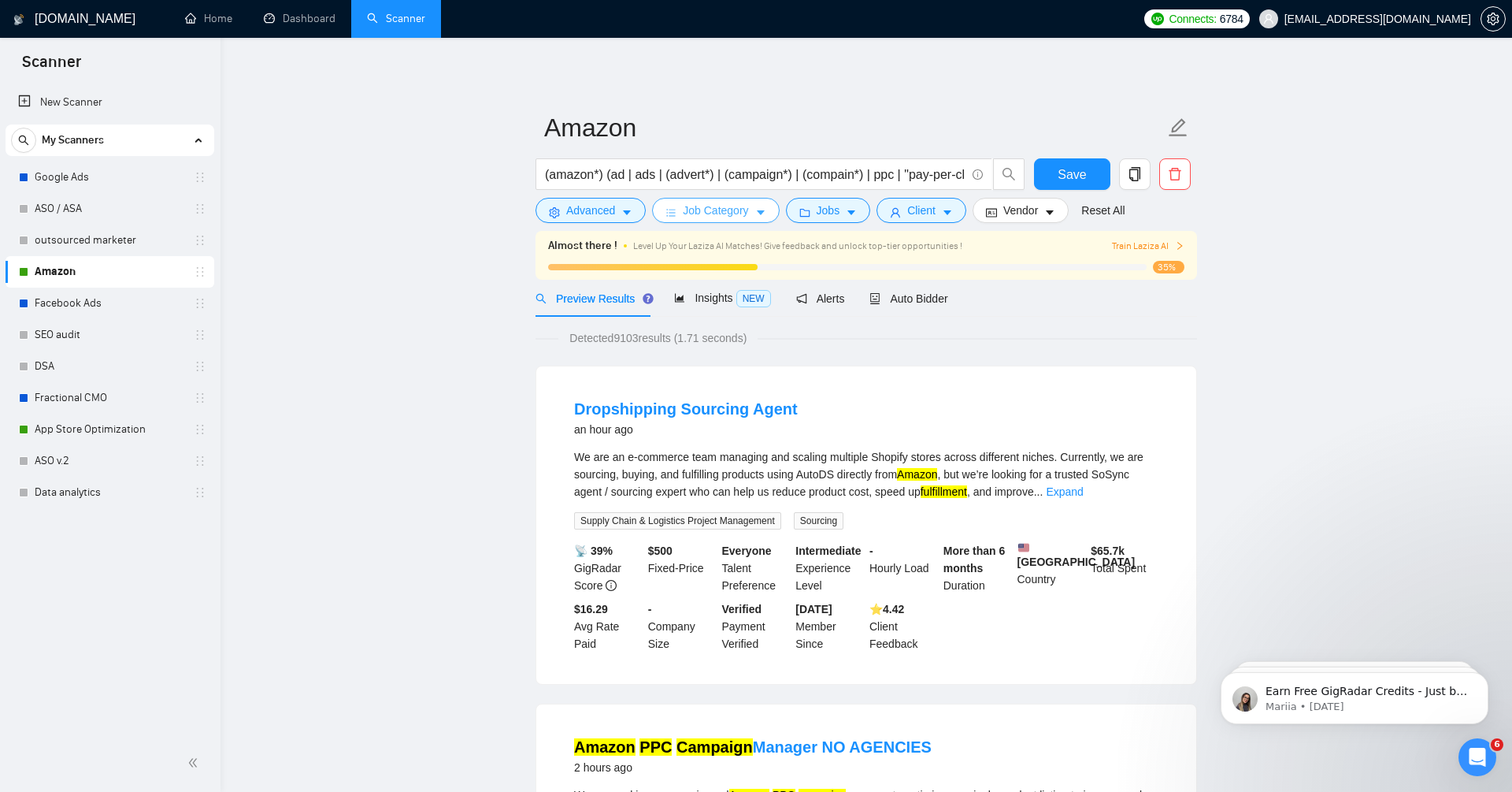
click at [712, 212] on span "Job Category" at bounding box center [715, 210] width 65 height 17
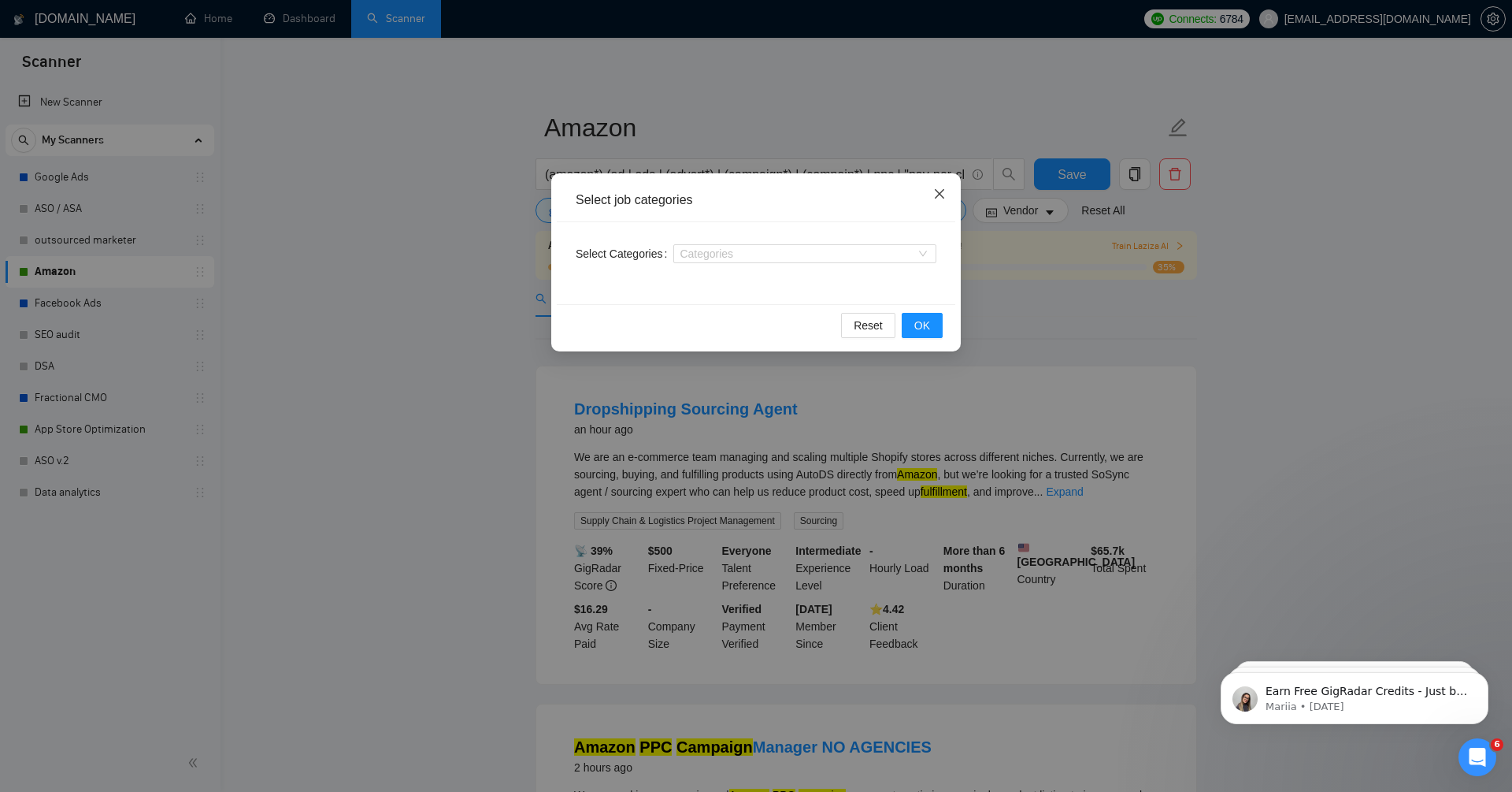
click at [935, 195] on icon "close" at bounding box center [939, 193] width 12 height 12
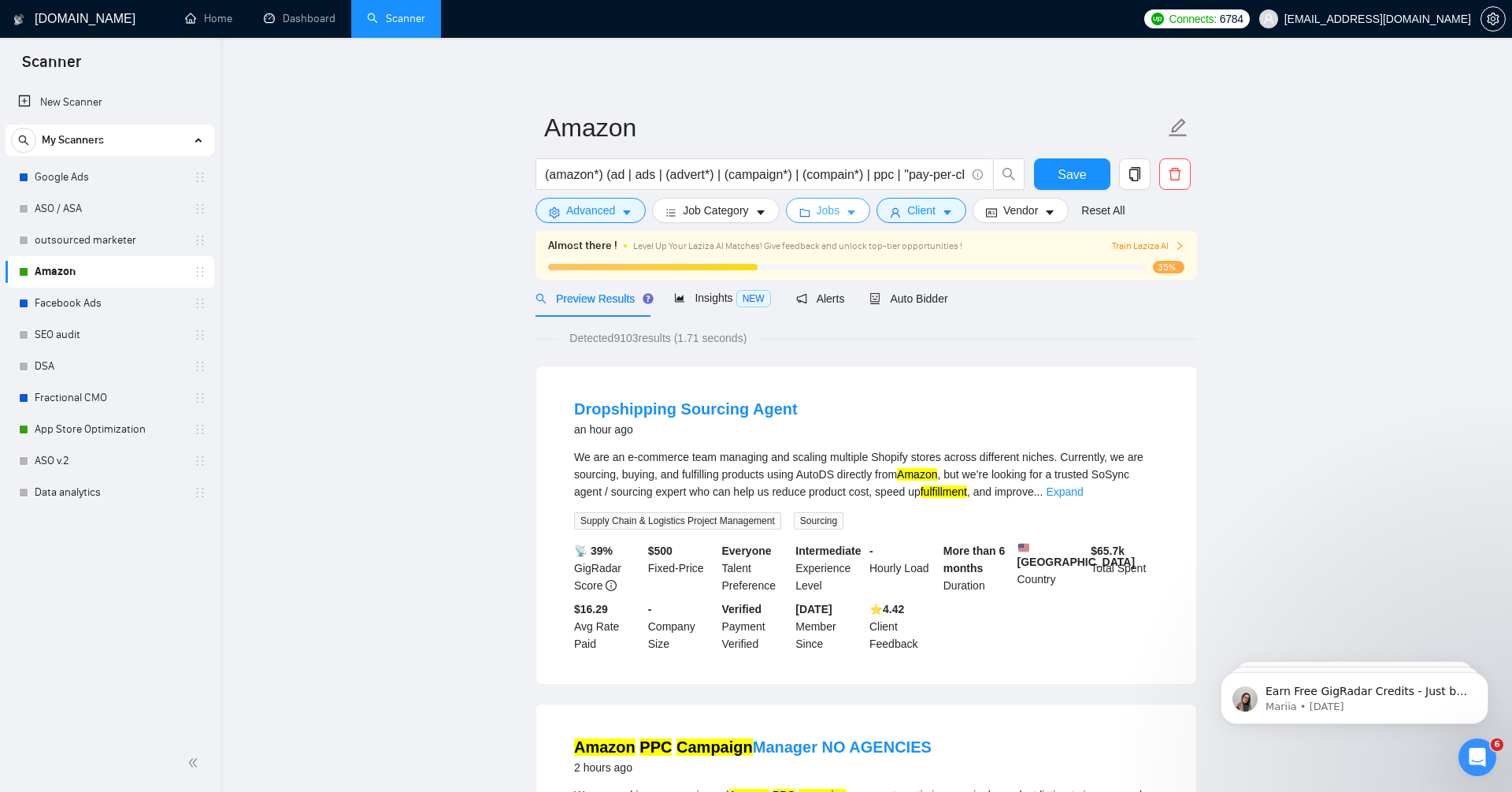
click at [828, 217] on span "Jobs" at bounding box center [828, 210] width 24 height 17
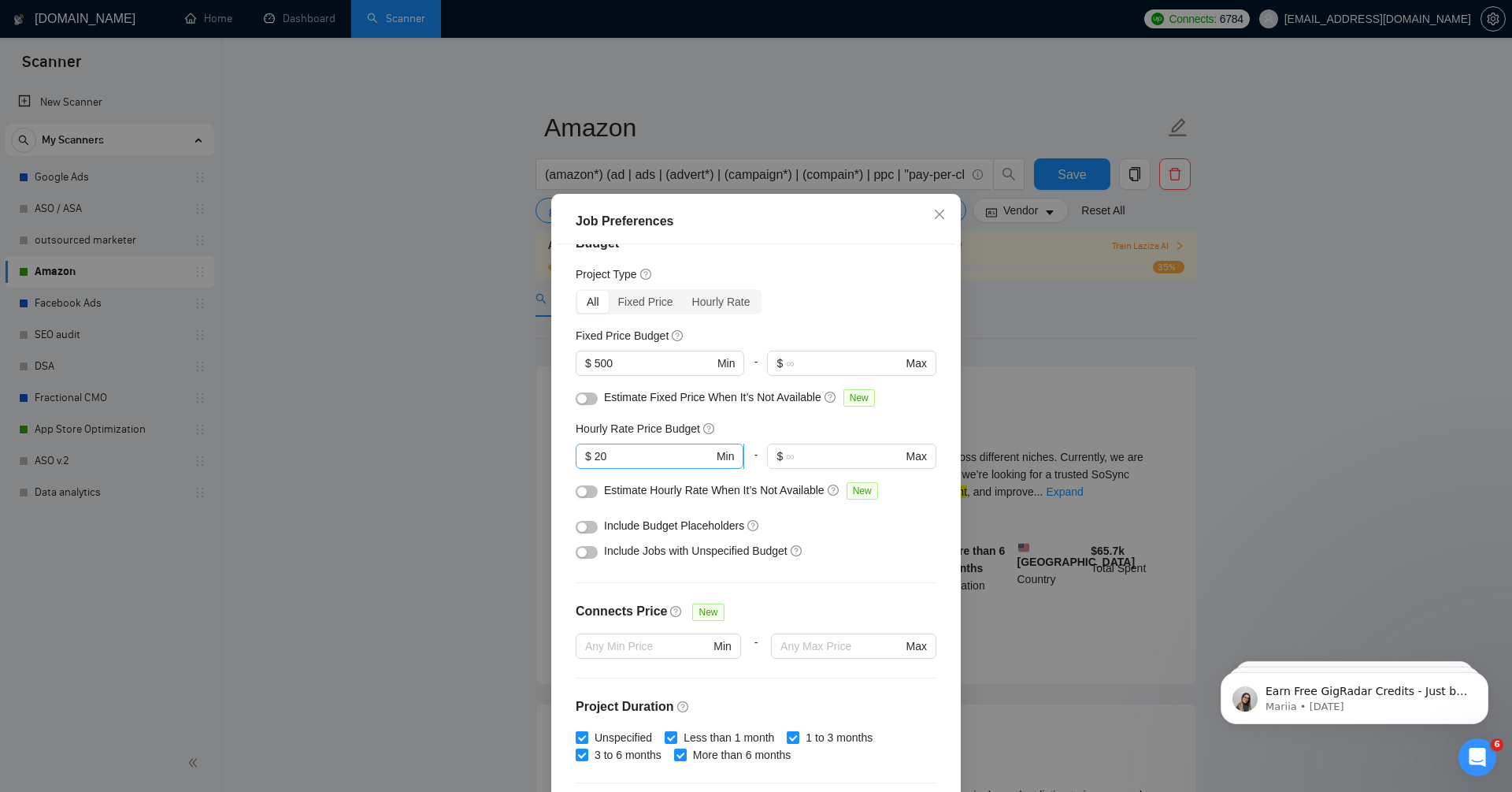
click at [629, 455] on input "20" at bounding box center [654, 456] width 119 height 17
click at [865, 553] on div "Include Jobs with Unspecified Budget" at bounding box center [762, 551] width 316 height 17
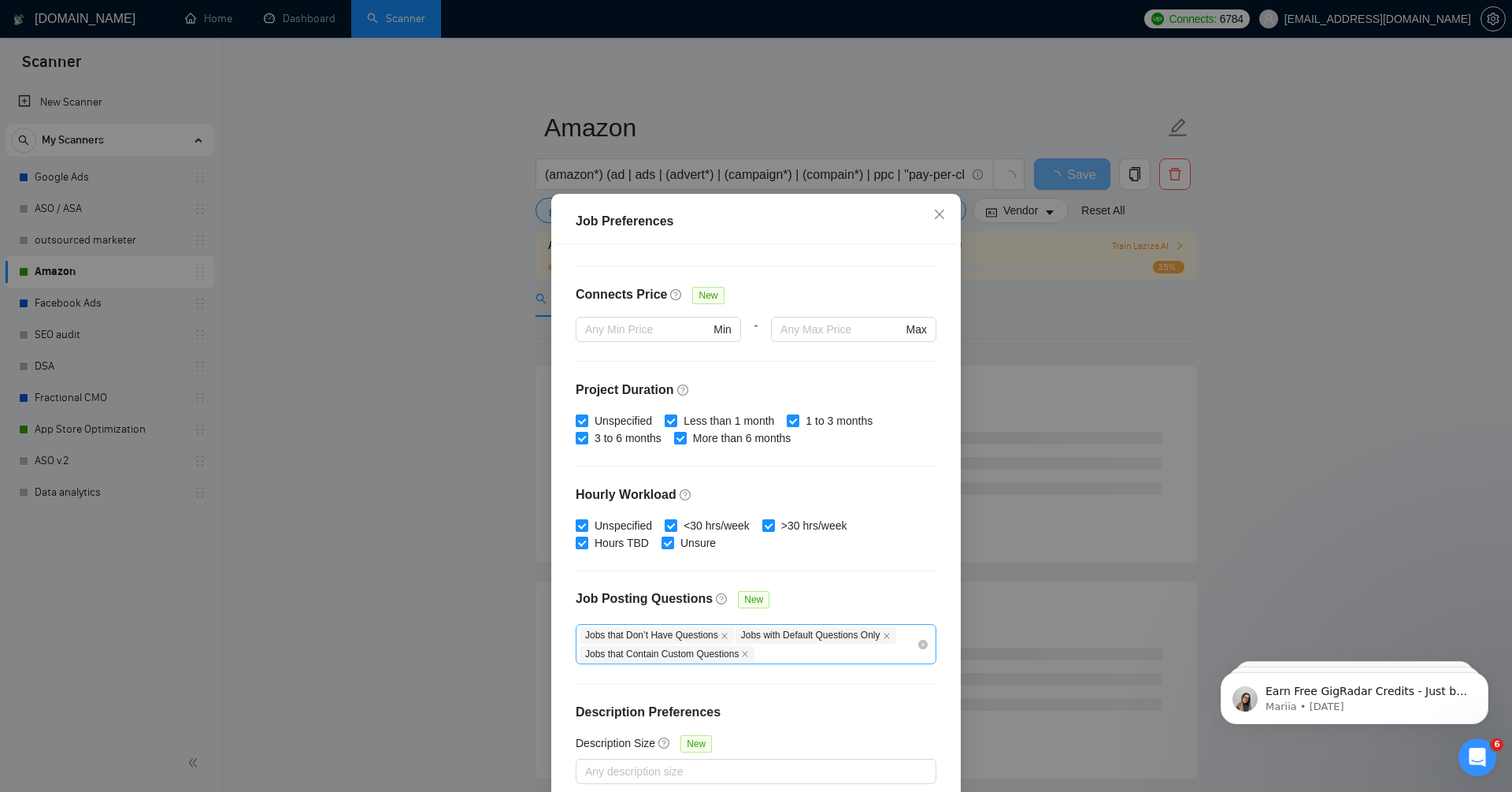
scroll to position [75, 0]
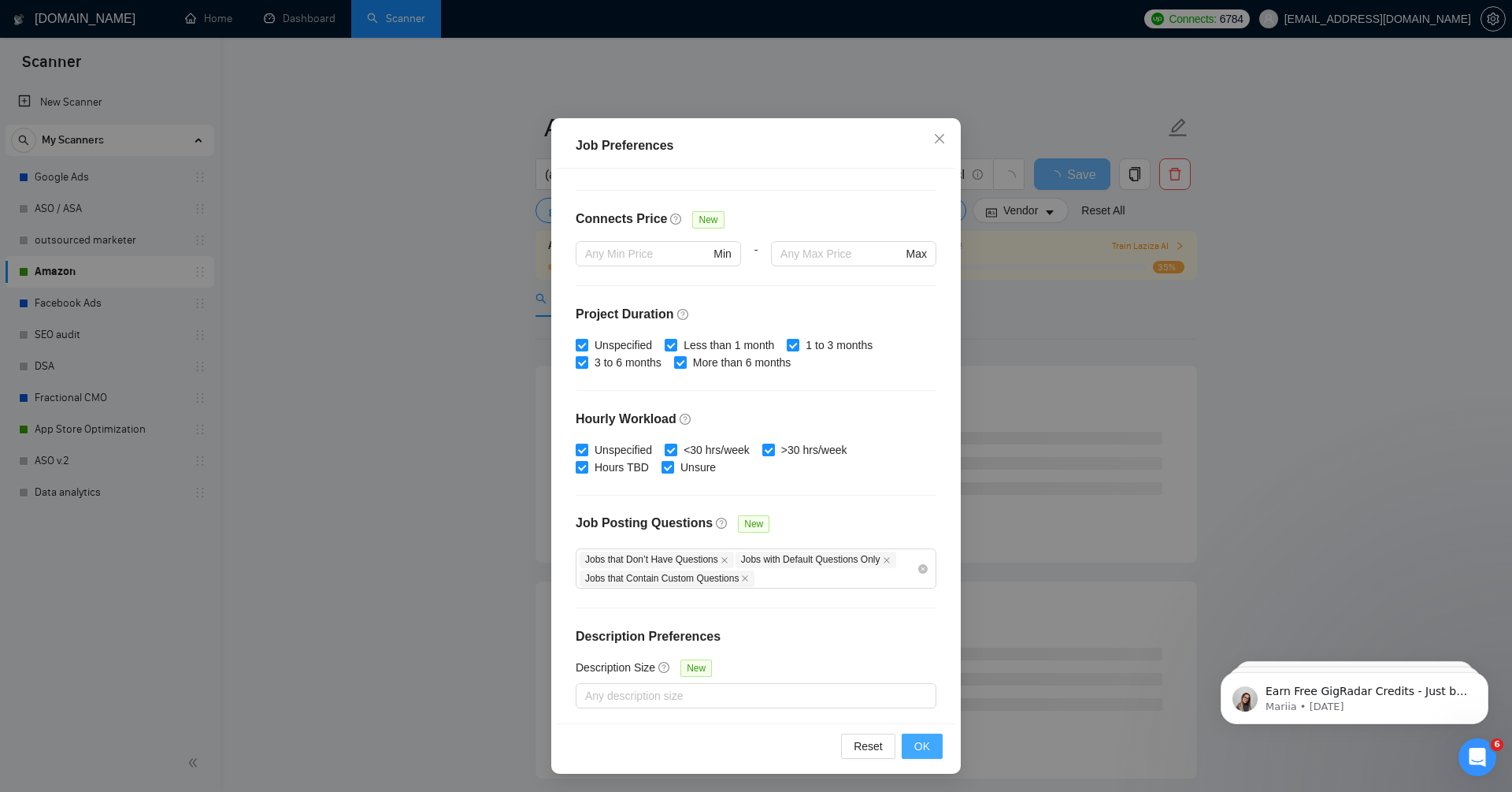
click at [919, 742] on span "OK" at bounding box center [921, 746] width 16 height 17
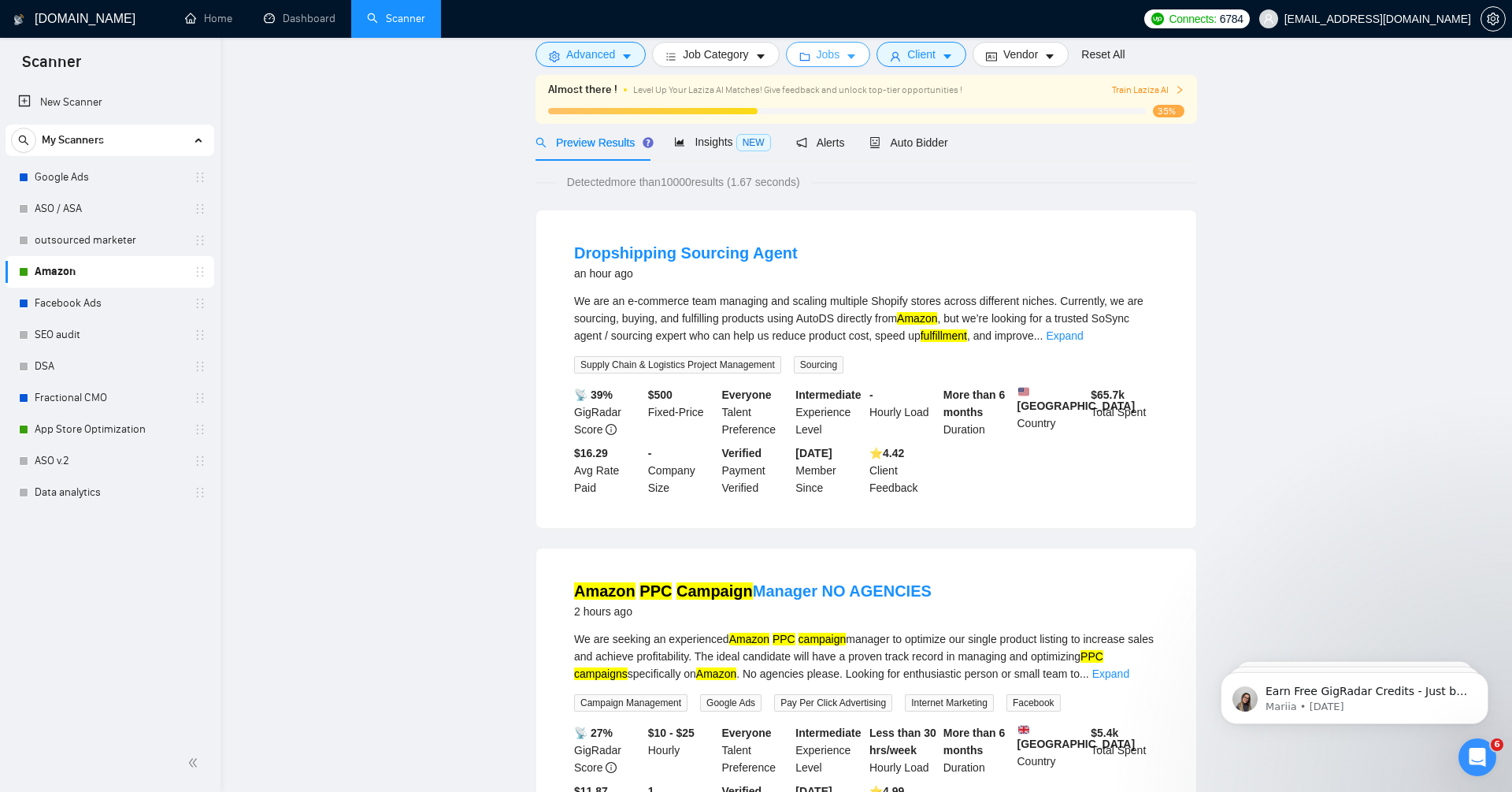
scroll to position [0, 0]
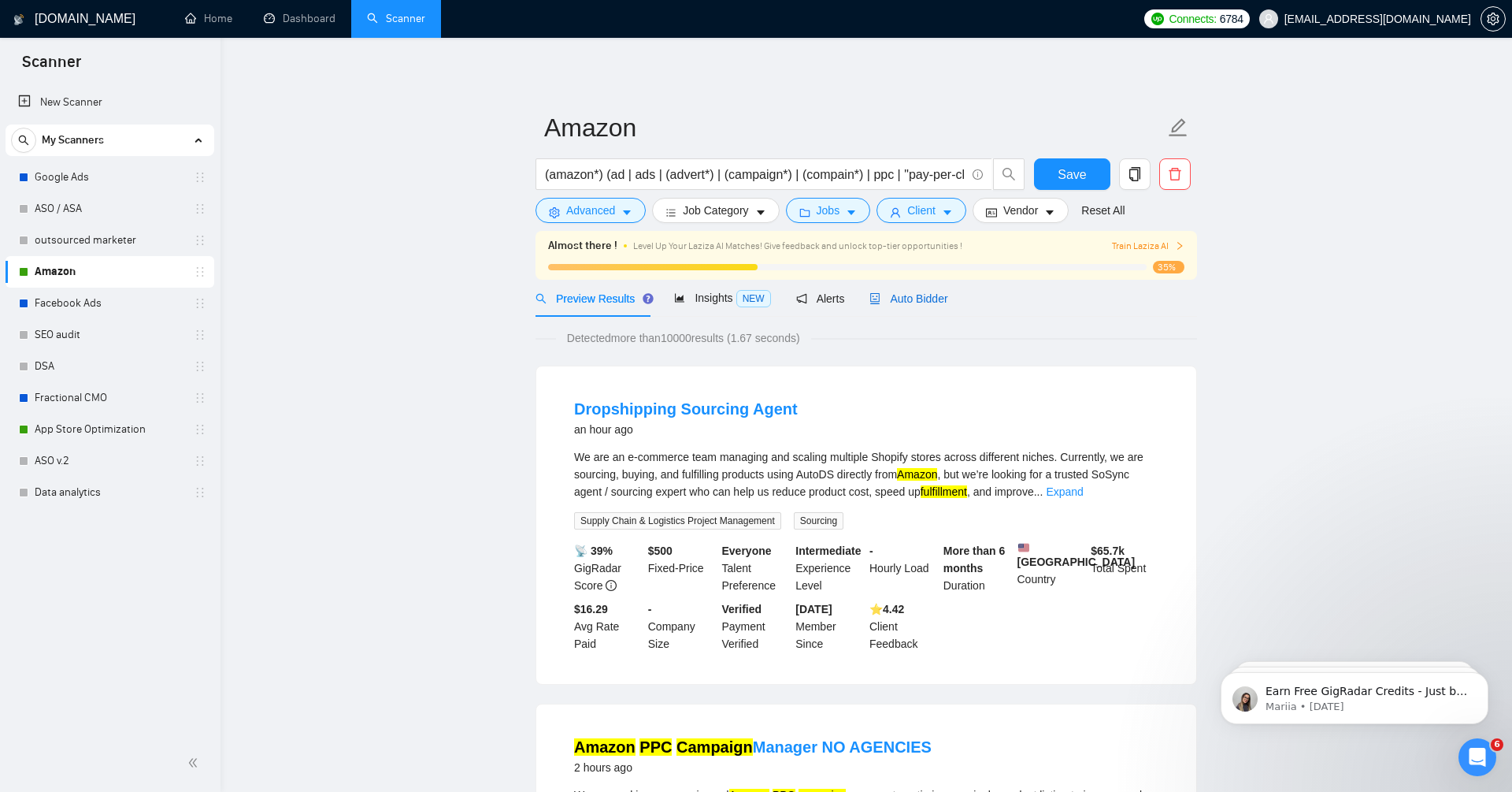
click at [914, 296] on span "Auto Bidder" at bounding box center [908, 298] width 78 height 12
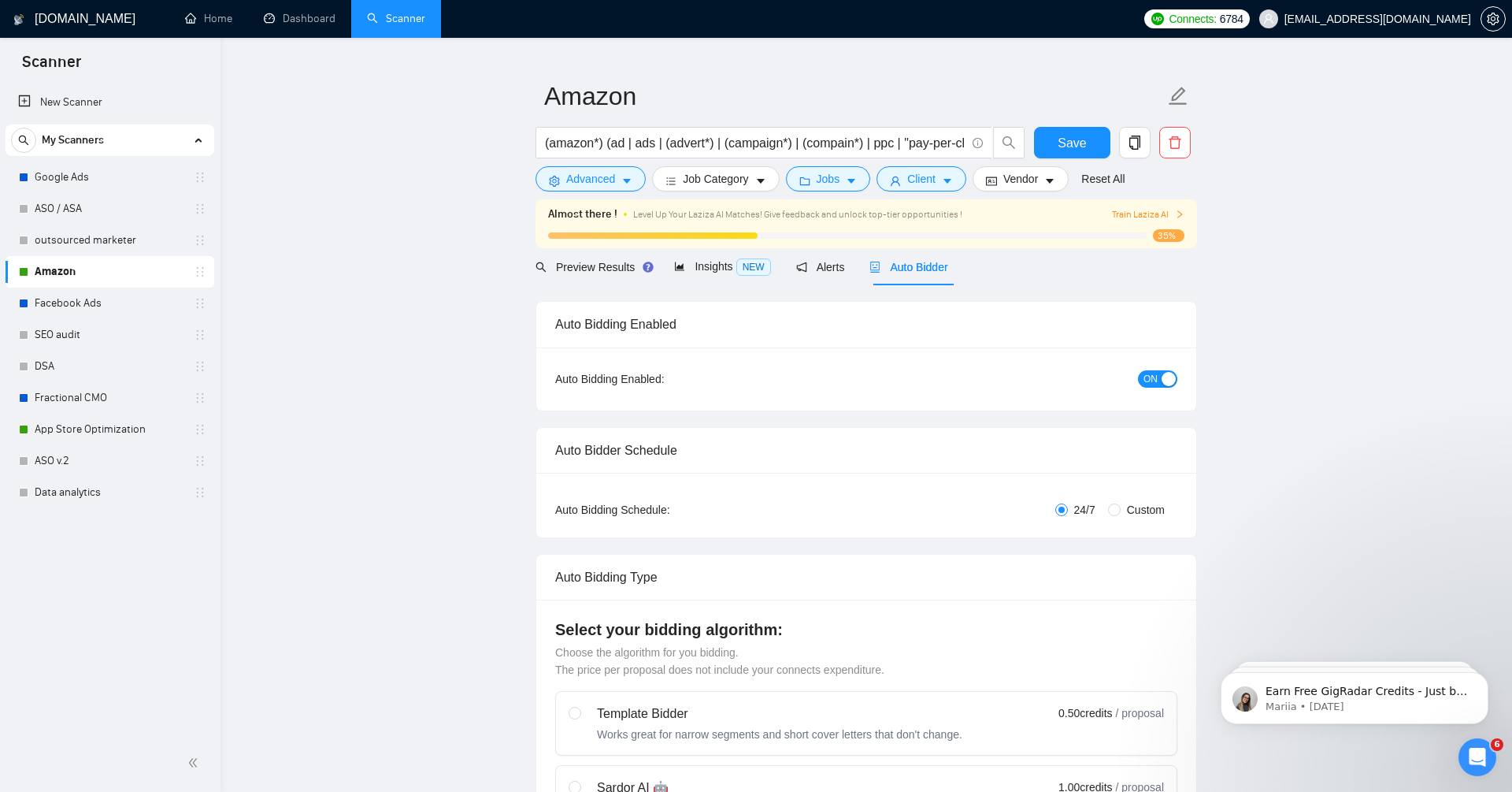
scroll to position [29, 0]
click at [826, 176] on span "Jobs" at bounding box center [828, 181] width 24 height 17
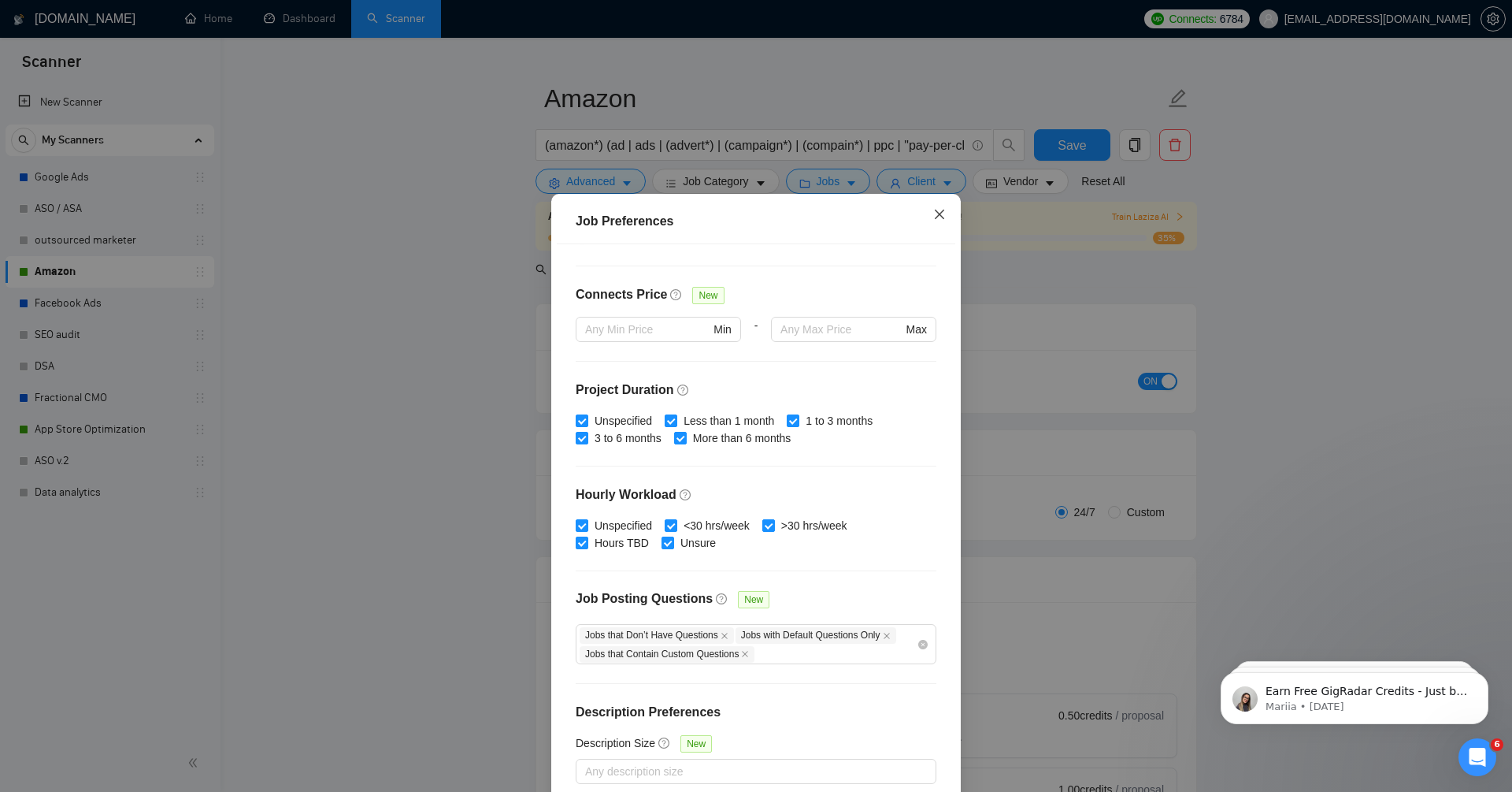
click at [934, 217] on icon "close" at bounding box center [939, 214] width 12 height 12
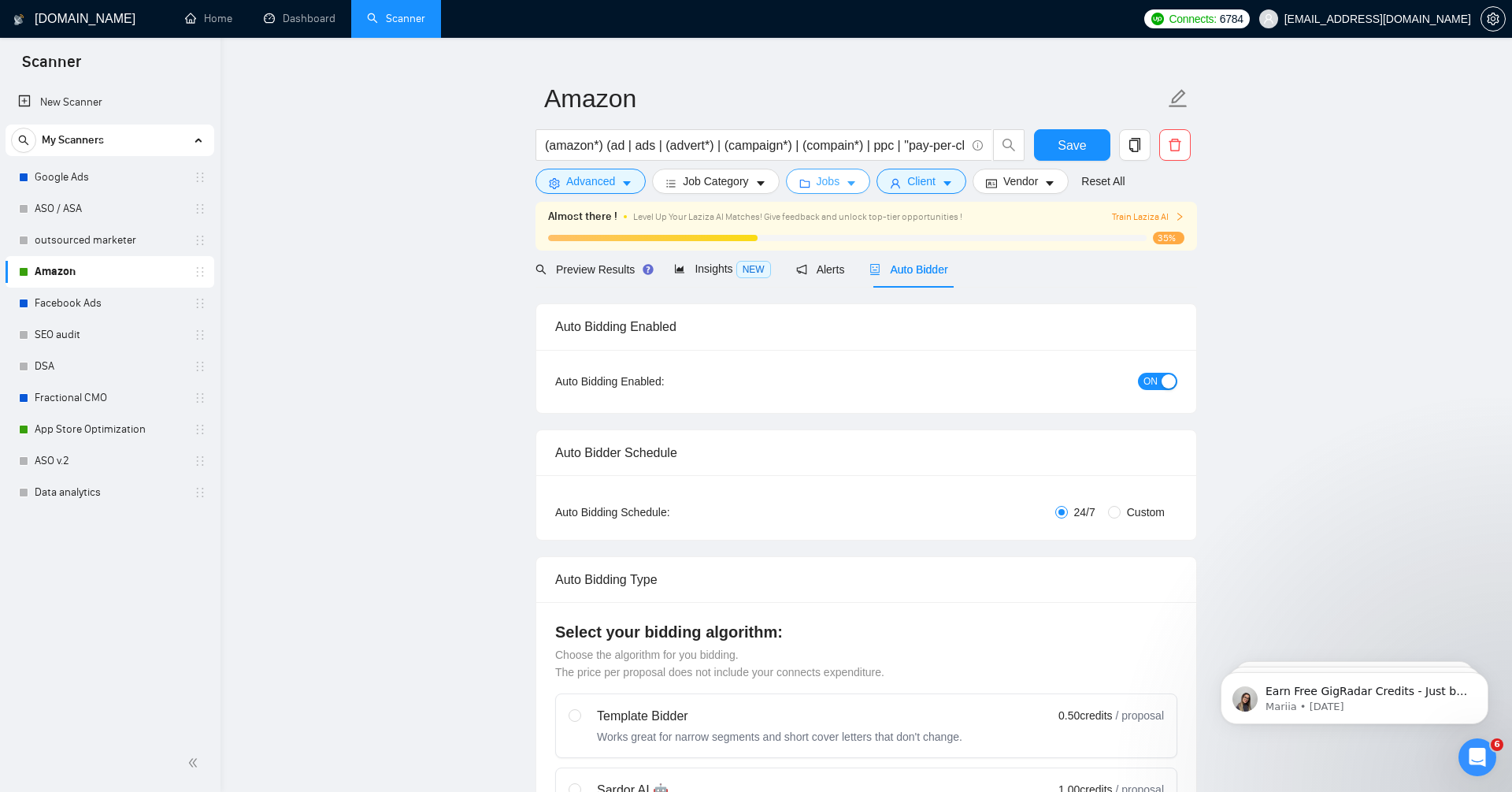
click at [823, 181] on span "Jobs" at bounding box center [828, 181] width 24 height 17
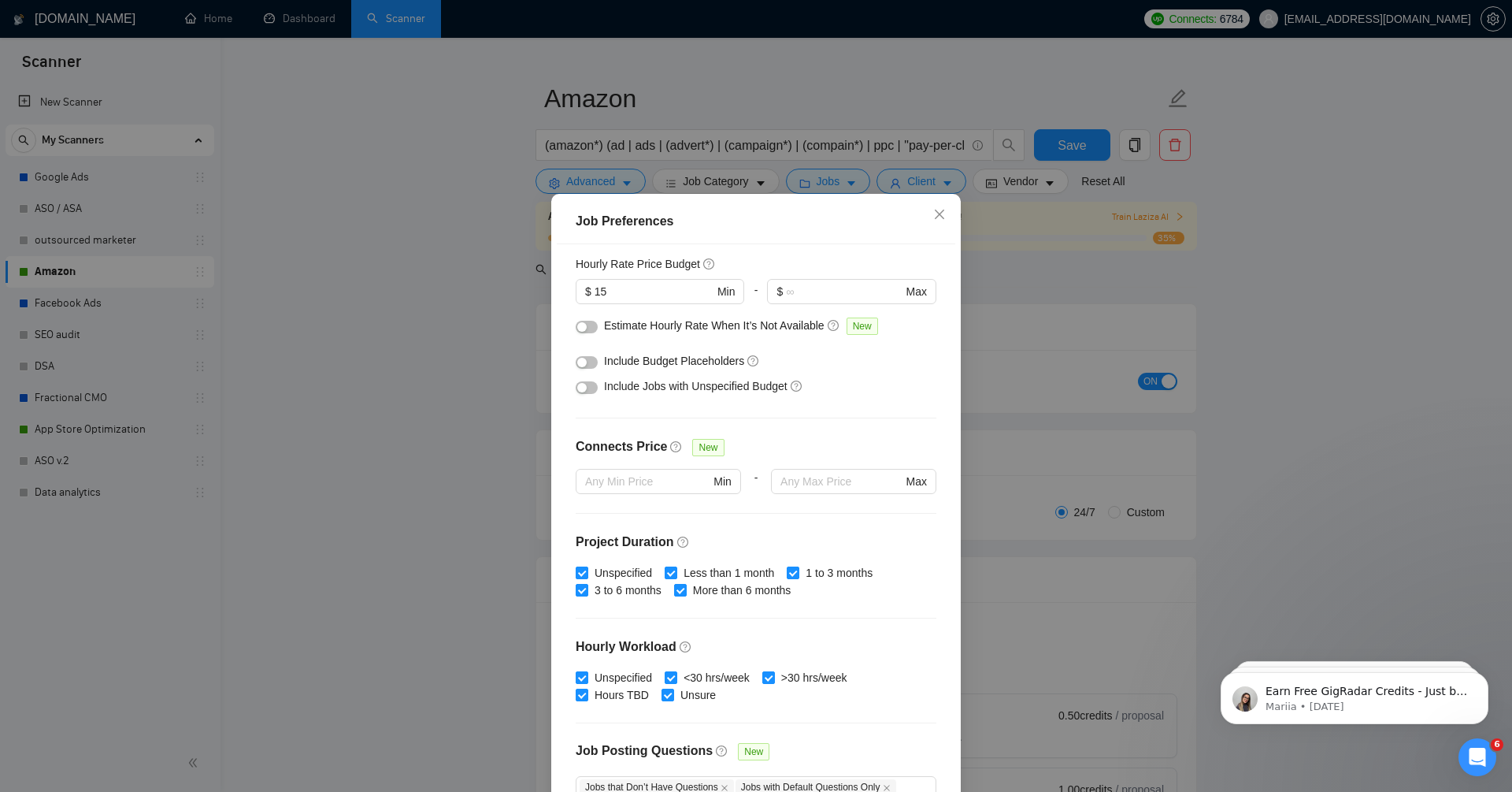
scroll to position [0, 0]
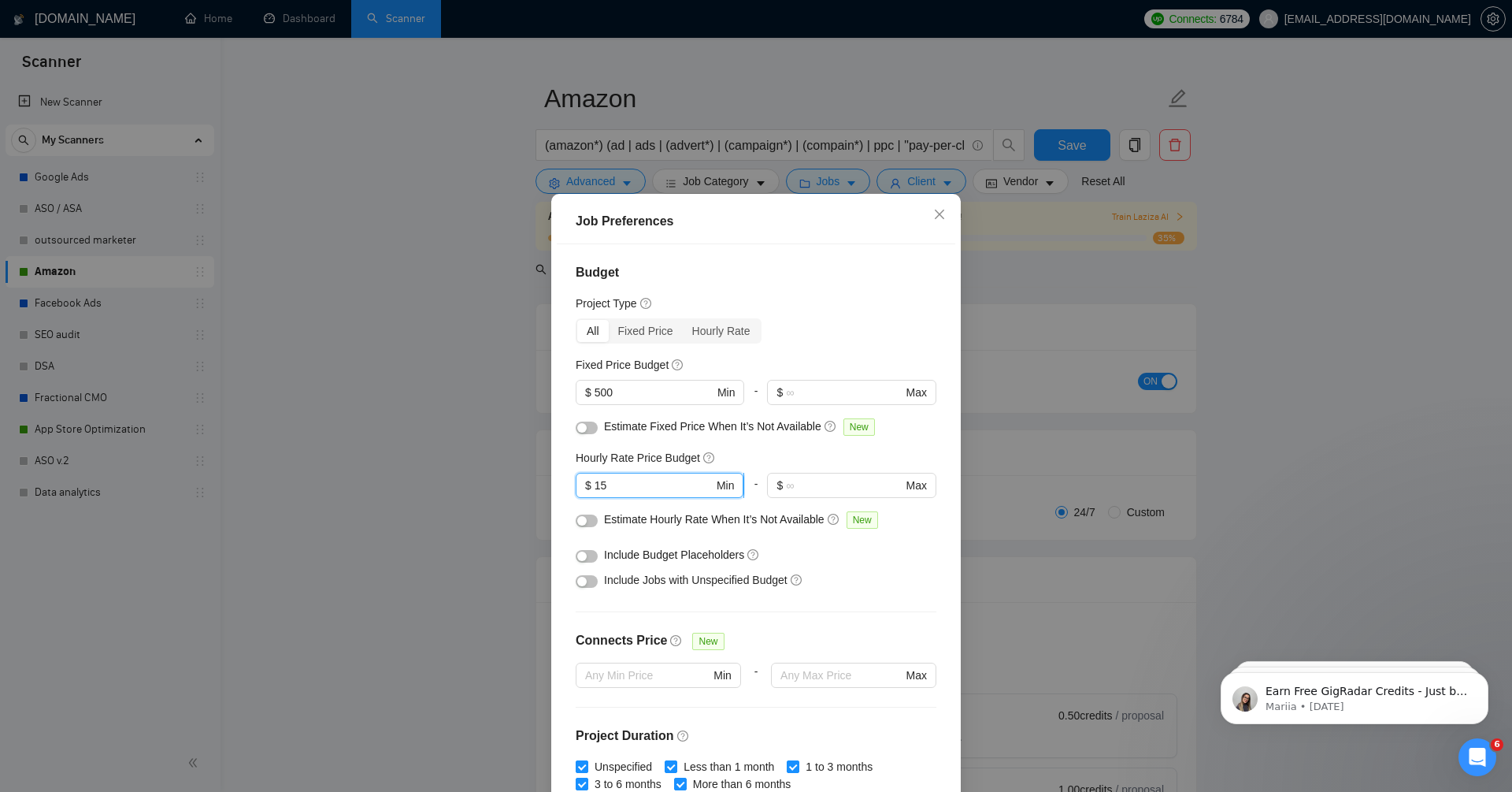
click at [642, 489] on input "15" at bounding box center [654, 485] width 119 height 17
click at [780, 450] on div "Hourly Rate Price Budget" at bounding box center [756, 457] width 360 height 17
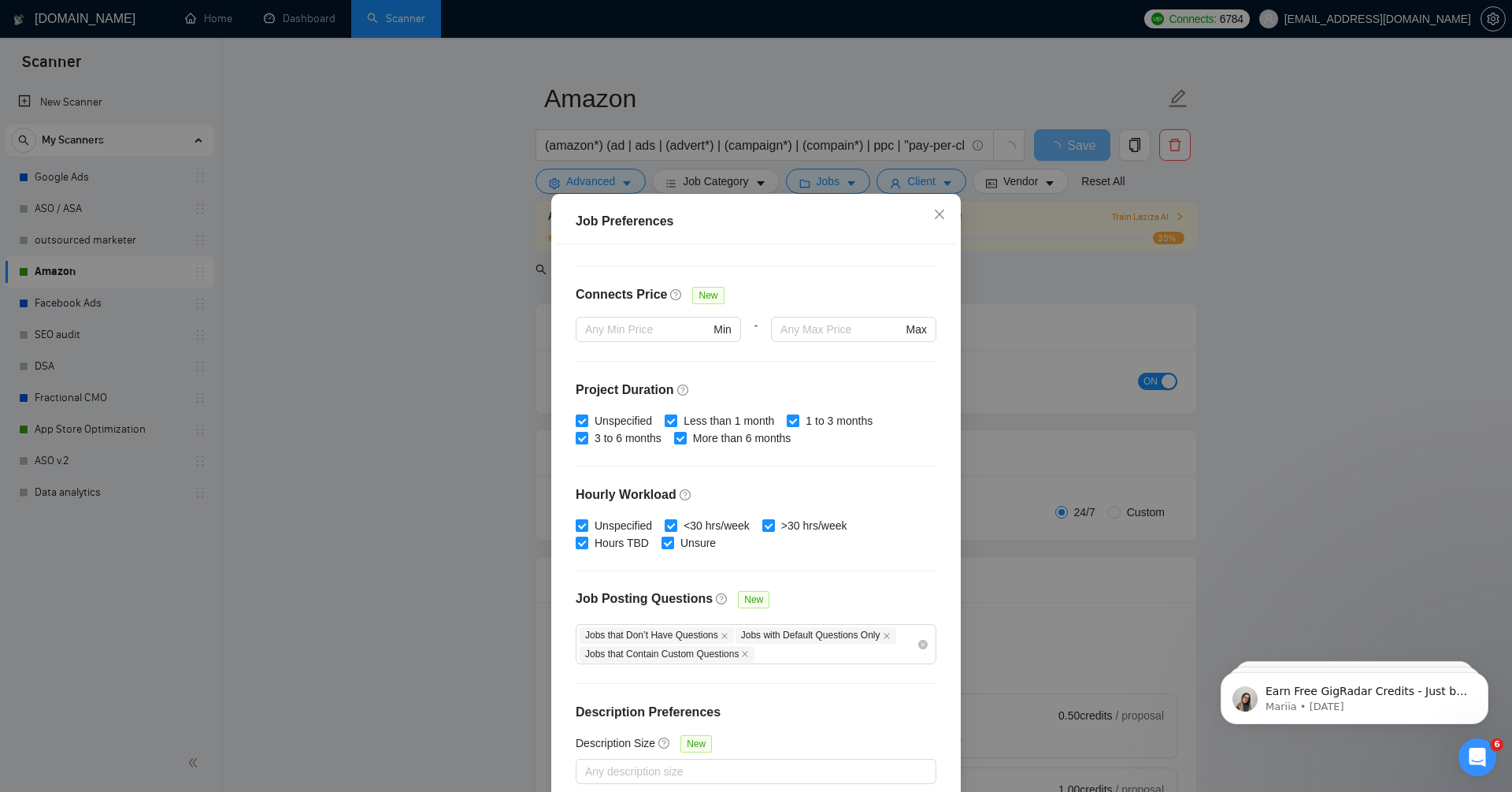
scroll to position [75, 0]
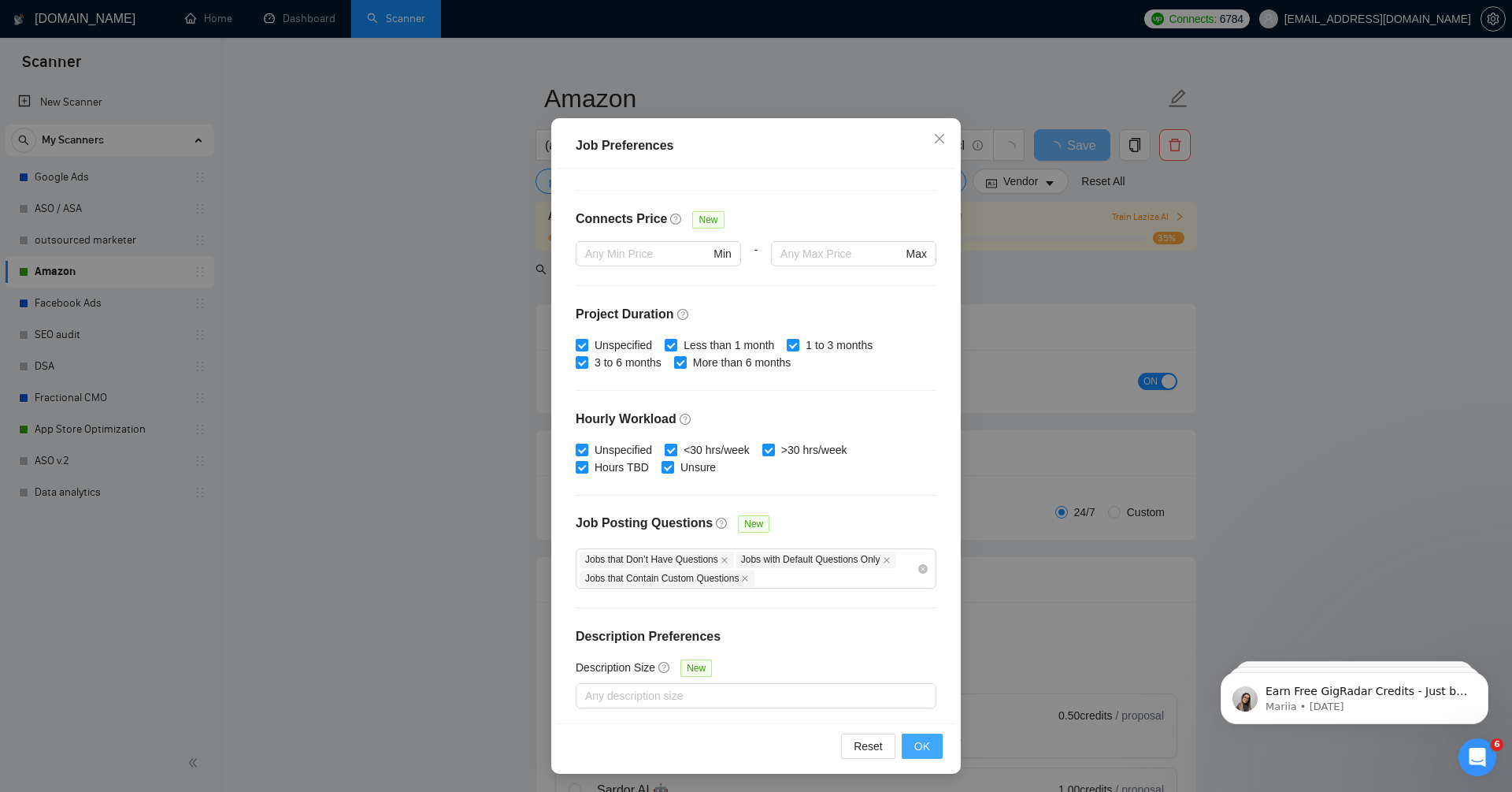
click at [930, 748] on button "OK" at bounding box center [922, 746] width 41 height 25
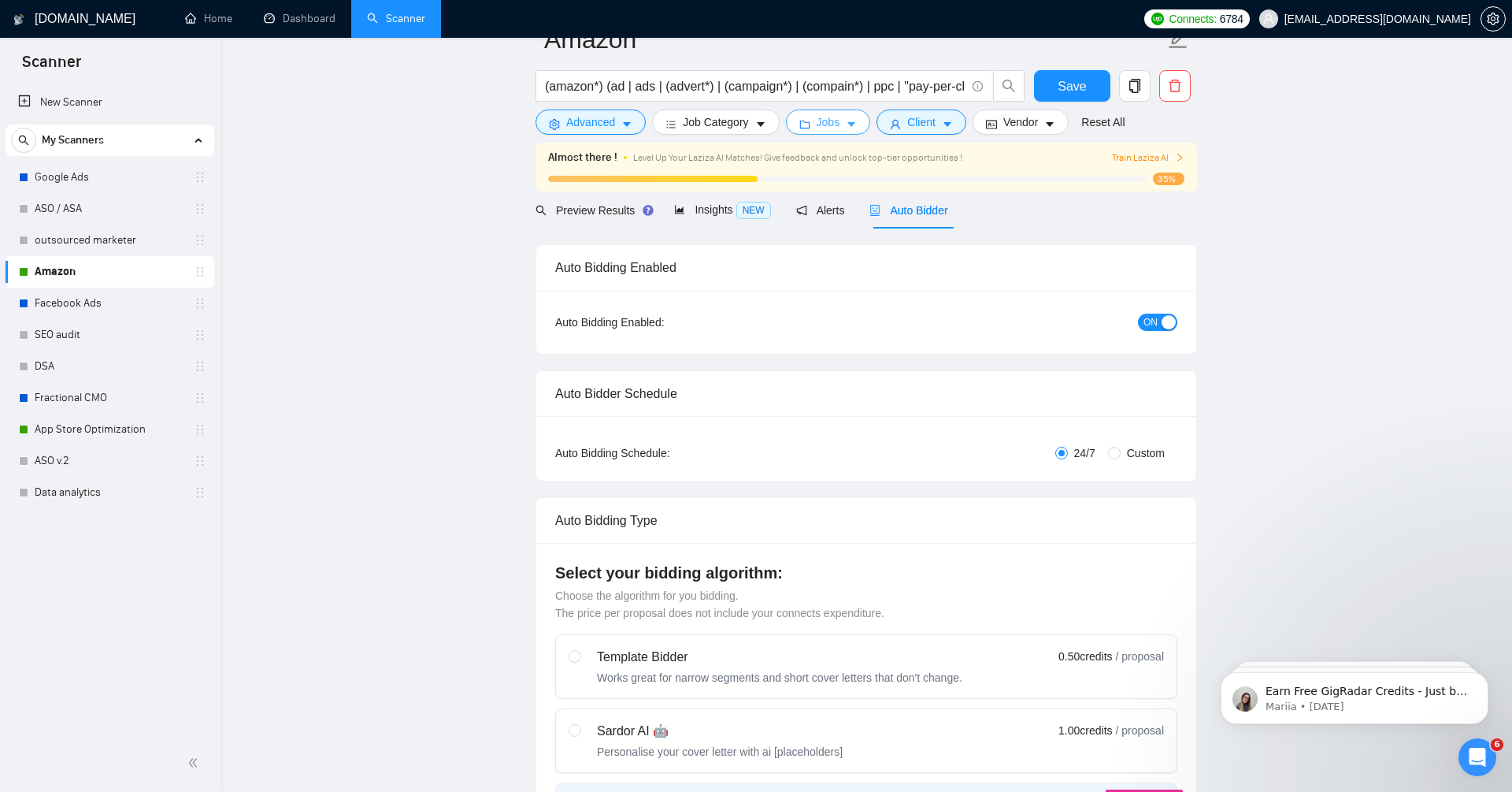
scroll to position [0, 0]
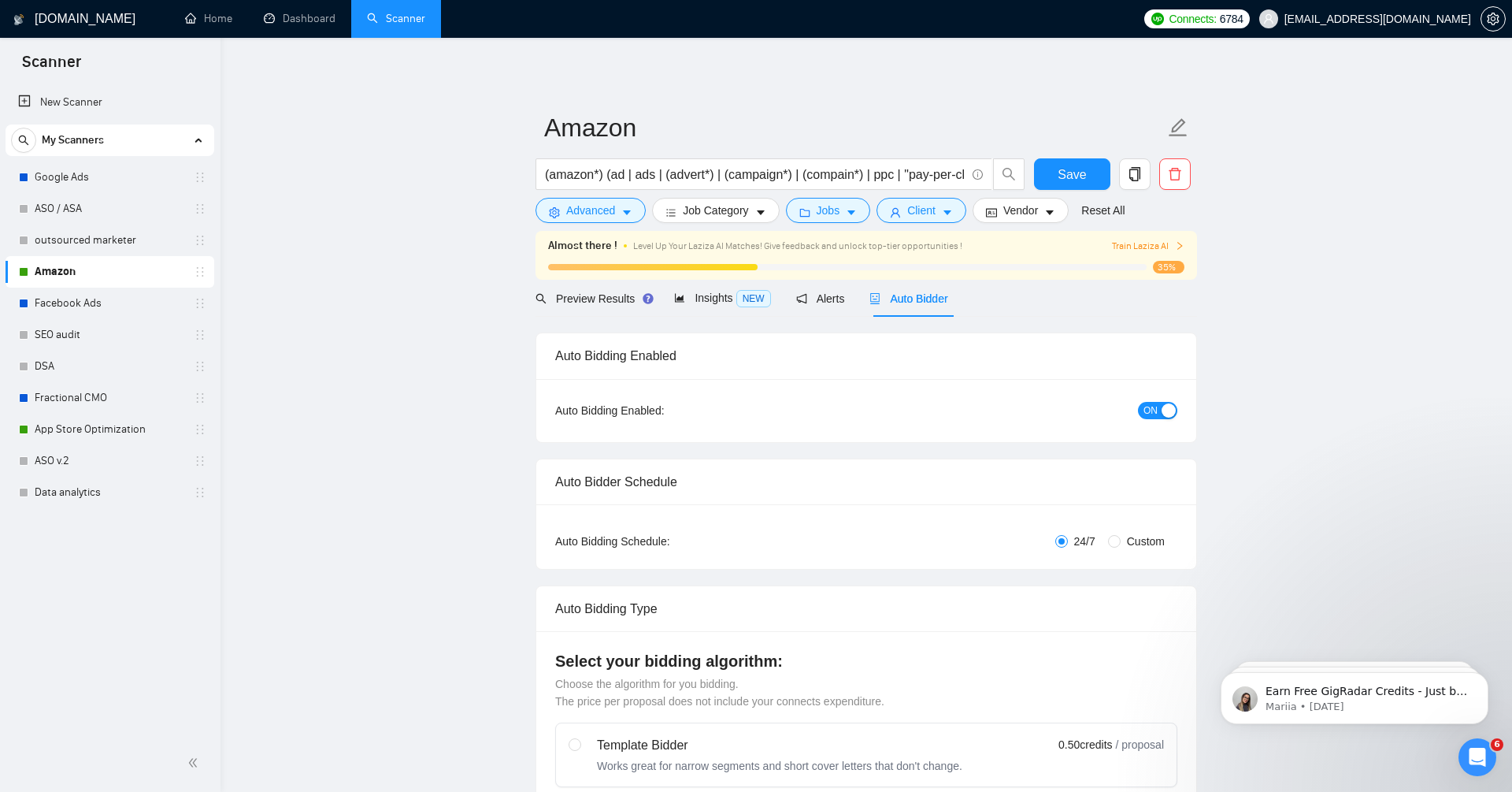
click at [919, 298] on span "Auto Bidder" at bounding box center [908, 298] width 78 height 12
click at [929, 305] on div "Auto Bidder" at bounding box center [908, 298] width 78 height 17
click at [822, 214] on span "Jobs" at bounding box center [828, 210] width 24 height 17
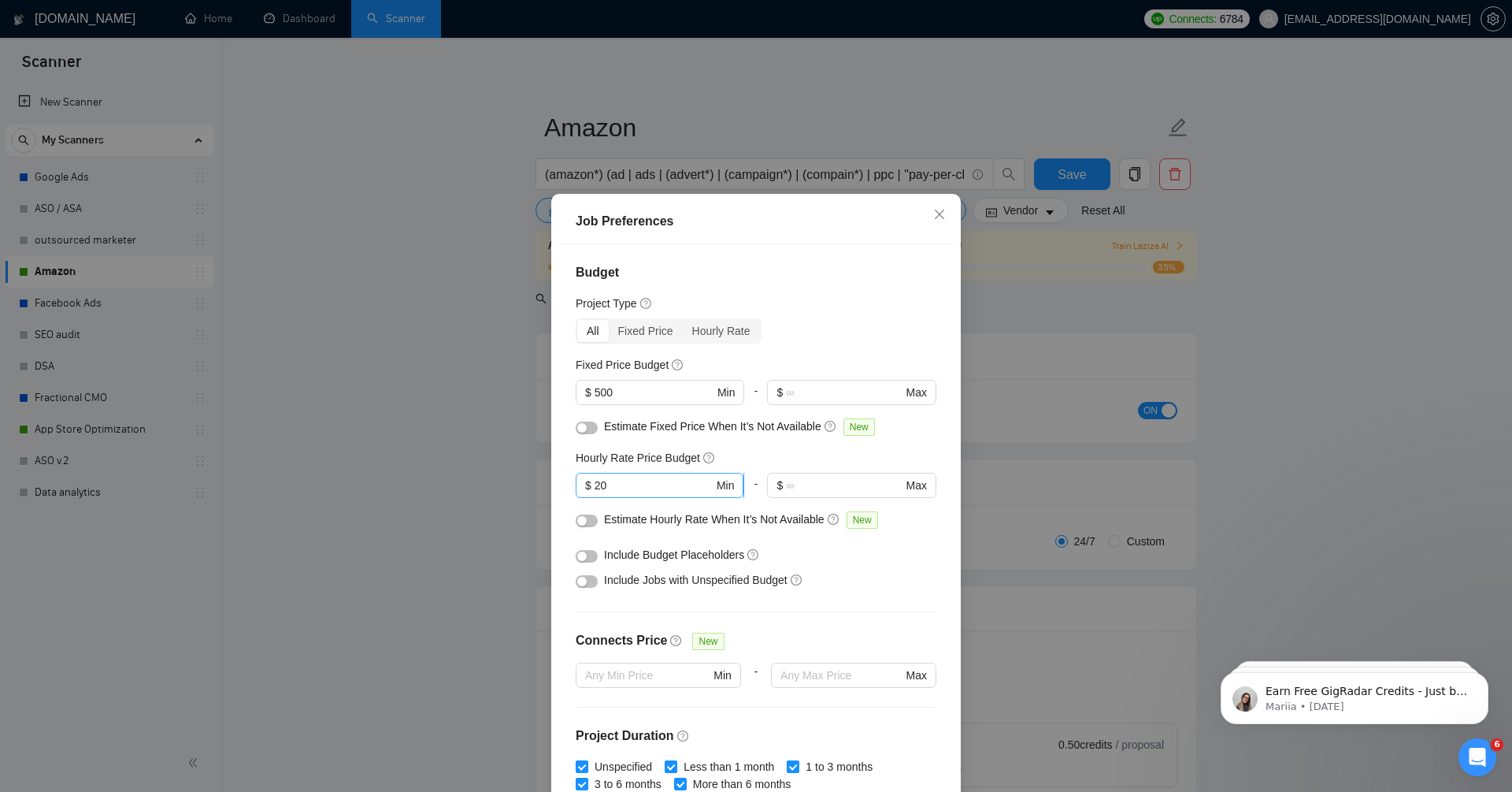
click at [624, 484] on input "20" at bounding box center [654, 485] width 119 height 17
click at [920, 603] on div "Budget Project Type All Fixed Price Hourly Rate Fixed Price Budget $ 500 Min - …" at bounding box center [756, 521] width 398 height 555
click at [578, 521] on div "button" at bounding box center [582, 520] width 9 height 9
click at [578, 553] on div "button" at bounding box center [582, 556] width 9 height 9
click at [586, 583] on div "button" at bounding box center [582, 581] width 9 height 9
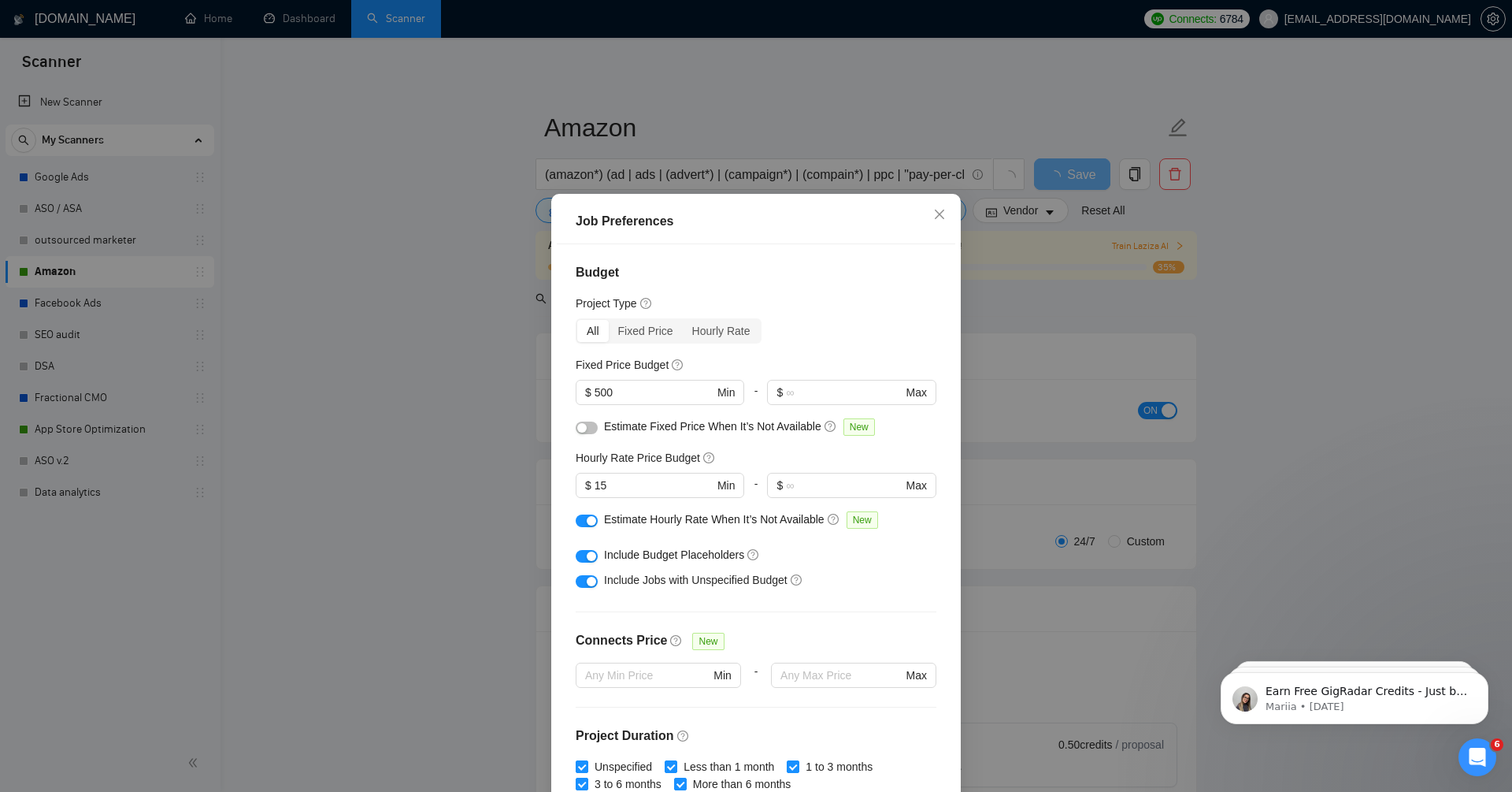
click at [868, 573] on div "Include Jobs with Unspecified Budget" at bounding box center [762, 580] width 316 height 17
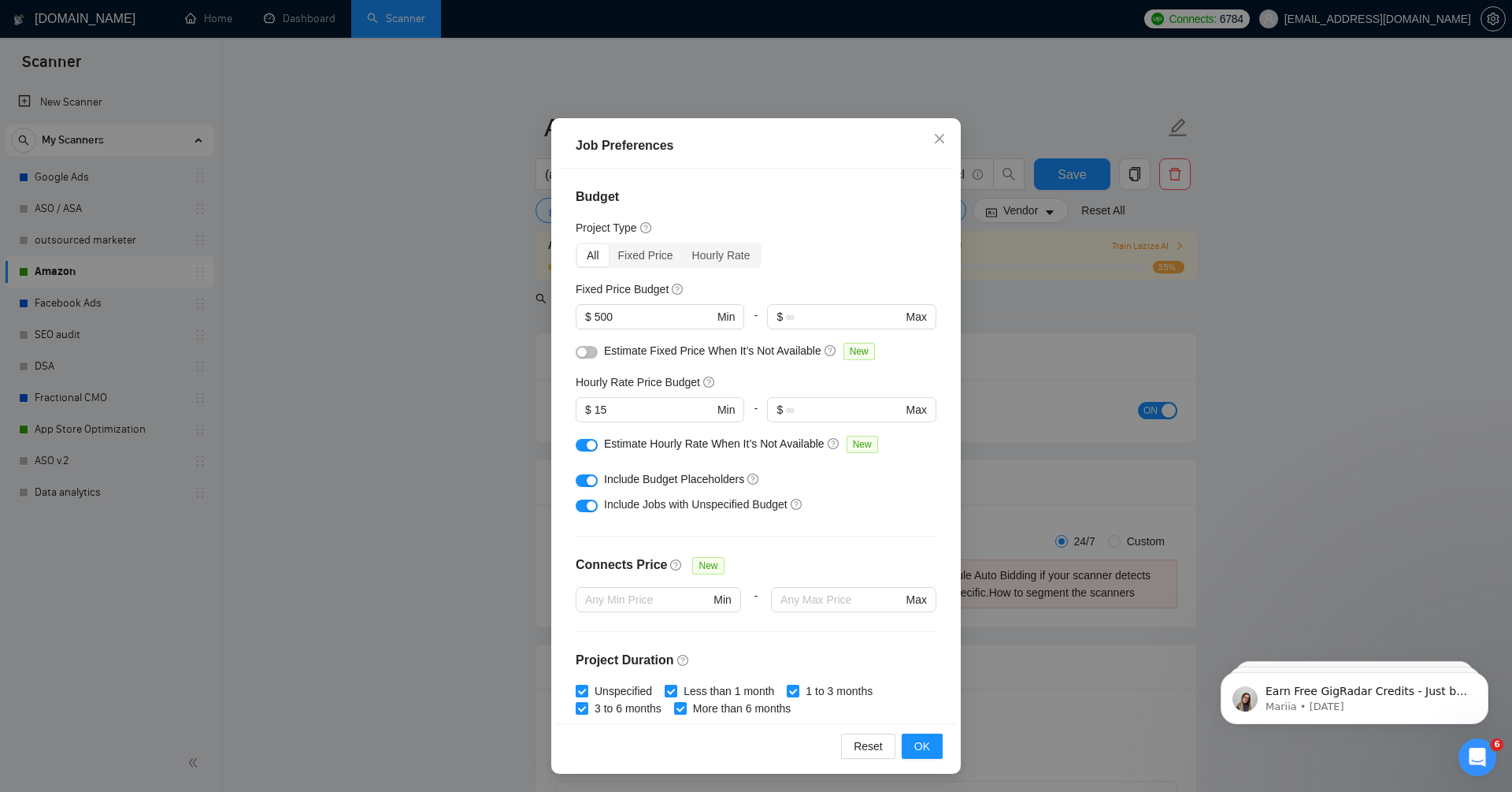
click at [588, 501] on div "button" at bounding box center [591, 505] width 9 height 9
click at [586, 478] on button "button" at bounding box center [587, 480] width 22 height 12
click at [928, 746] on span "OK" at bounding box center [921, 746] width 16 height 17
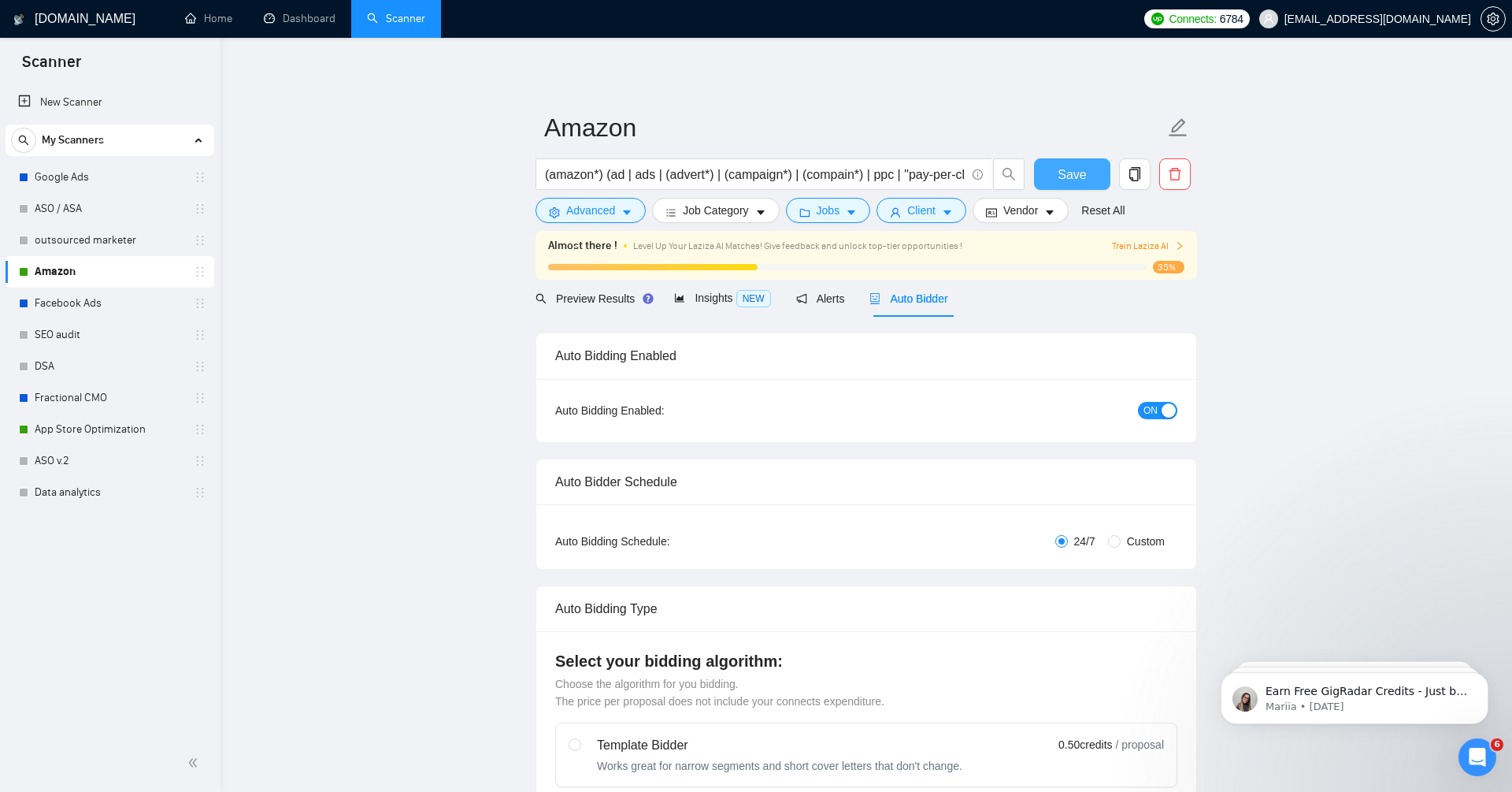
click at [1074, 174] on span "Save" at bounding box center [1072, 174] width 28 height 20
click at [583, 297] on span "Preview Results" at bounding box center [592, 298] width 113 height 12
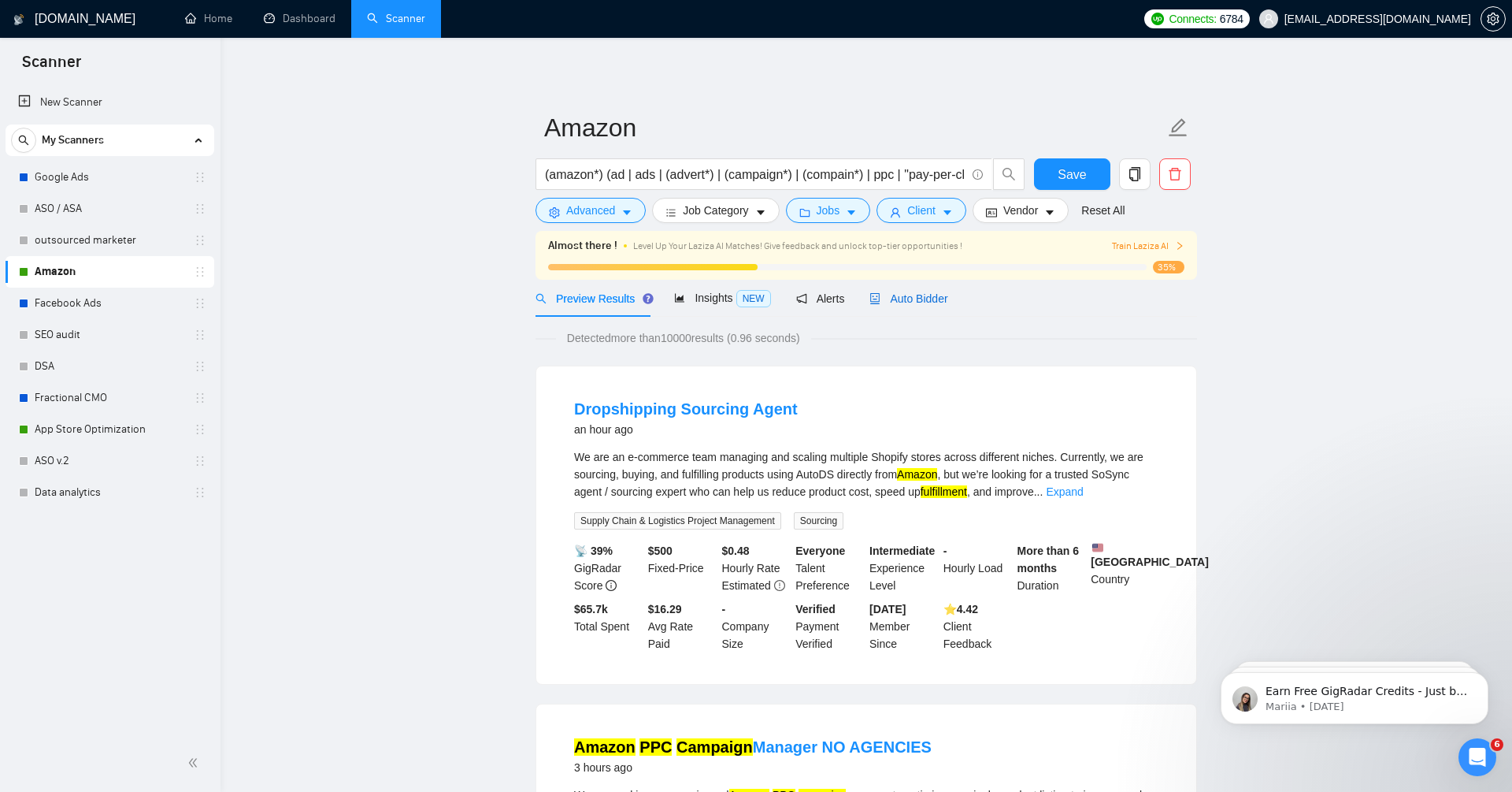
click at [922, 291] on div "Auto Bidder" at bounding box center [908, 298] width 78 height 17
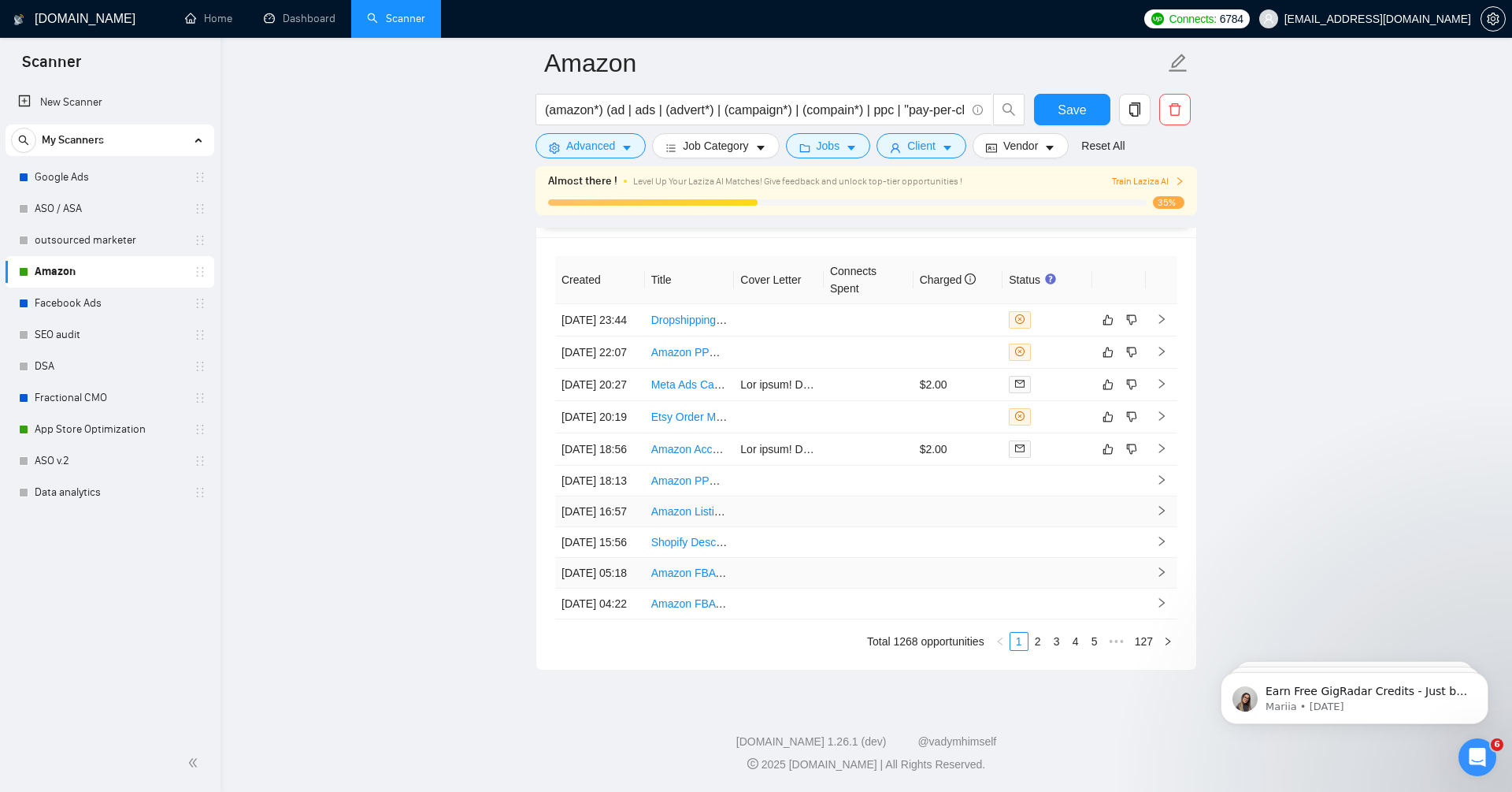
scroll to position [4035, 0]
click at [1160, 454] on icon "right" at bounding box center [1161, 448] width 11 height 11
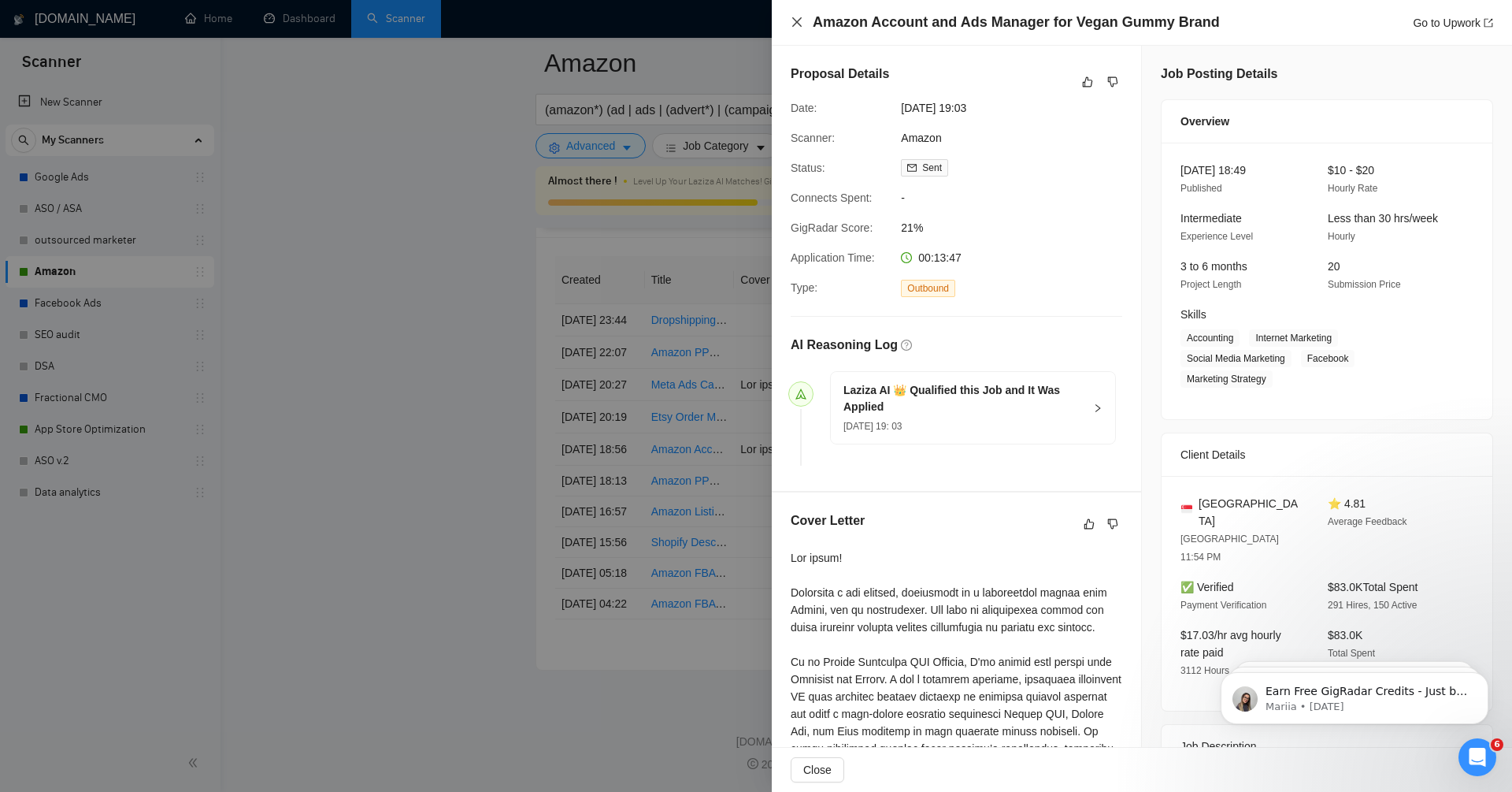
click at [796, 19] on icon "close" at bounding box center [796, 21] width 12 height 12
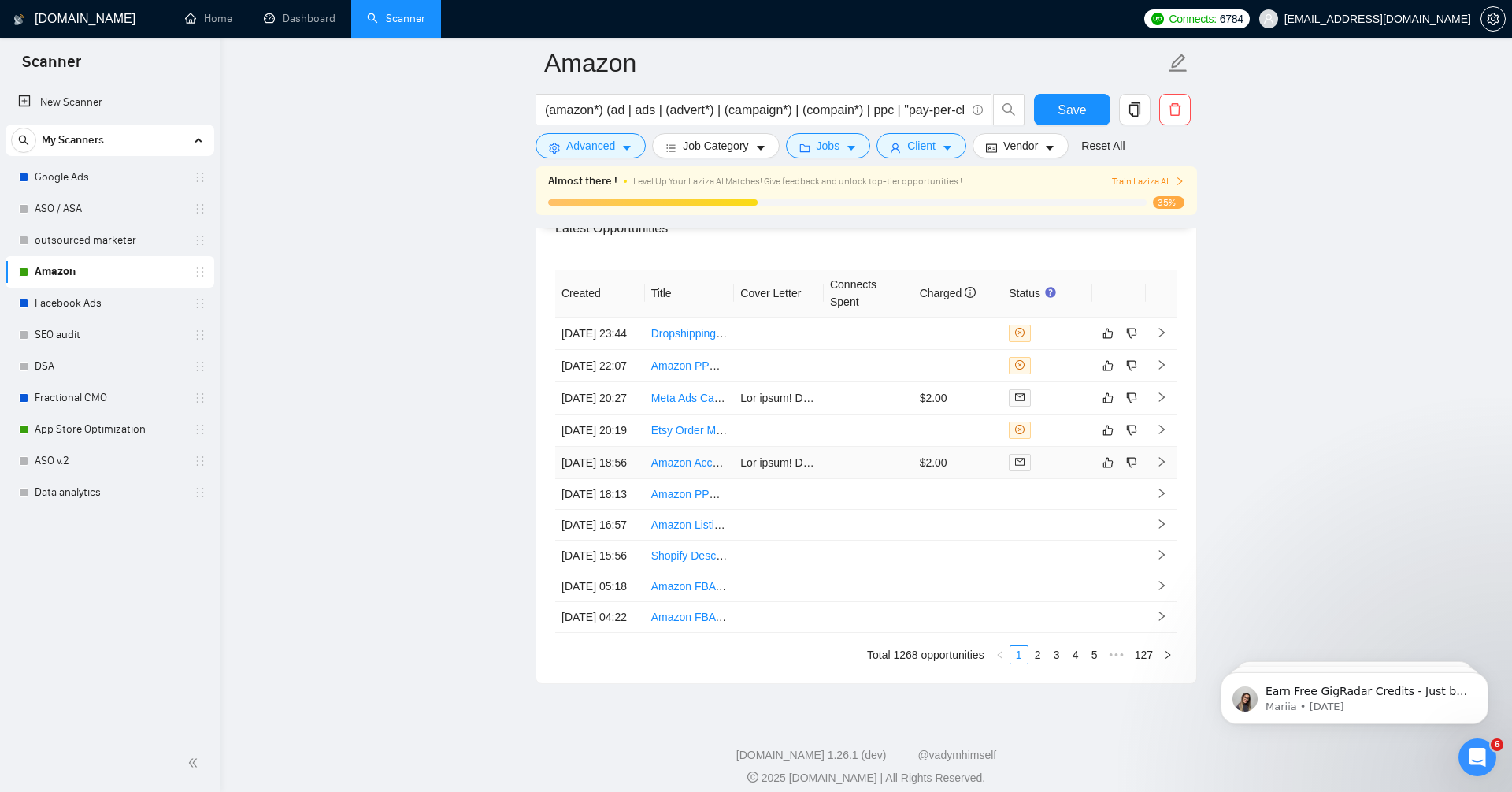
scroll to position [4015, 0]
click at [1109, 472] on icon "like" at bounding box center [1107, 465] width 11 height 12
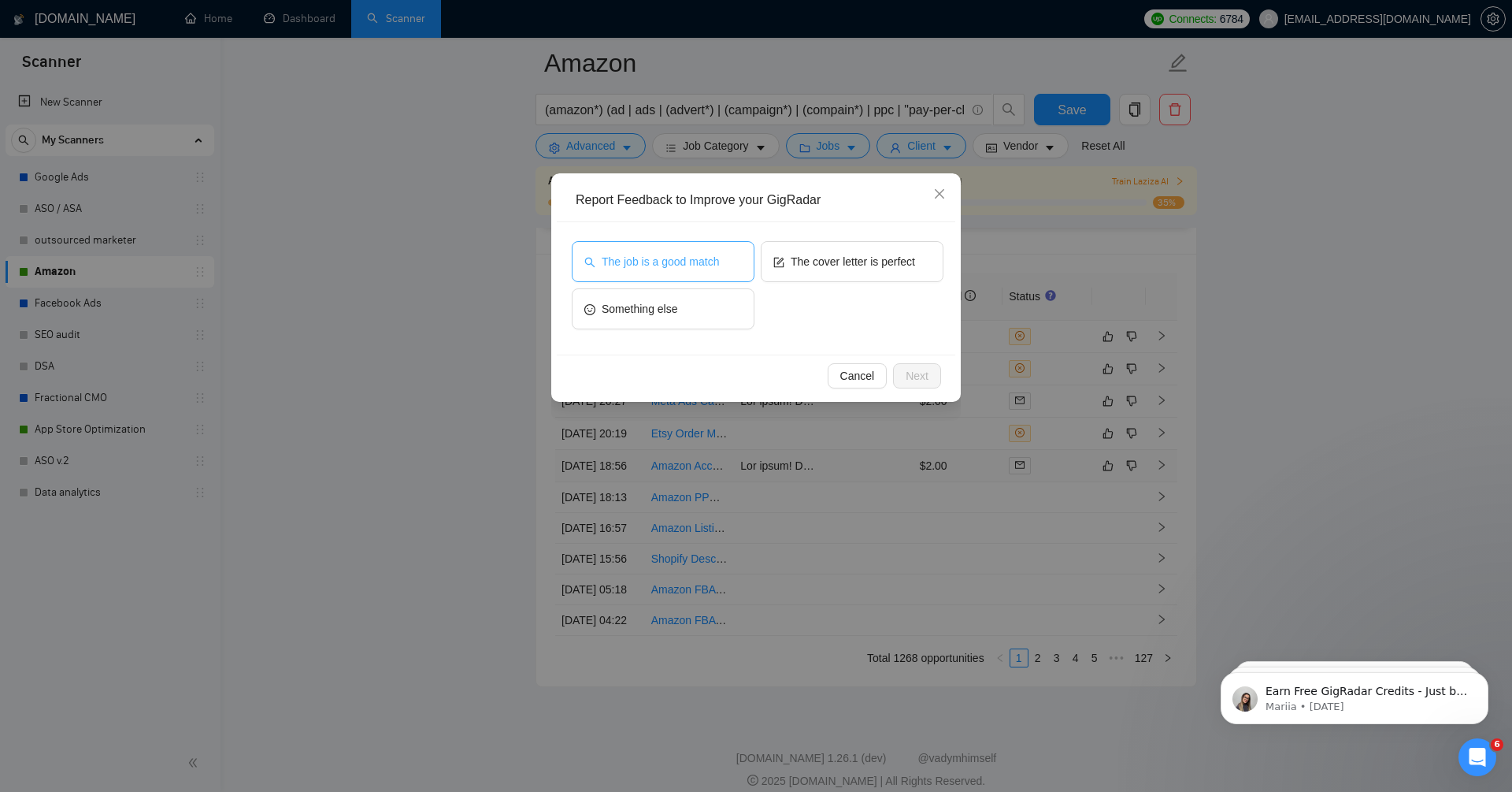
click at [656, 259] on span "The job is a good match" at bounding box center [660, 261] width 117 height 17
click at [827, 255] on span "The cover letter is perfect" at bounding box center [853, 261] width 125 height 17
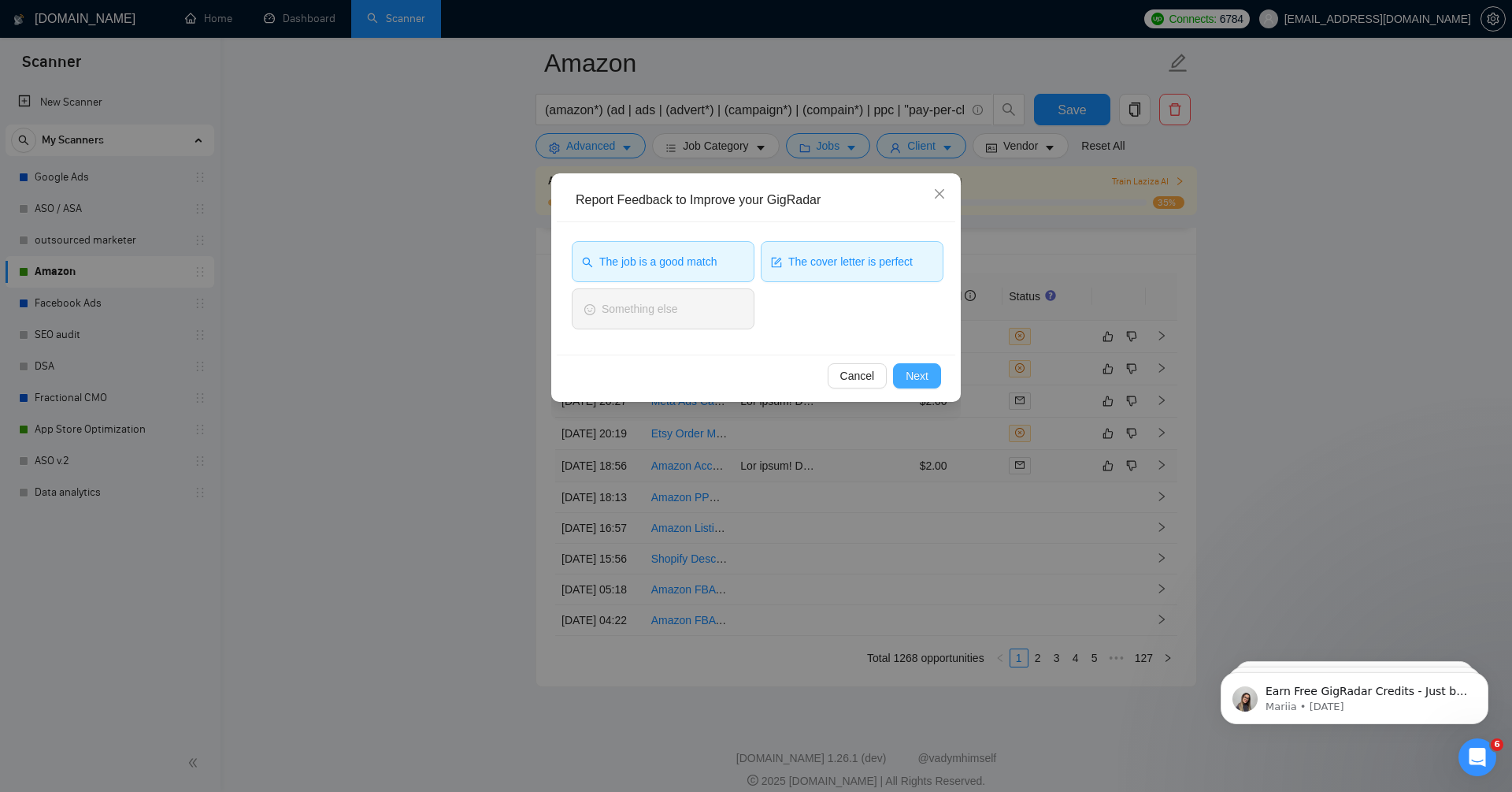
click at [918, 370] on span "Next" at bounding box center [917, 375] width 23 height 17
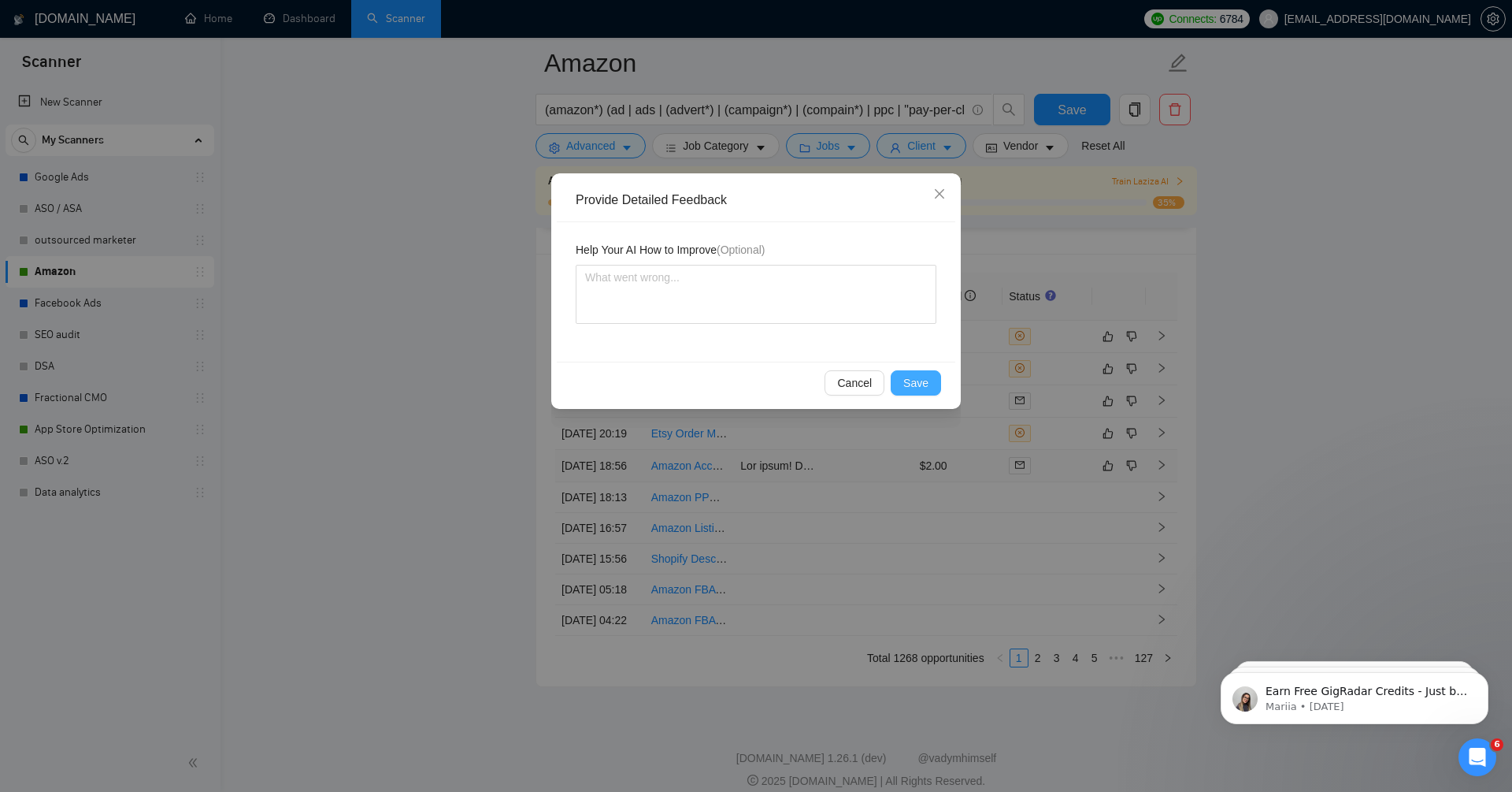
click at [920, 381] on span "Save" at bounding box center [915, 383] width 25 height 17
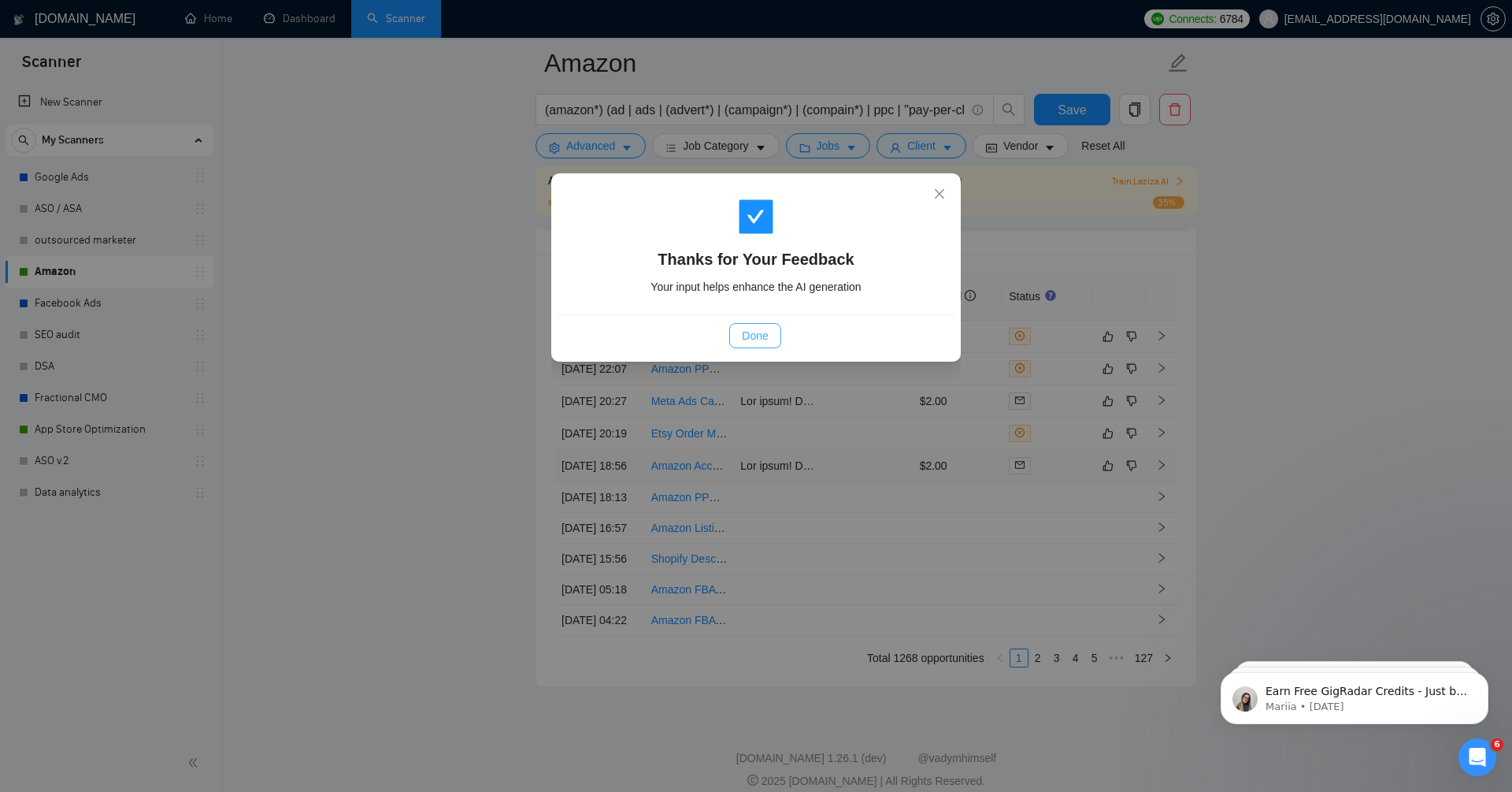
click at [760, 336] on span "Done" at bounding box center [754, 336] width 26 height 17
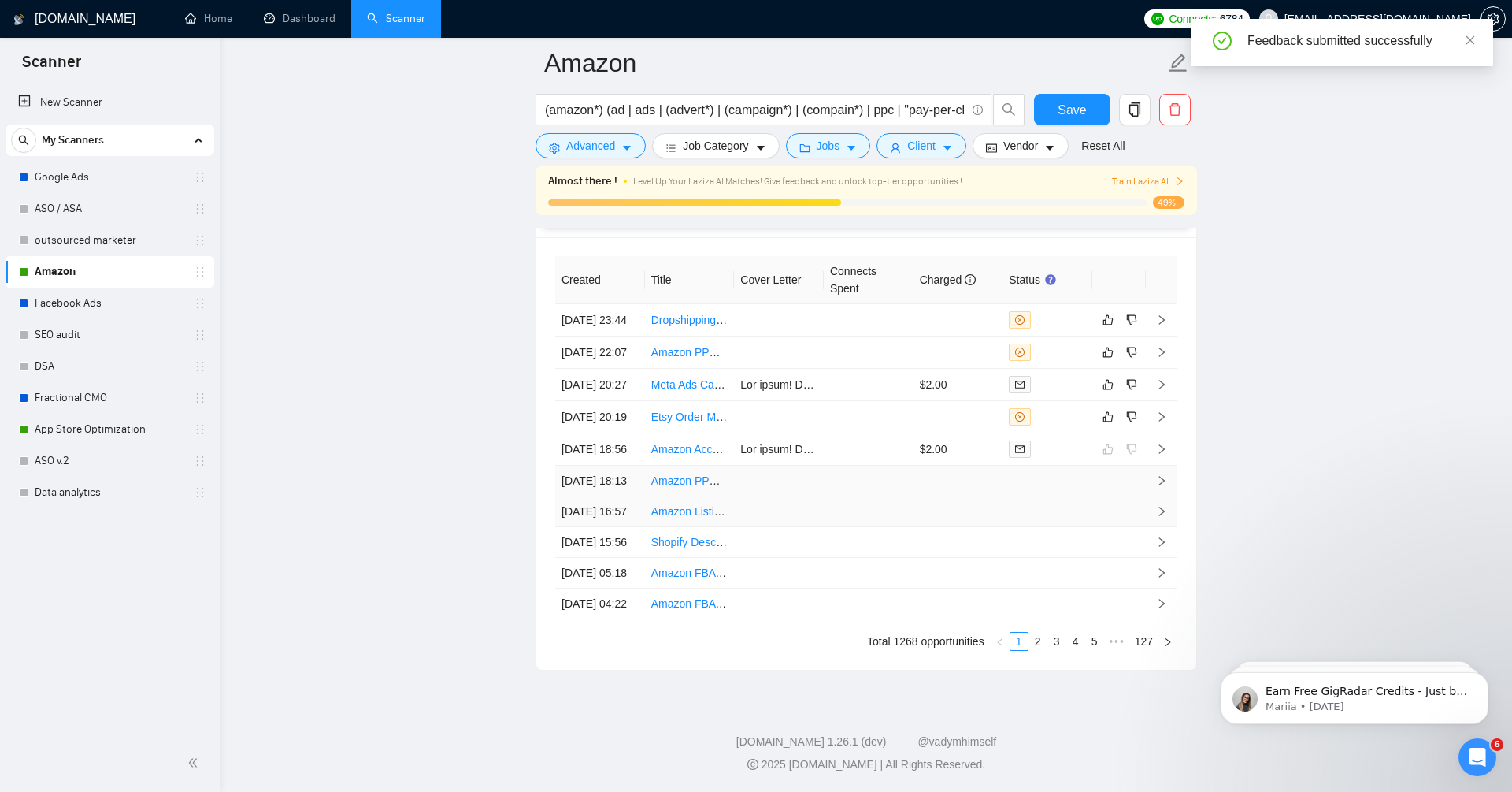
scroll to position [3958, 0]
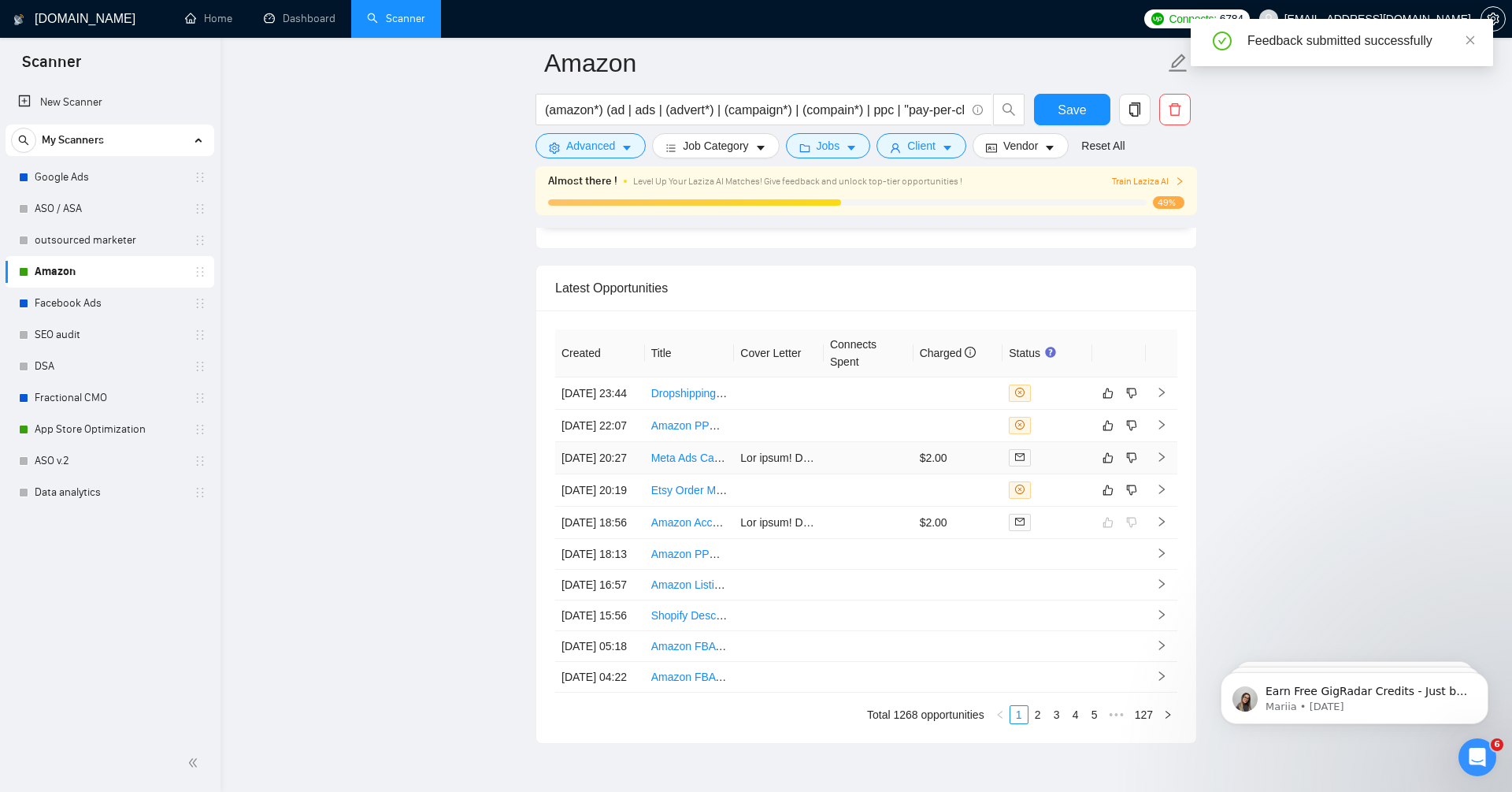
click at [858, 475] on td at bounding box center [868, 458] width 90 height 32
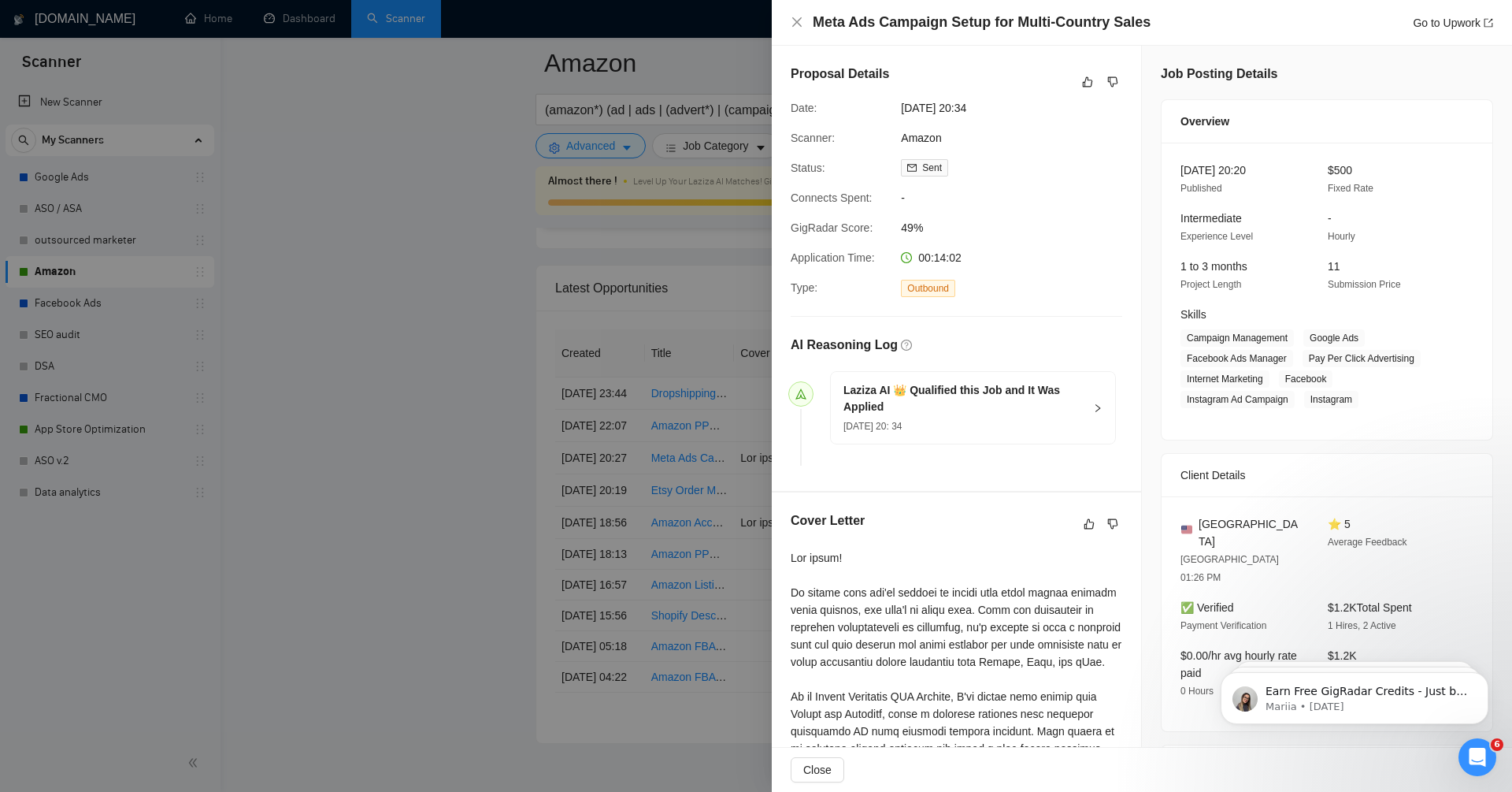
scroll to position [42, 0]
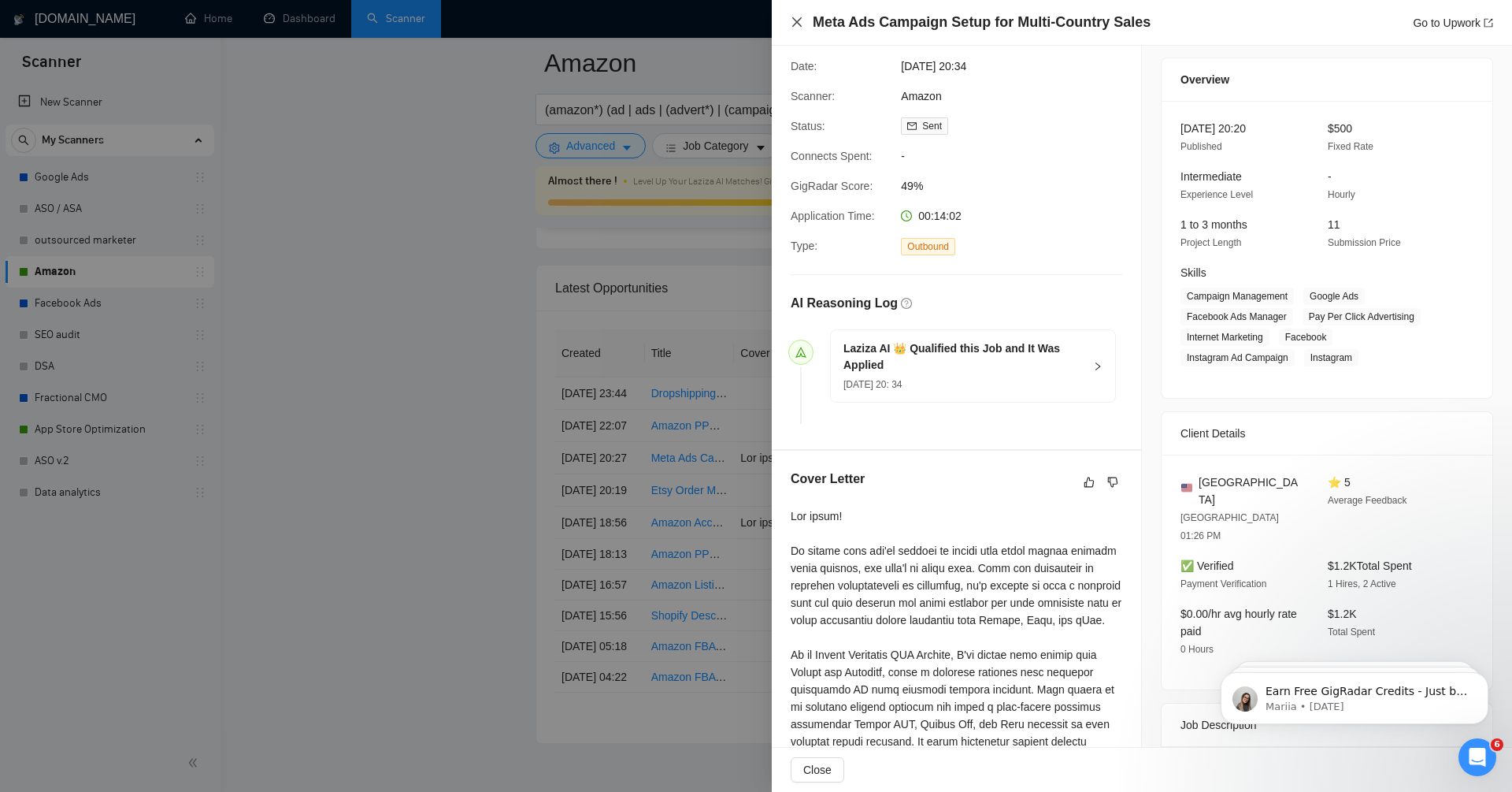
drag, startPoint x: 796, startPoint y: 22, endPoint x: 806, endPoint y: 71, distance: 50.0
click at [806, 71] on div "Meta Ads Campaign Setup for Multi-Country Sales Go to Upwork Proposal Details D…" at bounding box center [1142, 396] width 740 height 792
click at [801, 25] on icon "close" at bounding box center [796, 21] width 12 height 12
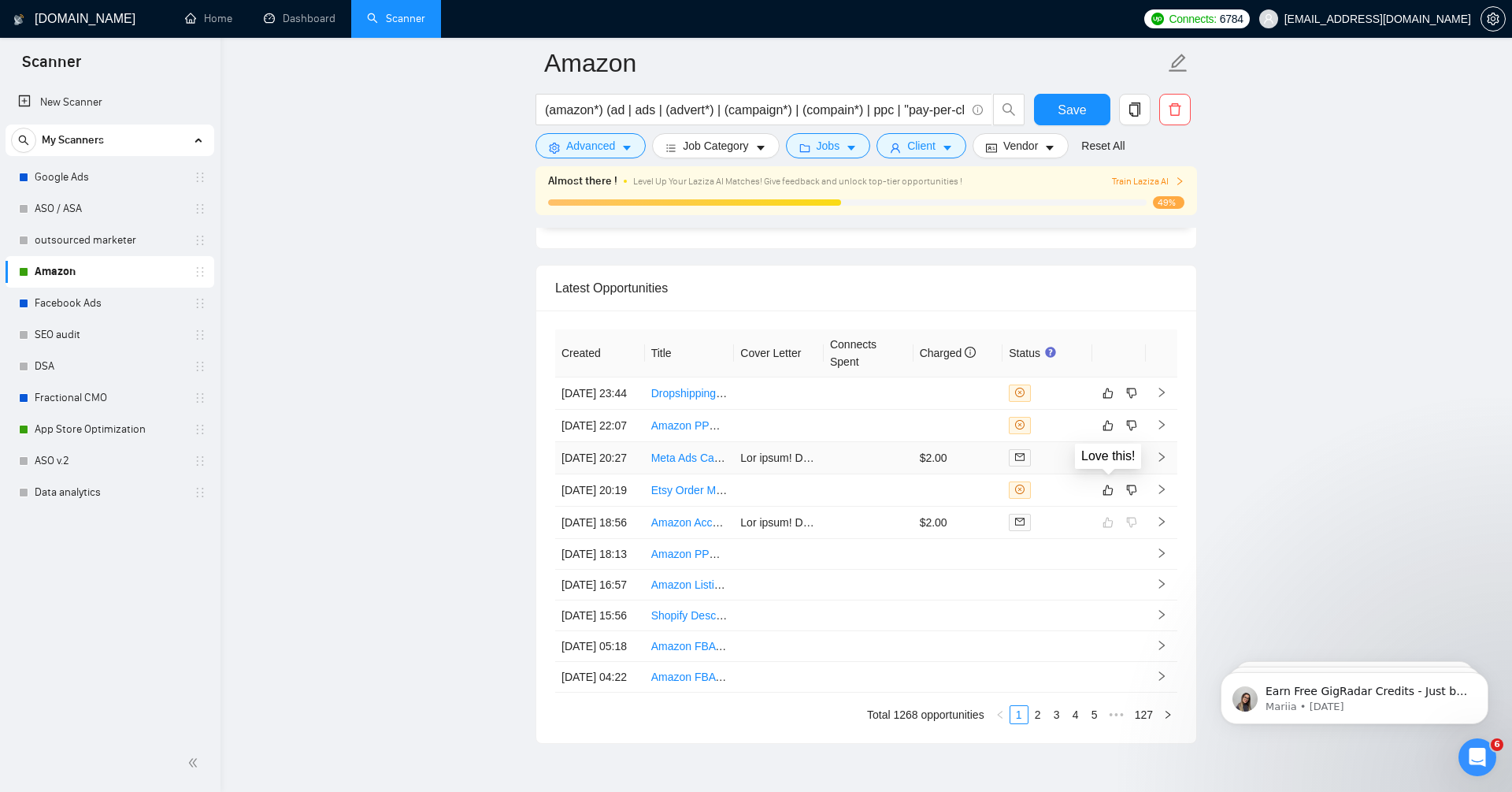
click at [1102, 464] on icon "like" at bounding box center [1107, 457] width 11 height 12
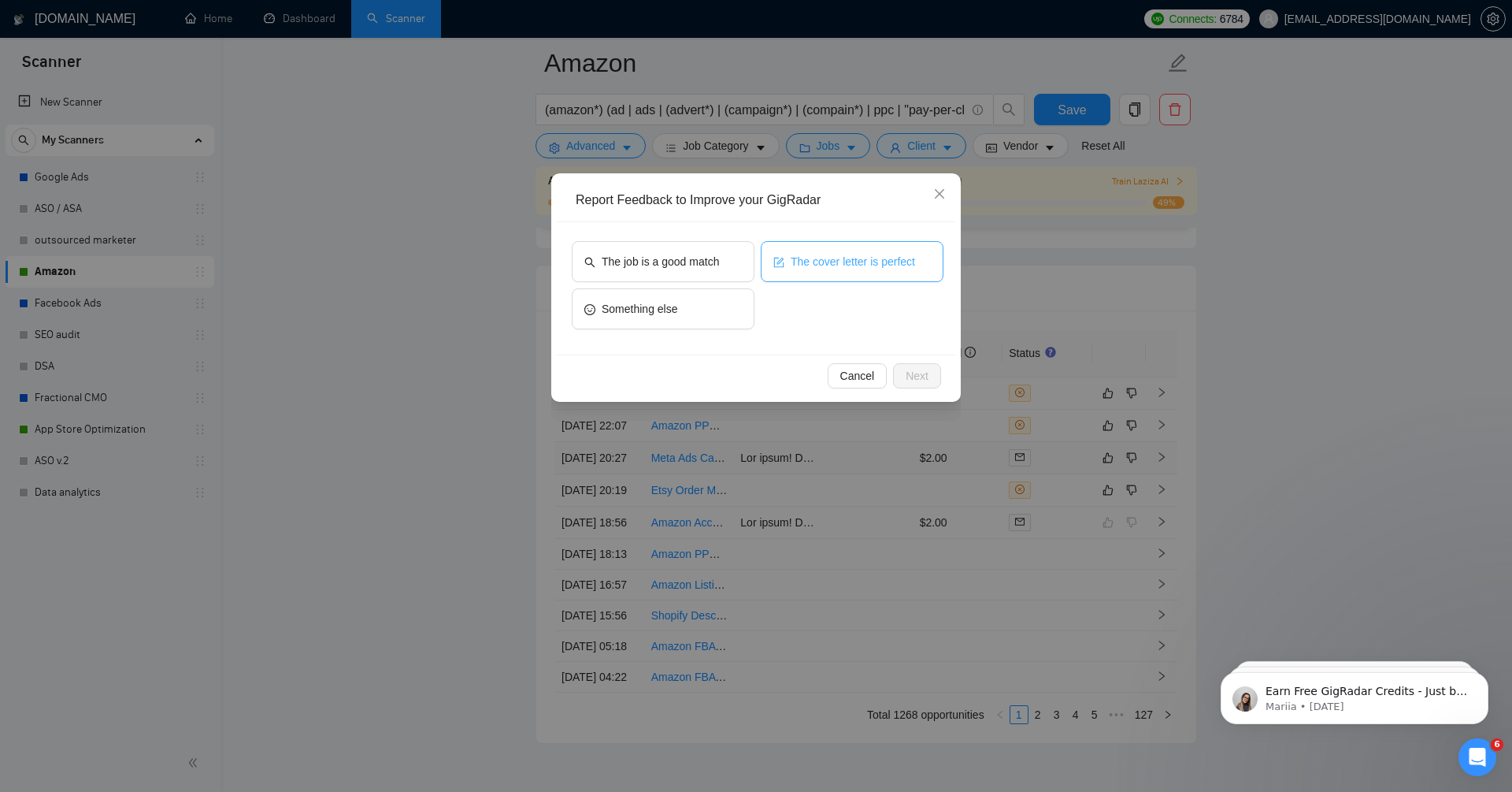
click at [814, 259] on span "The cover letter is perfect" at bounding box center [853, 261] width 125 height 17
click at [706, 251] on button "The job is a good match" at bounding box center [663, 262] width 183 height 41
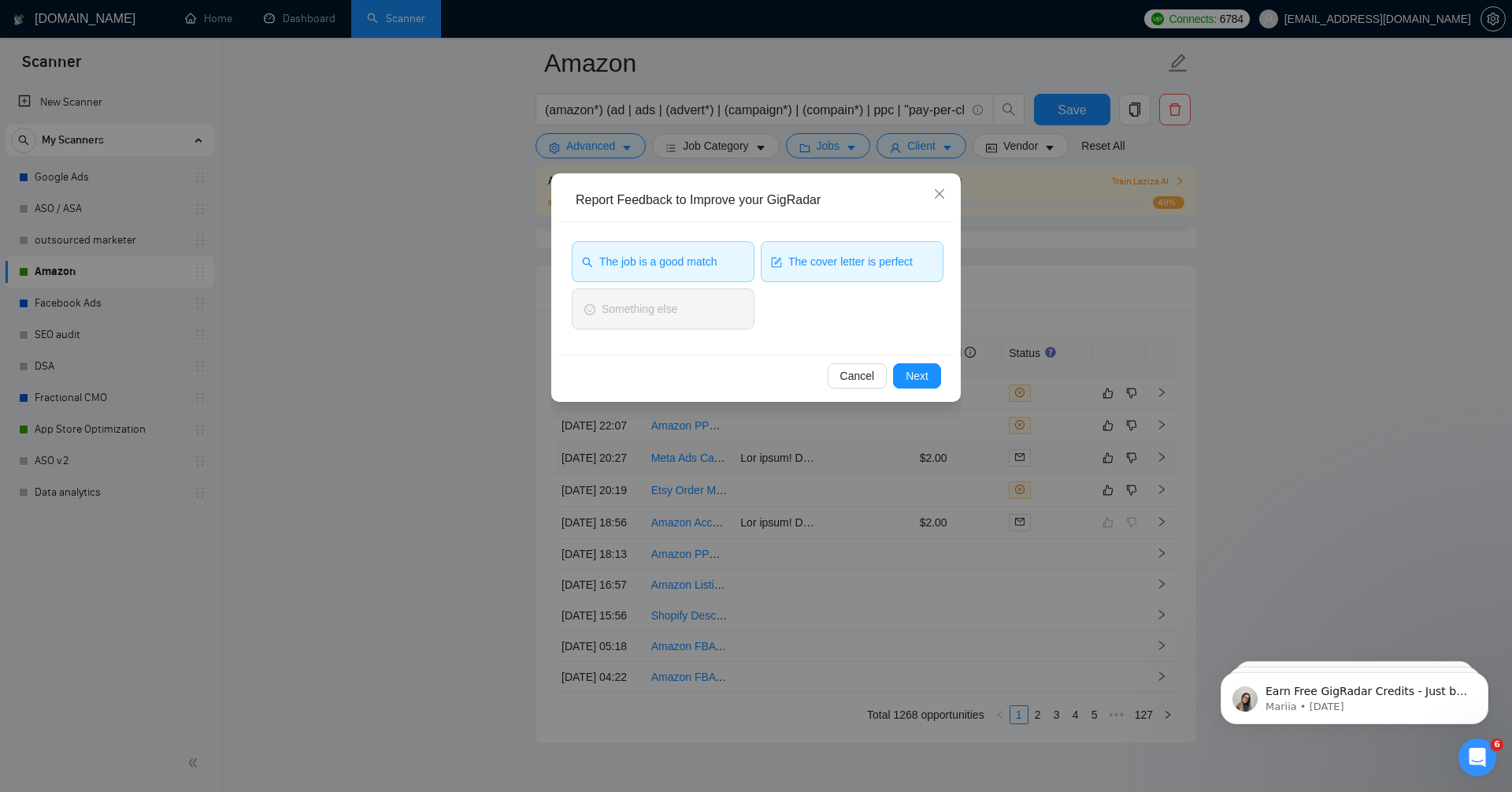
click at [941, 384] on div "Cancel Next" at bounding box center [756, 375] width 398 height 42
click at [925, 371] on span "Next" at bounding box center [917, 375] width 23 height 17
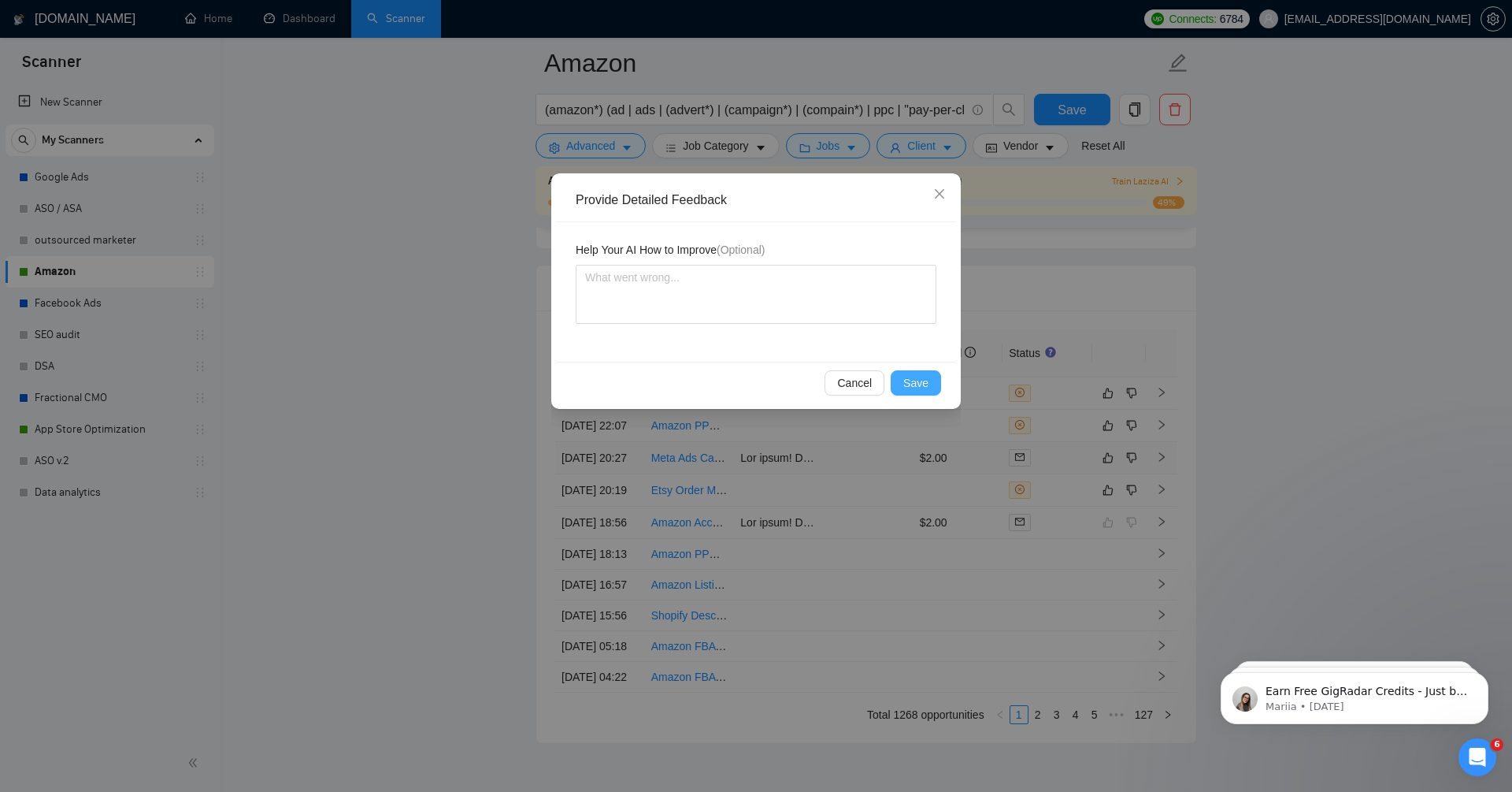
click at [930, 386] on button "Save" at bounding box center [915, 383] width 50 height 25
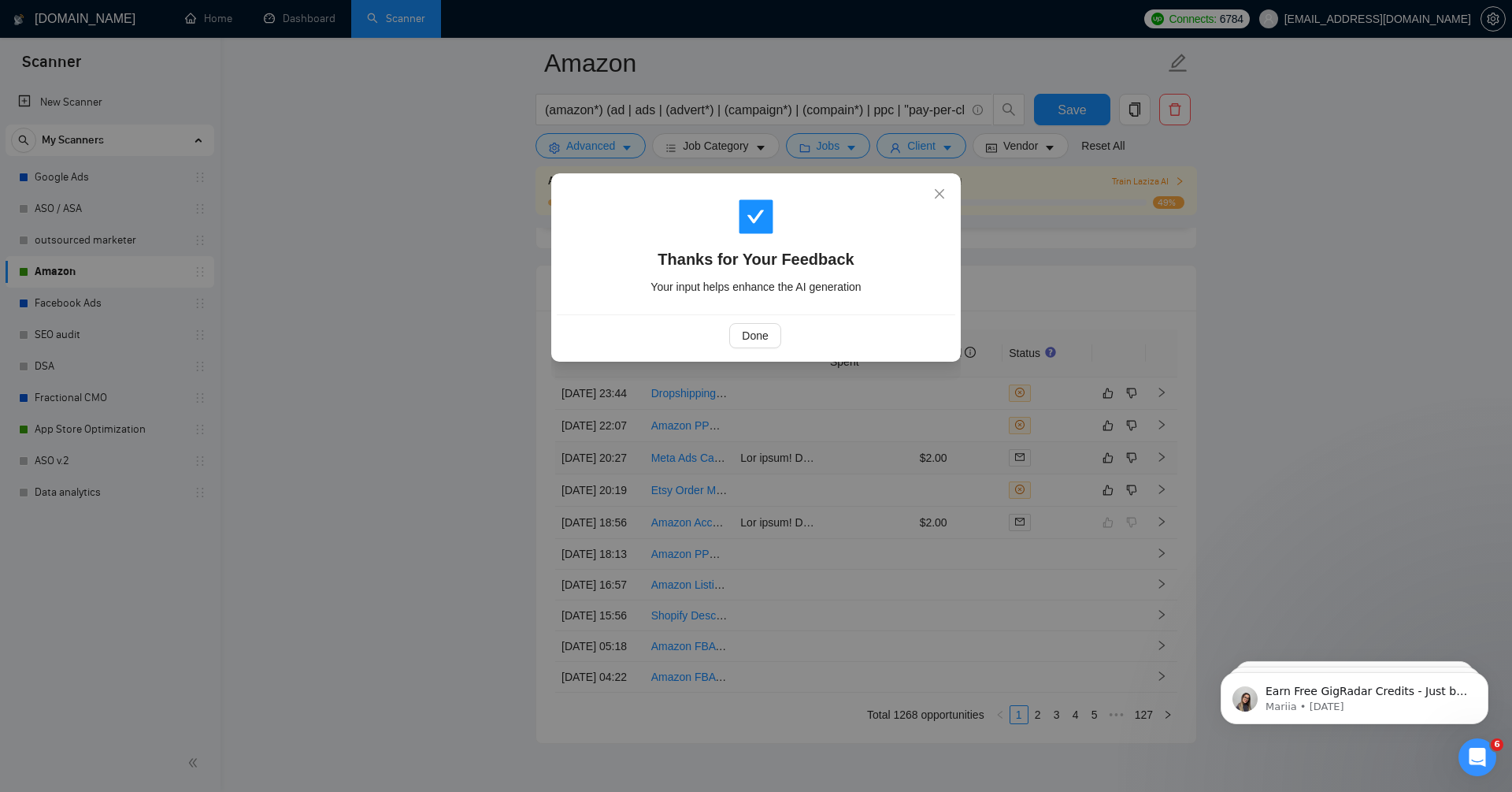
click at [764, 353] on div "Done" at bounding box center [756, 335] width 398 height 42
click at [752, 328] on span "Done" at bounding box center [754, 336] width 26 height 17
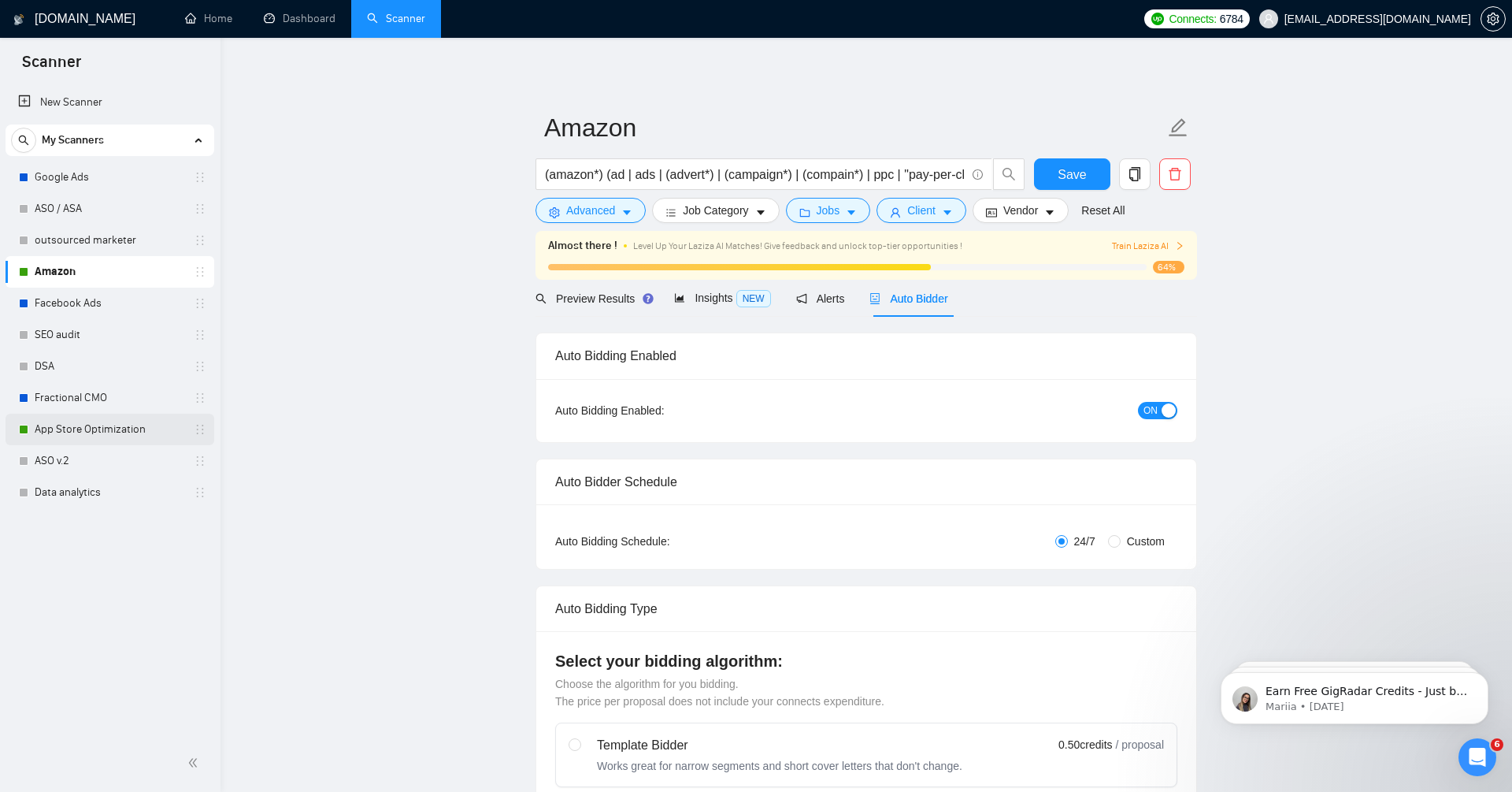
click at [56, 428] on link "App Store Optimization" at bounding box center [109, 429] width 150 height 31
